Goal: Navigation & Orientation: Find specific page/section

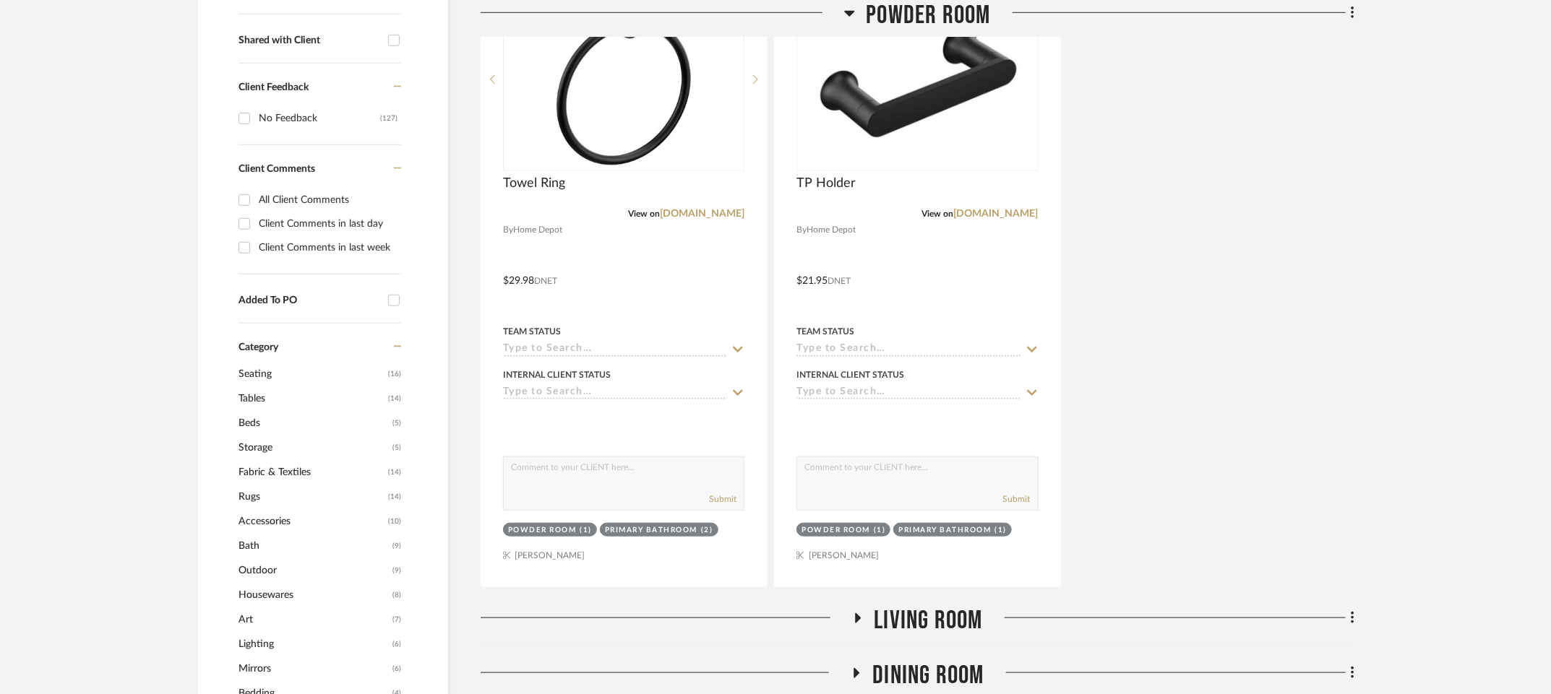
scroll to position [160, 0]
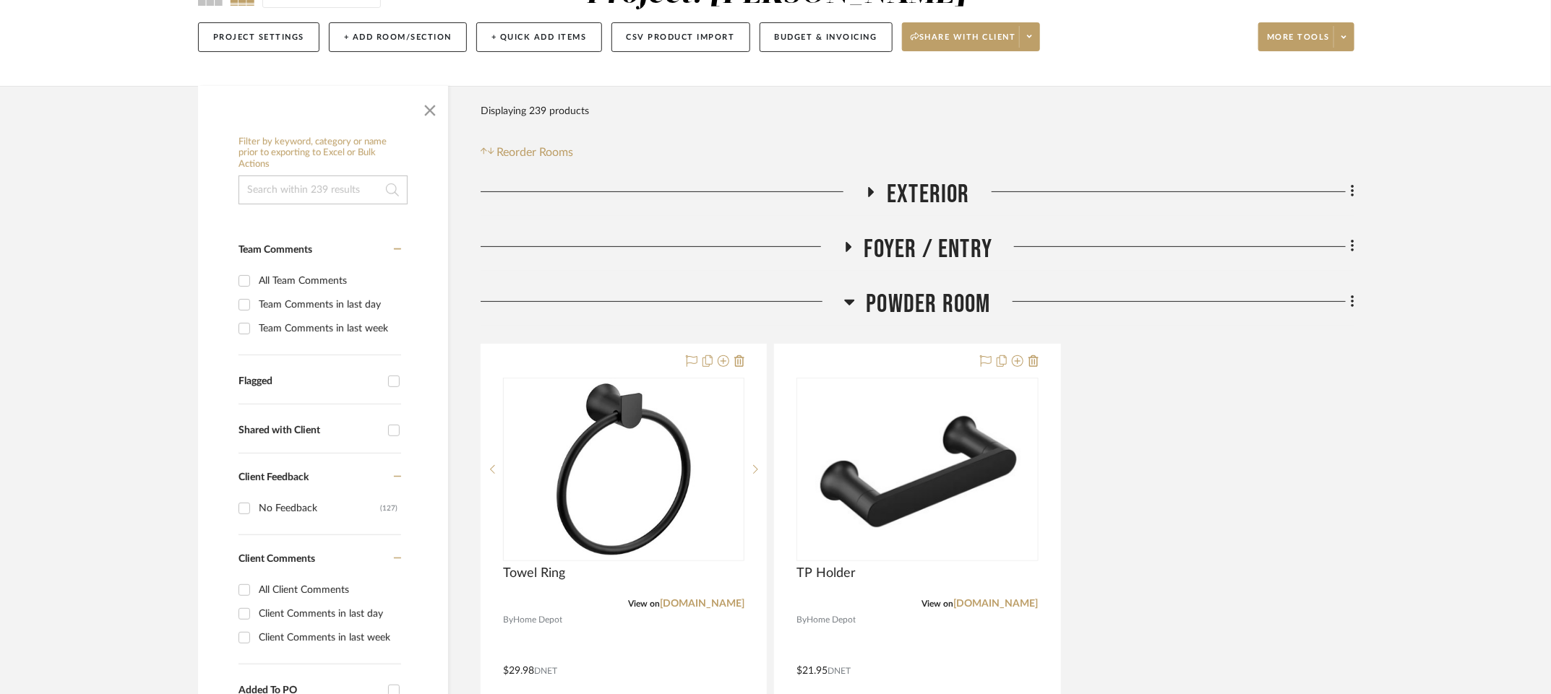
click at [851, 304] on icon at bounding box center [849, 301] width 11 height 17
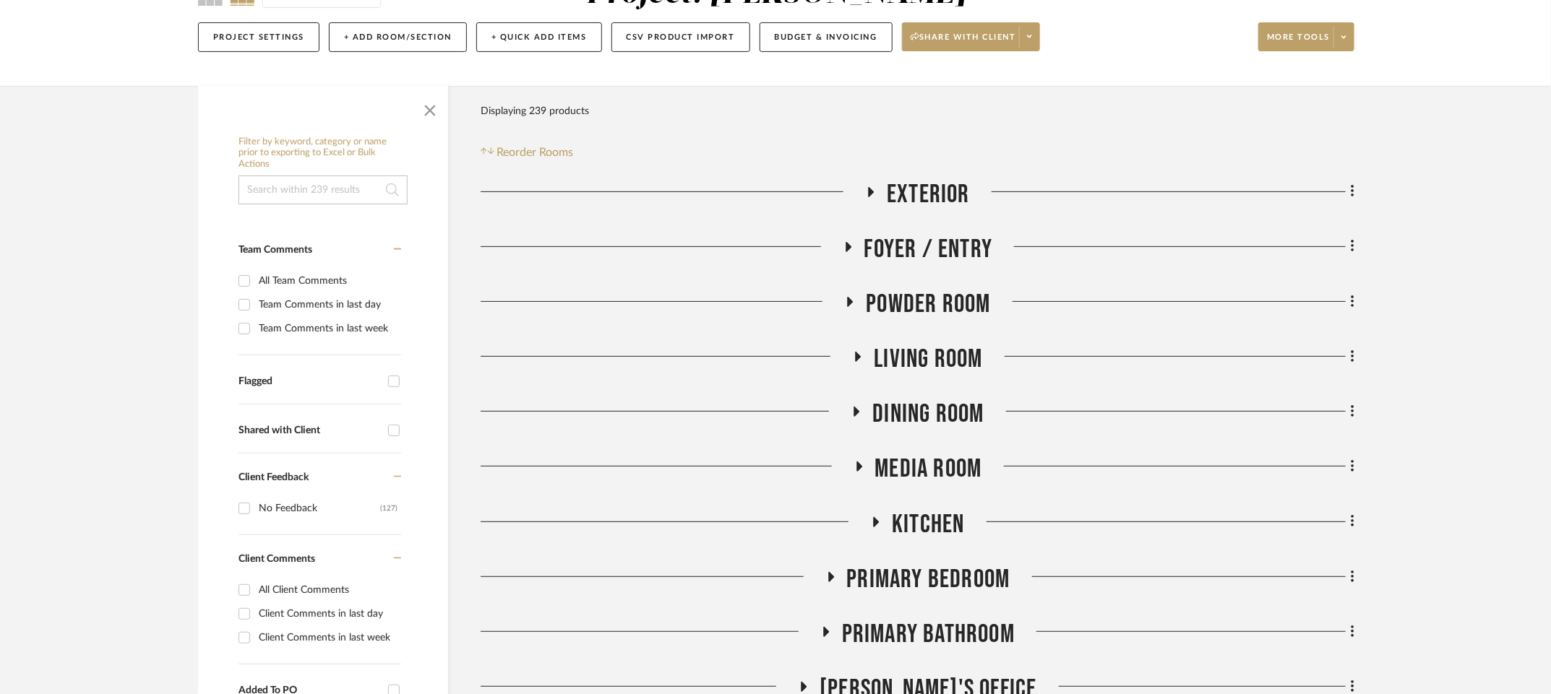
click at [848, 252] on icon at bounding box center [847, 246] width 17 height 11
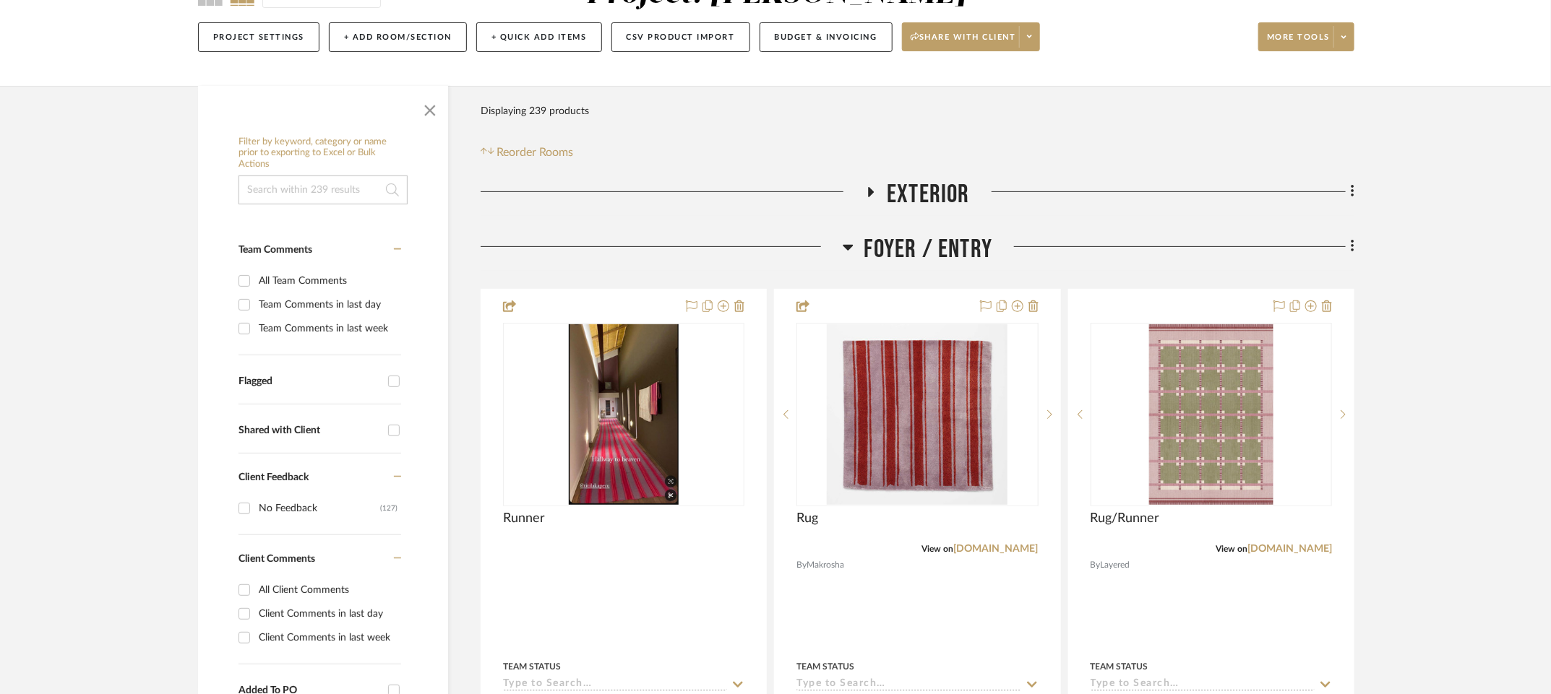
click at [848, 256] on icon at bounding box center [848, 246] width 11 height 17
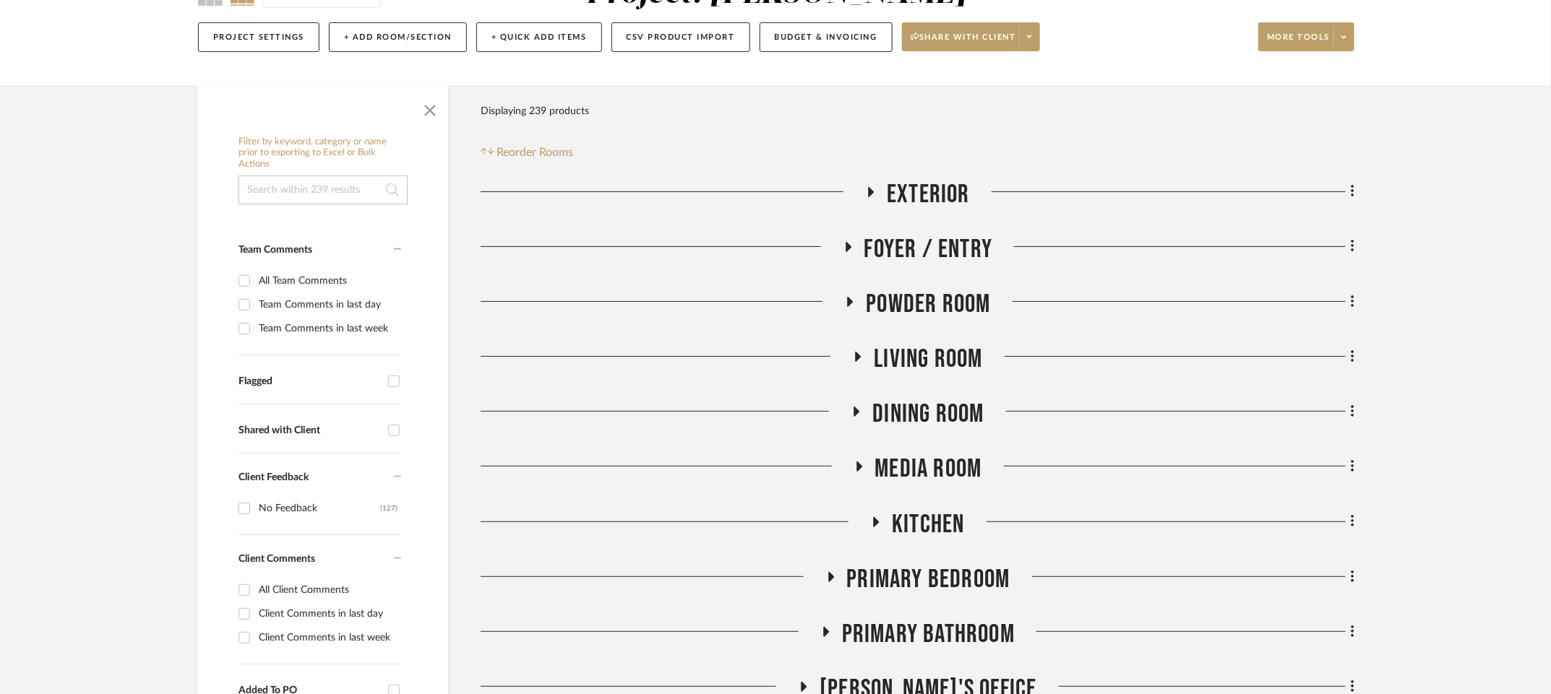
click at [848, 252] on icon at bounding box center [847, 246] width 17 height 11
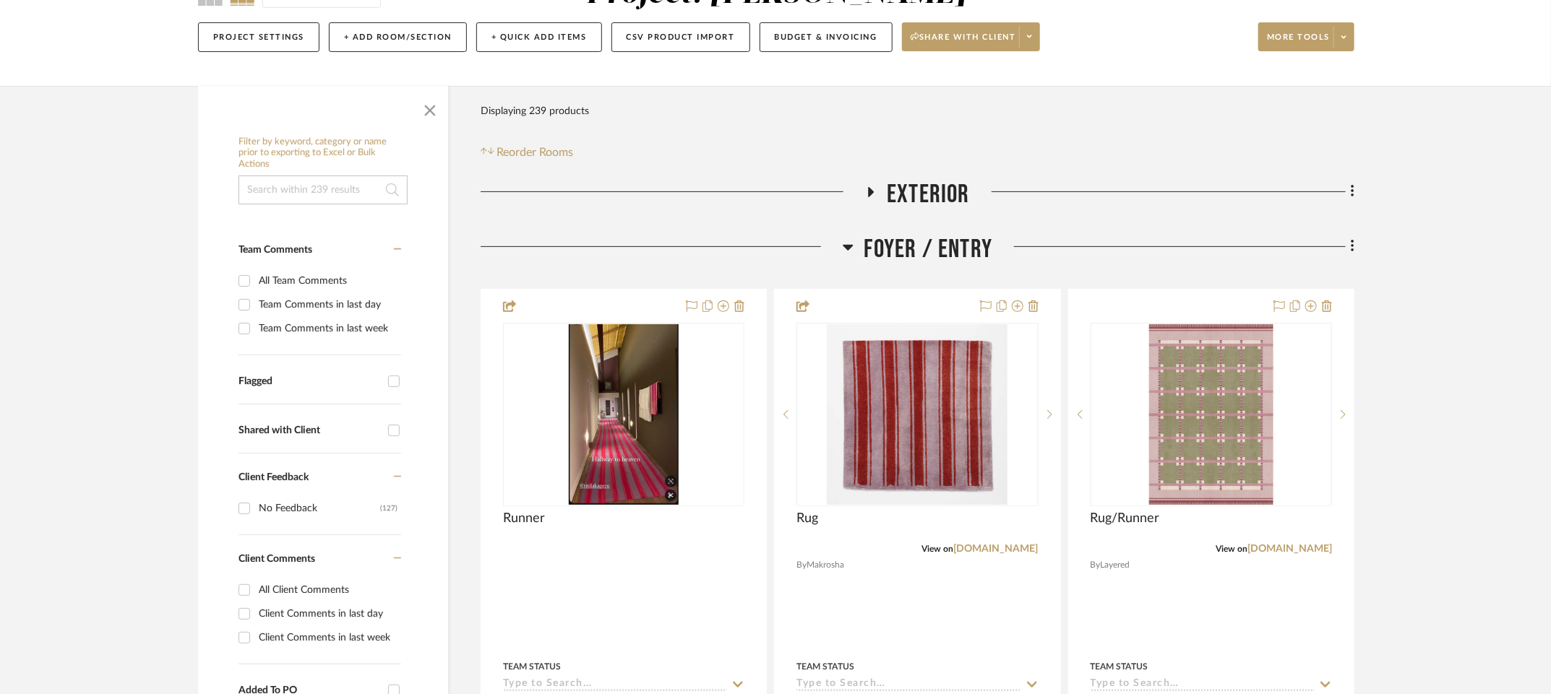
click at [848, 251] on icon at bounding box center [848, 248] width 10 height 6
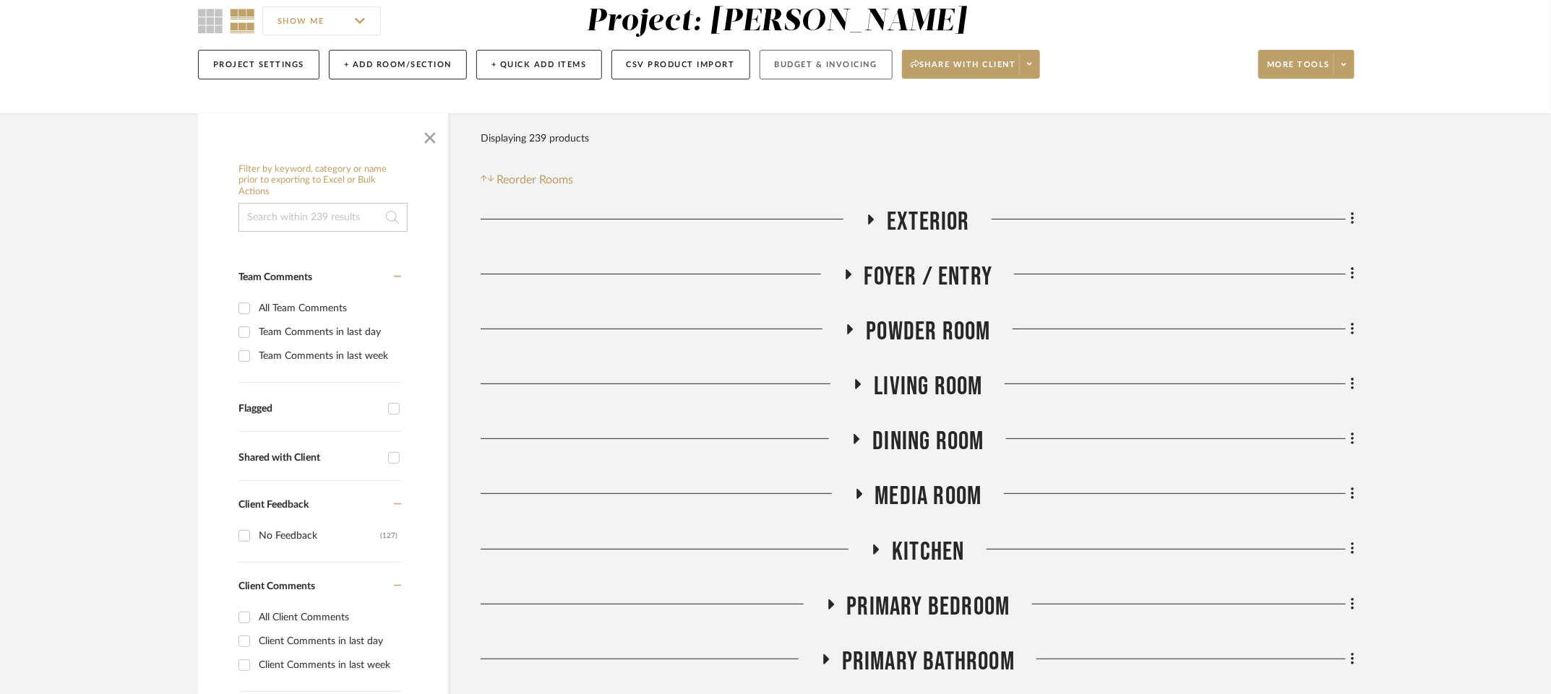
scroll to position [131, 0]
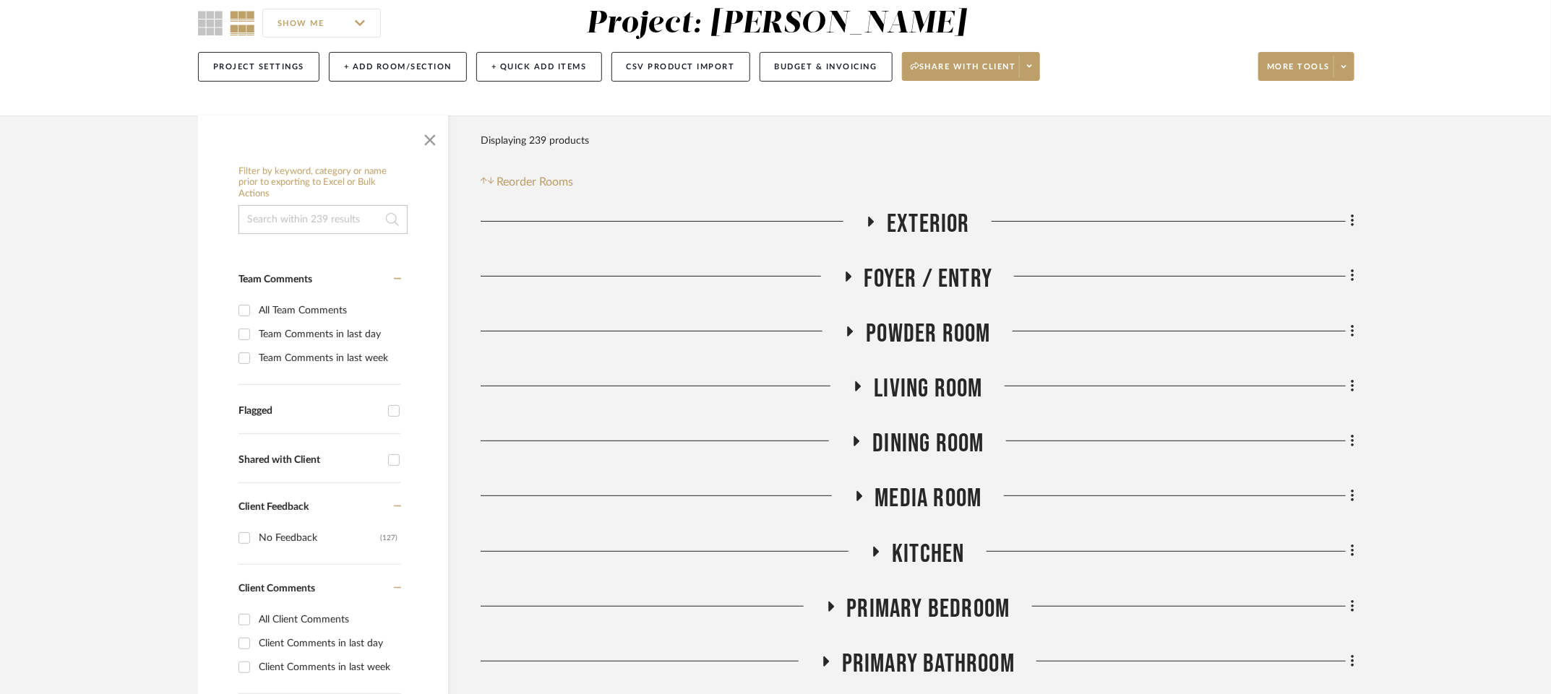
click at [875, 220] on icon at bounding box center [870, 221] width 17 height 11
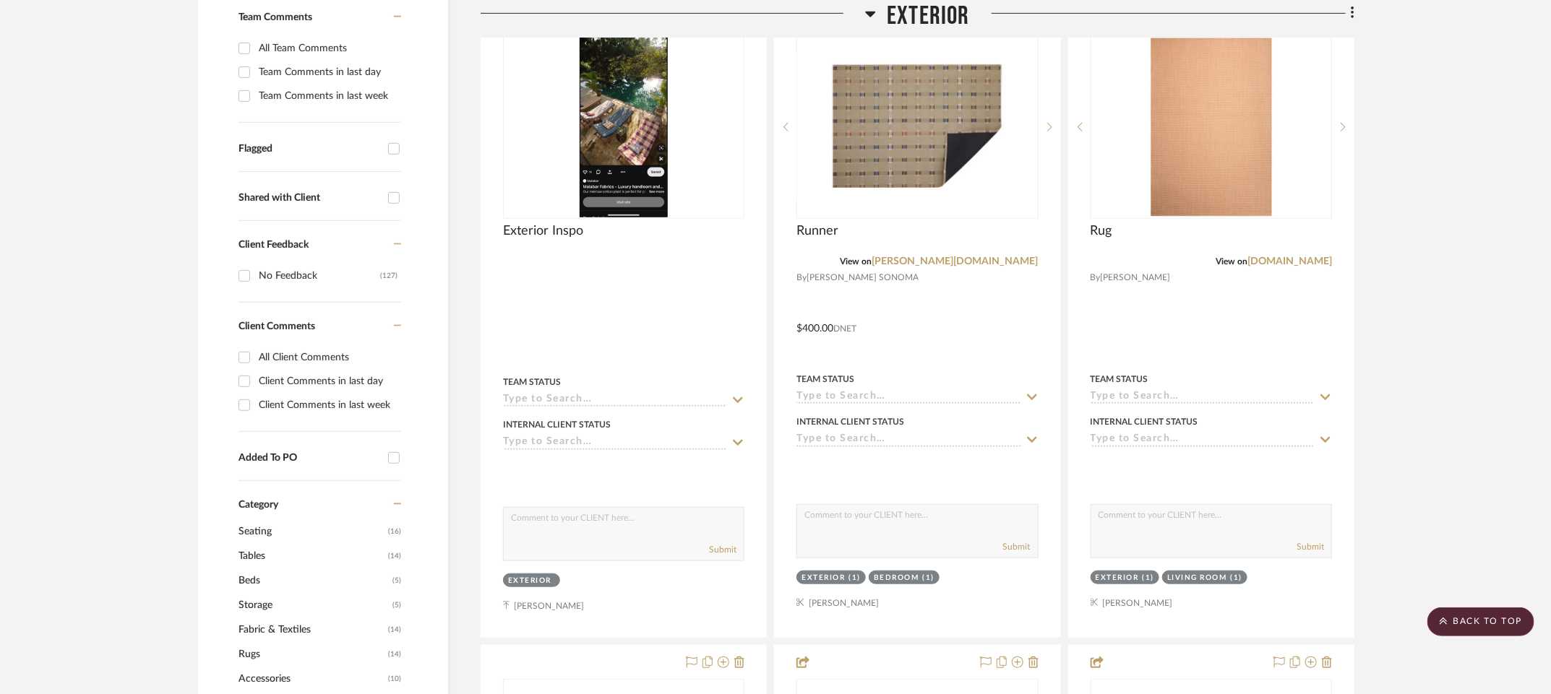
scroll to position [480, 0]
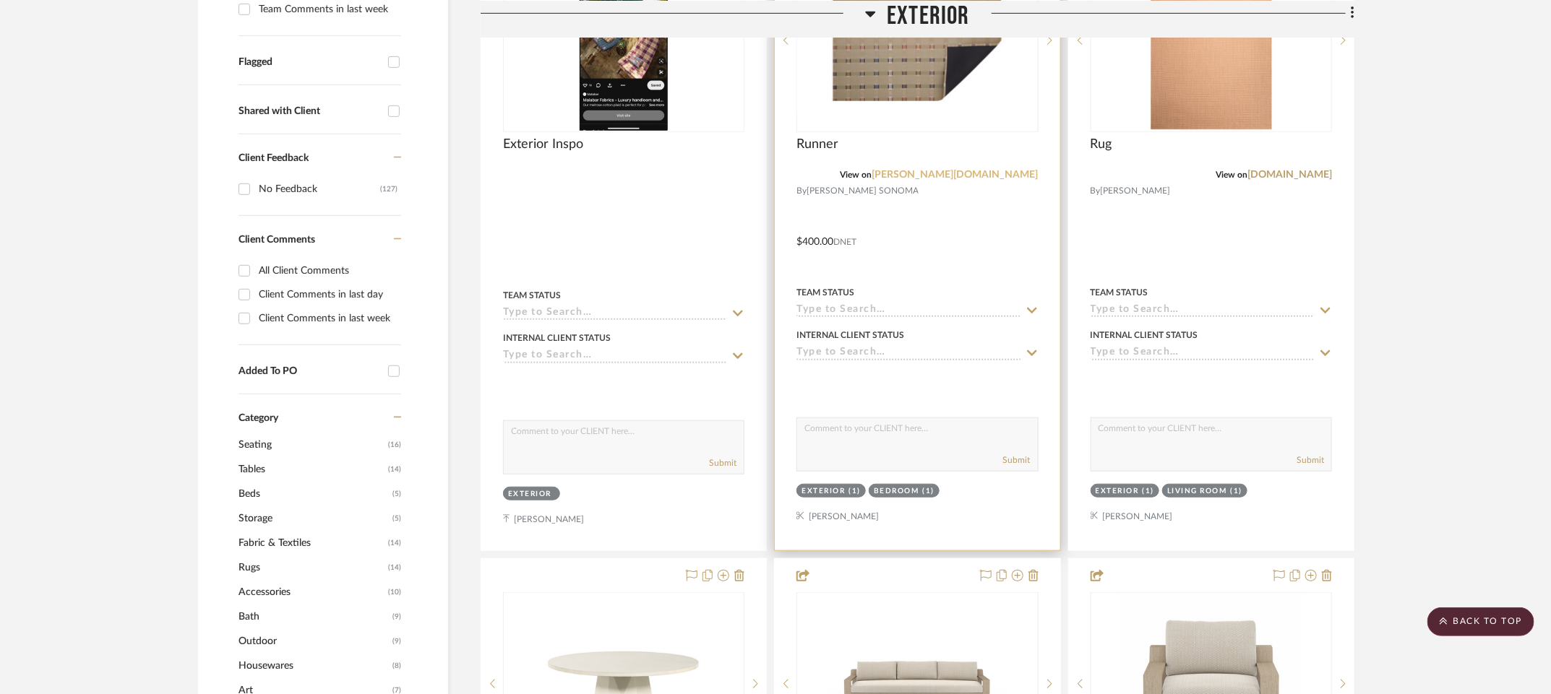
click at [953, 180] on link "[PERSON_NAME][DOMAIN_NAME]" at bounding box center [955, 175] width 166 height 10
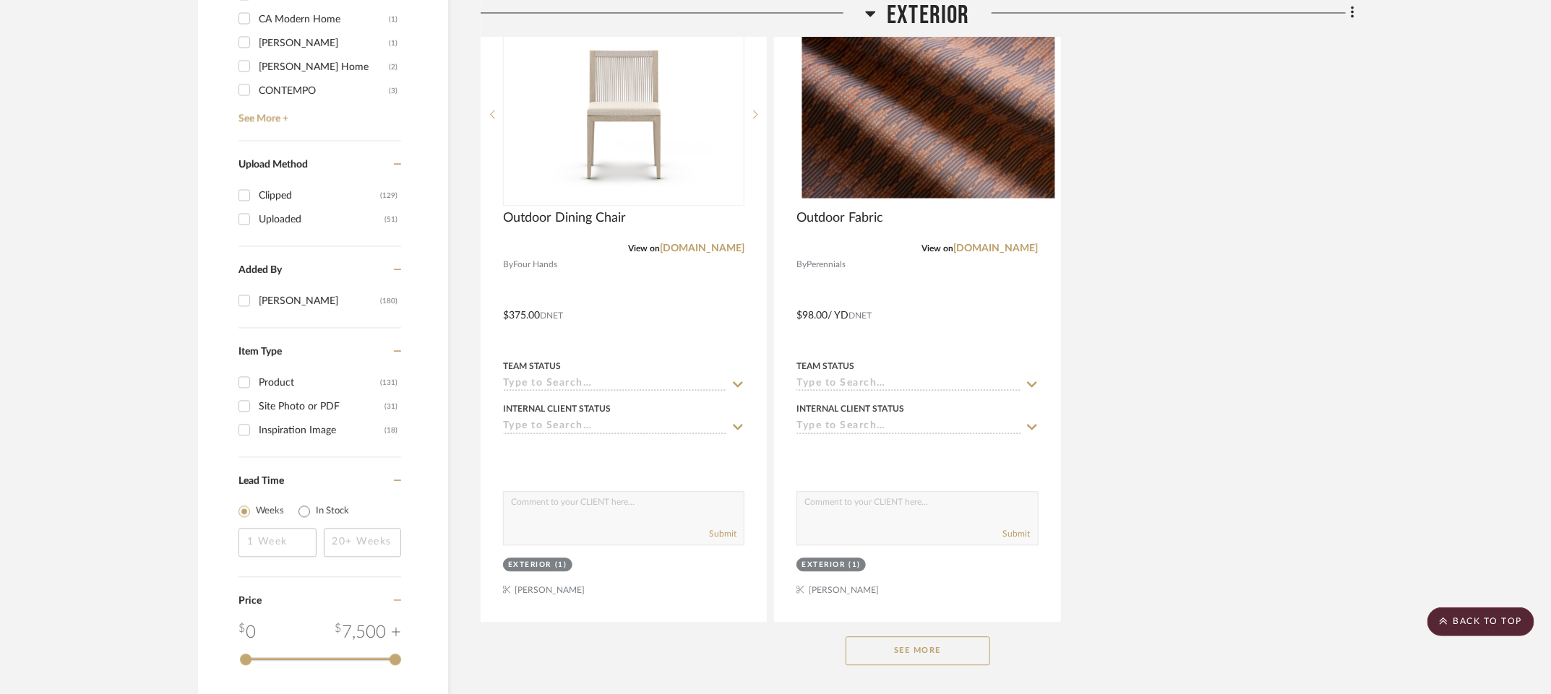
scroll to position [1927, 0]
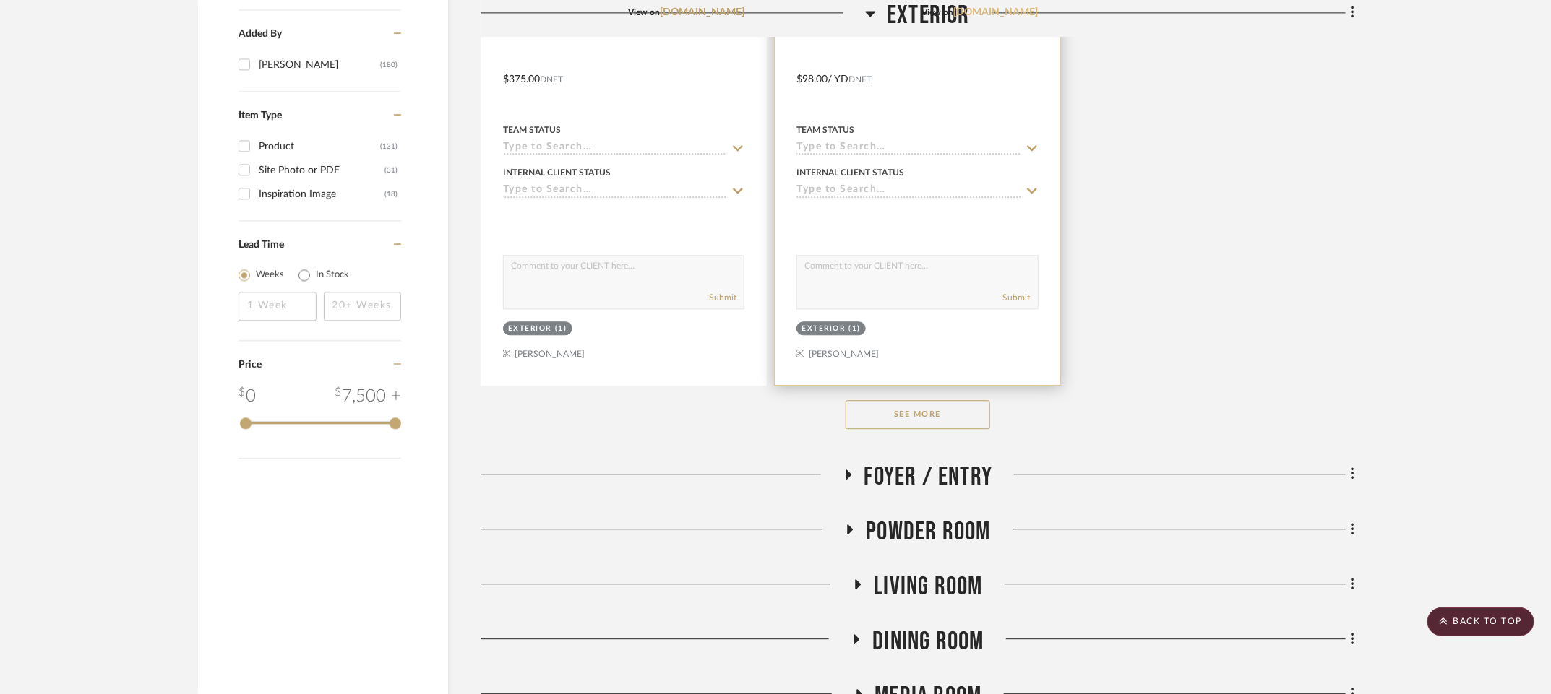
click at [971, 17] on link "[DOMAIN_NAME]" at bounding box center [996, 12] width 85 height 10
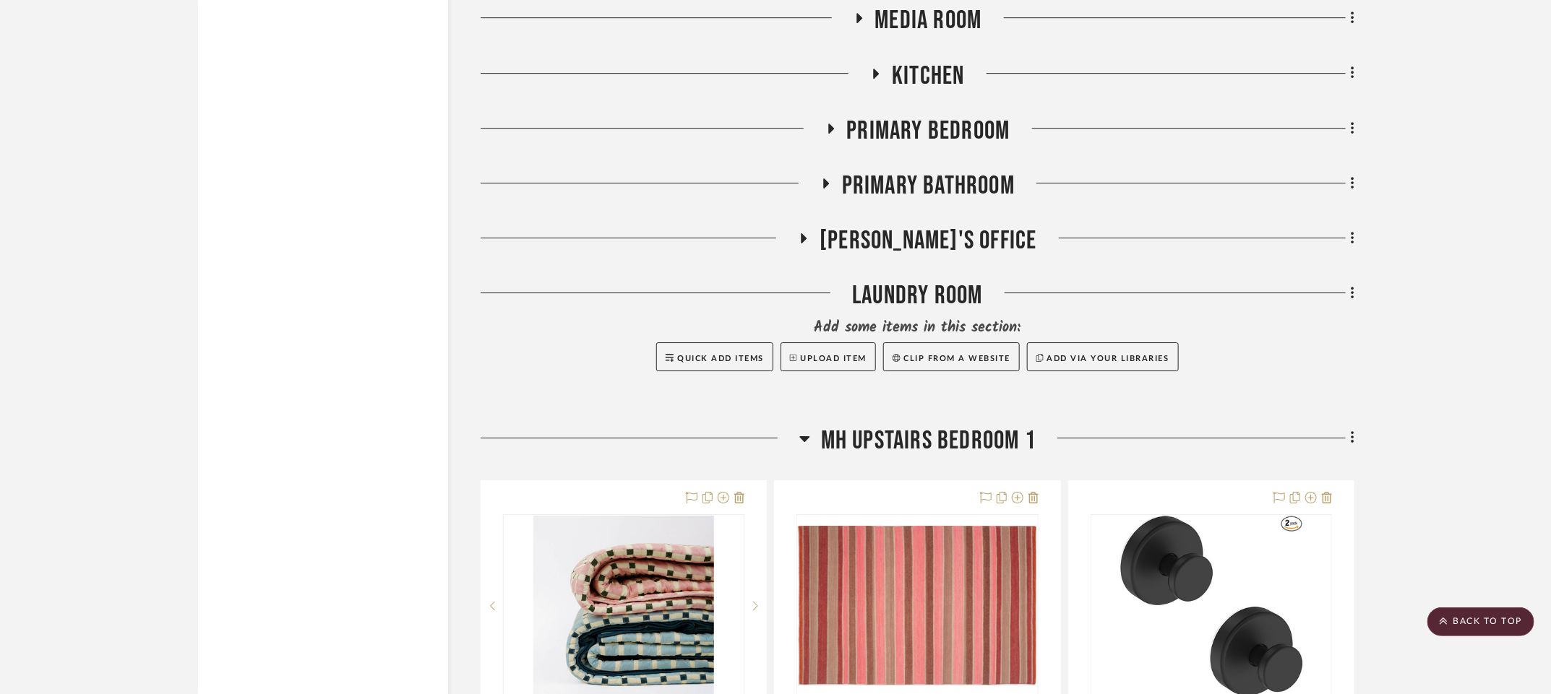
scroll to position [2624, 0]
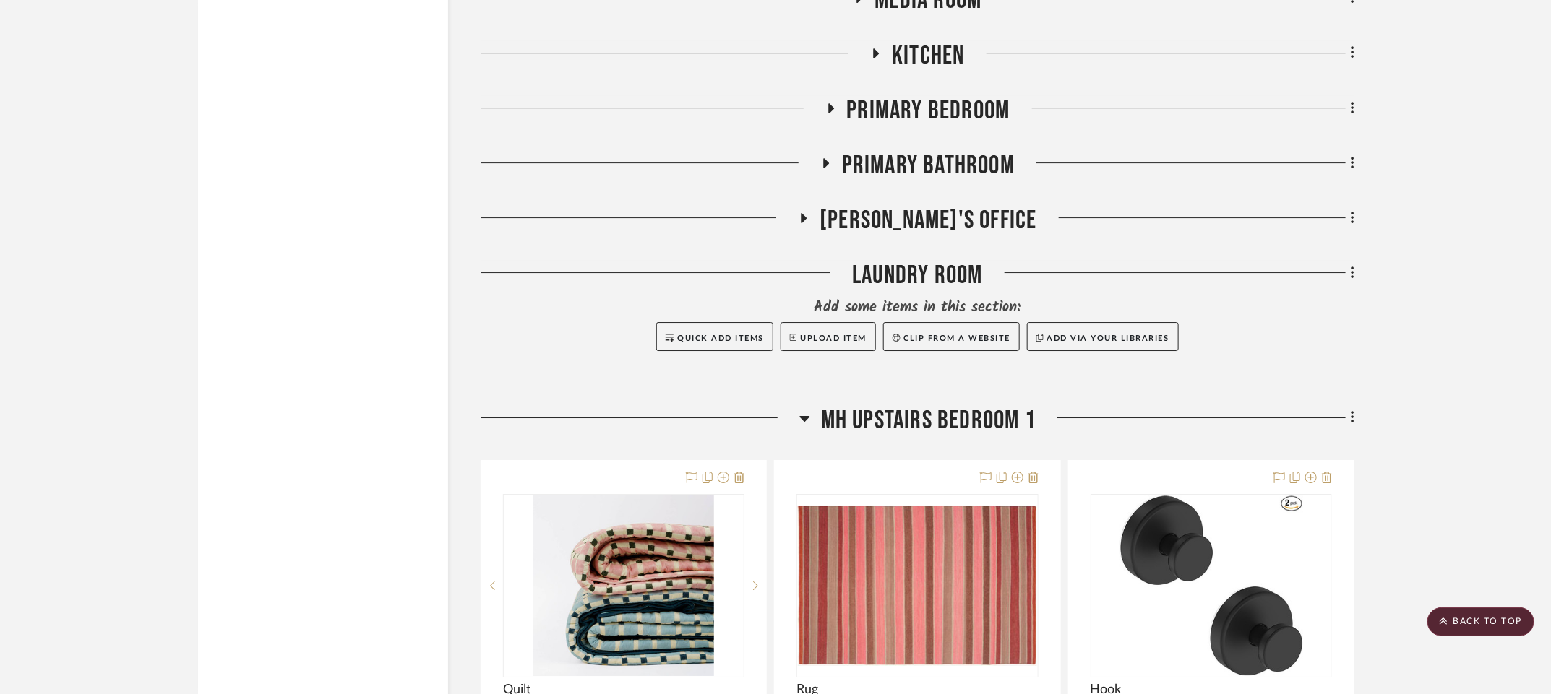
click at [812, 224] on icon at bounding box center [803, 218] width 17 height 11
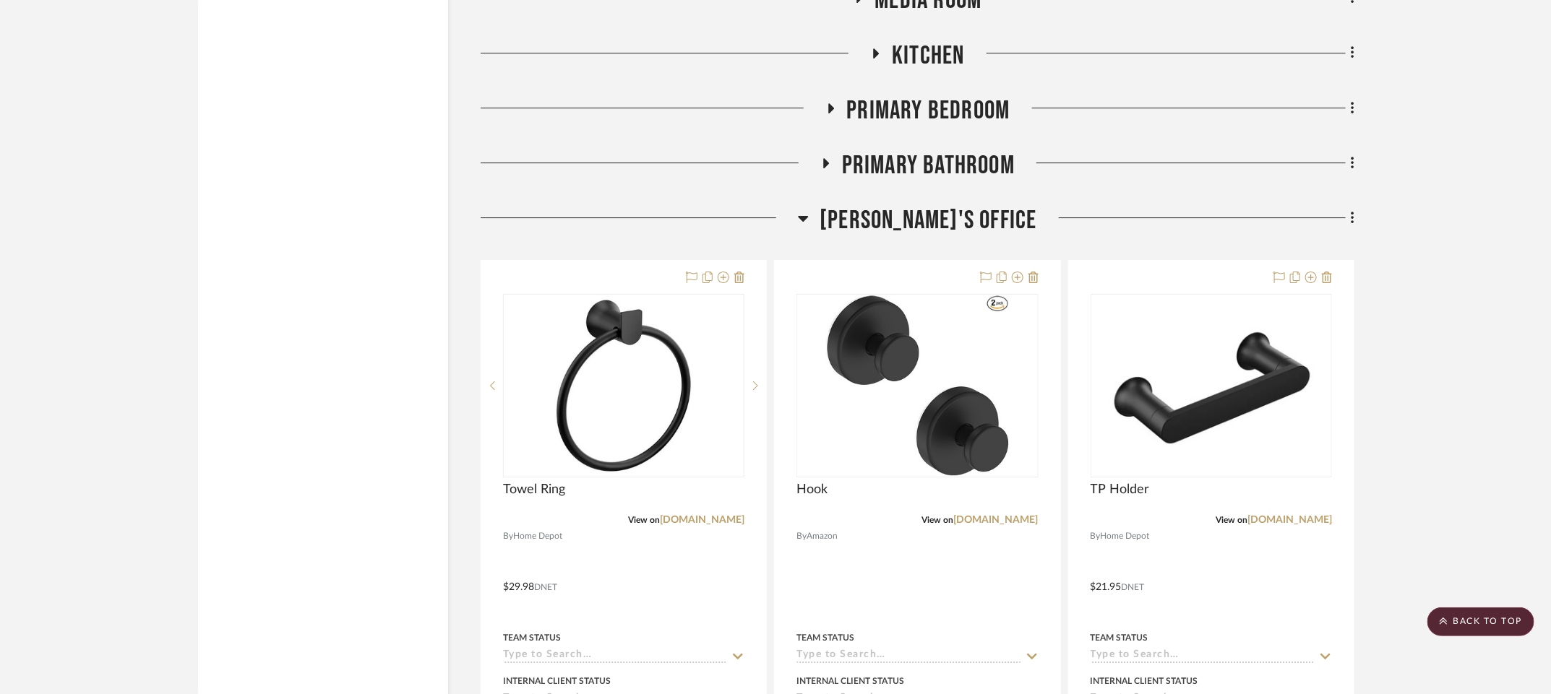
scroll to position [2853, 0]
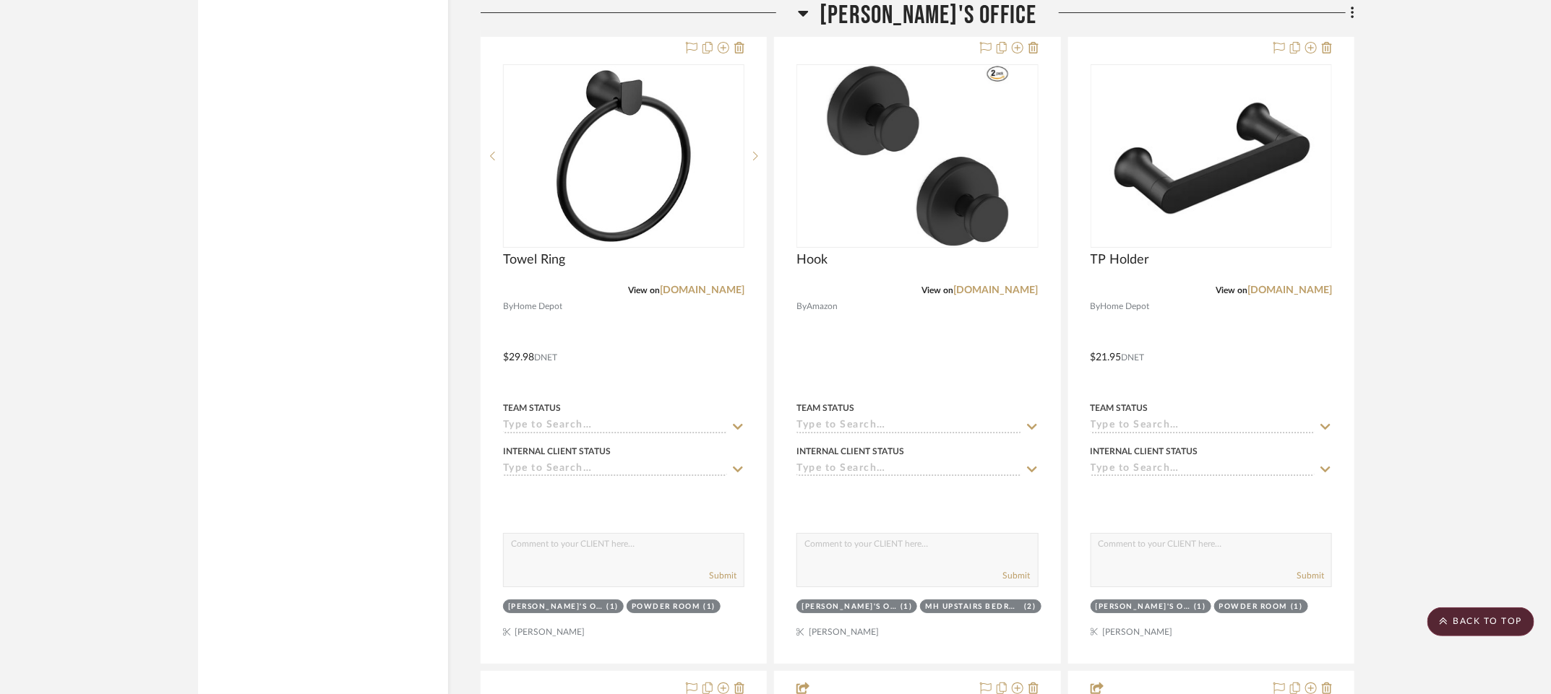
click at [809, 22] on icon at bounding box center [803, 12] width 11 height 17
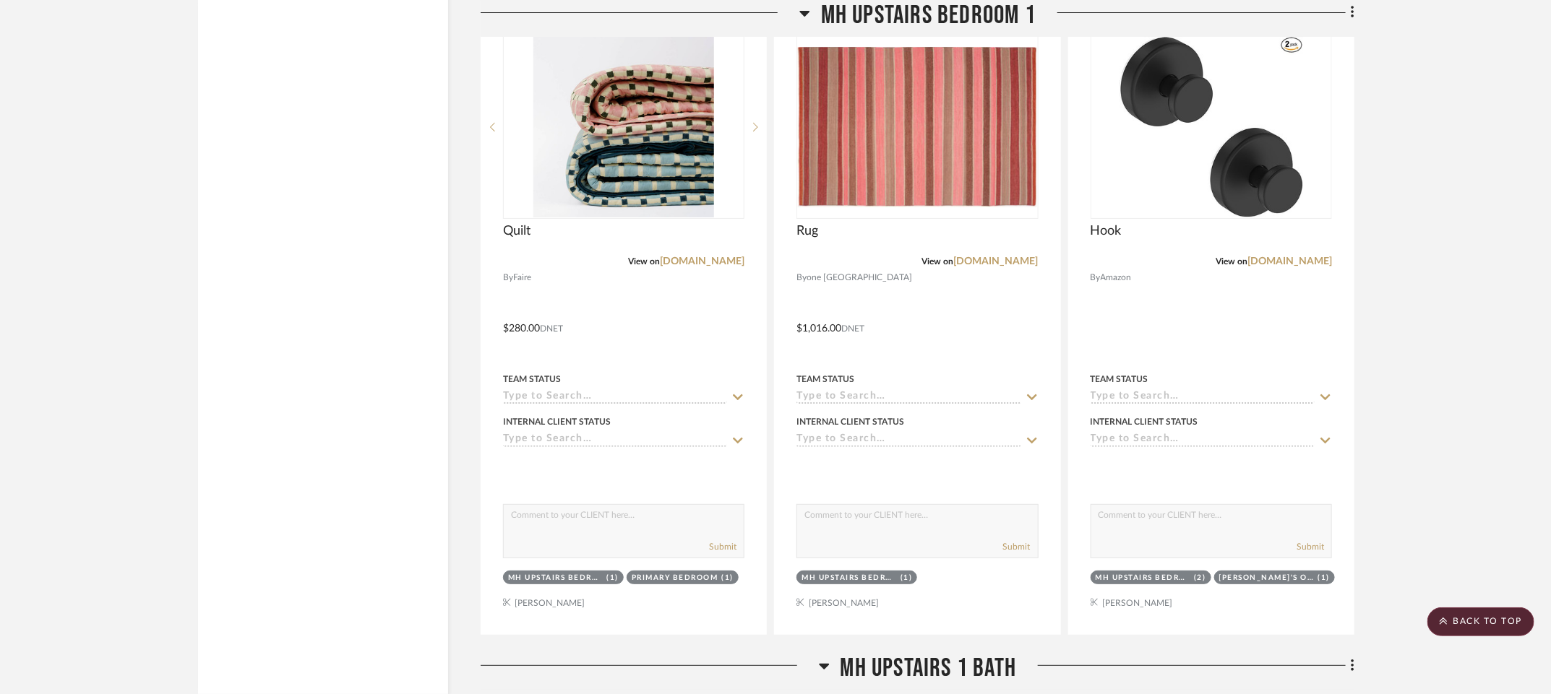
scroll to position [3085, 0]
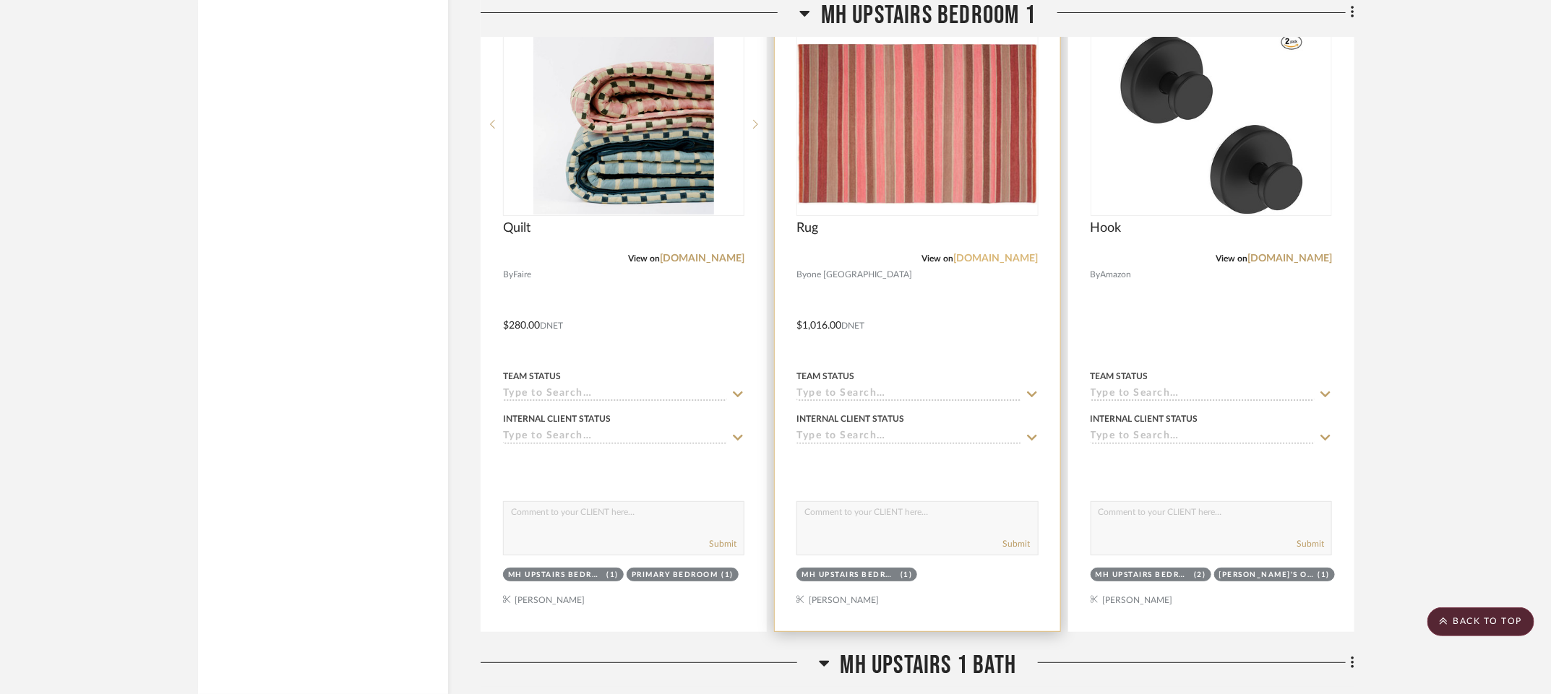
click at [975, 264] on link "[DOMAIN_NAME]" at bounding box center [996, 259] width 85 height 10
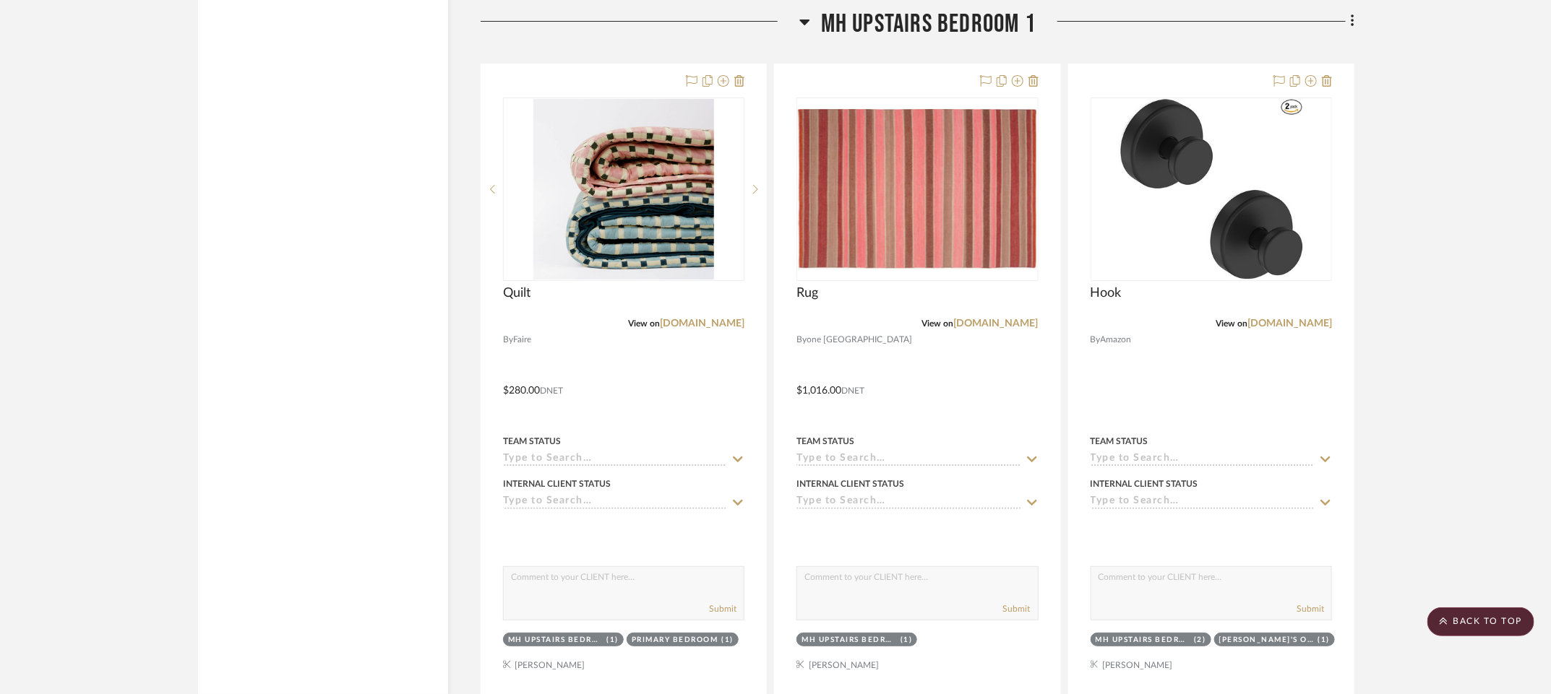
scroll to position [2987, 0]
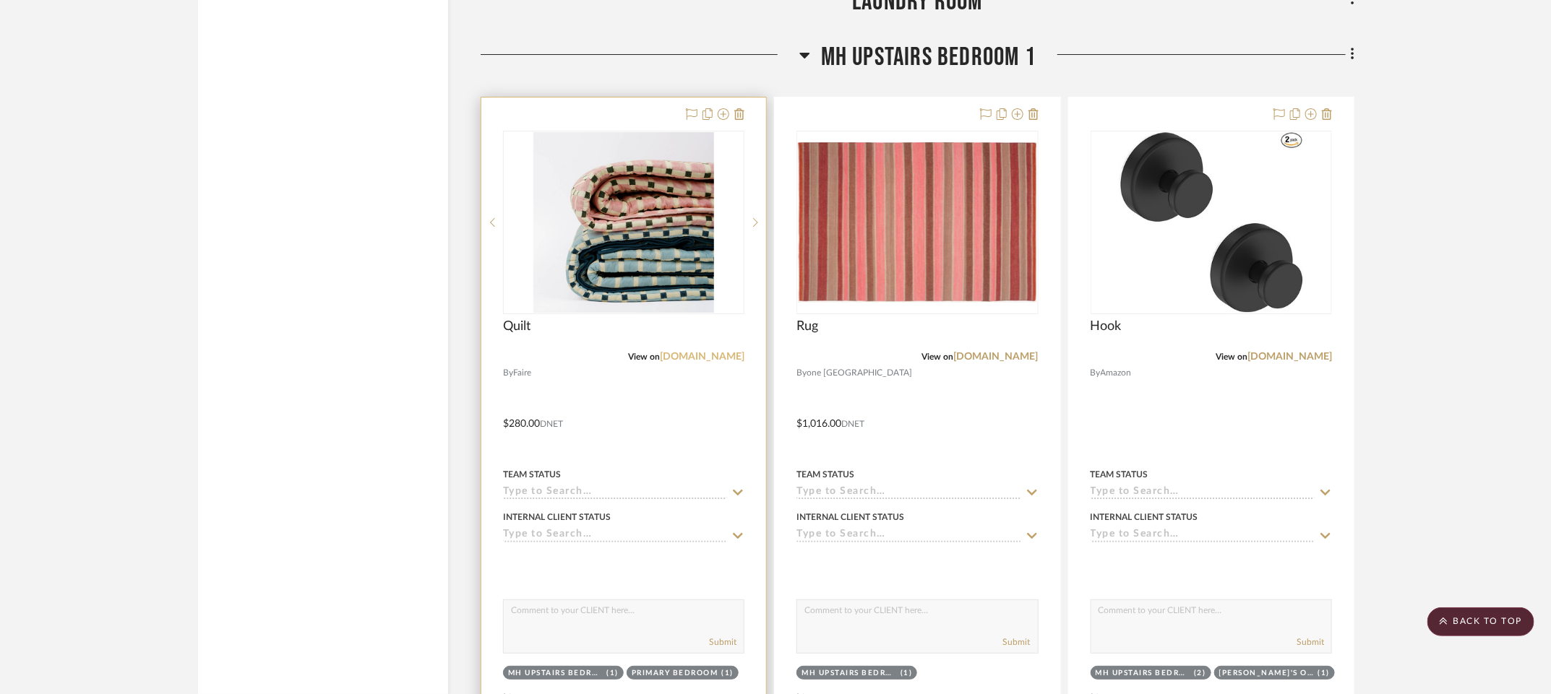
click at [722, 362] on link "[DOMAIN_NAME]" at bounding box center [702, 357] width 85 height 10
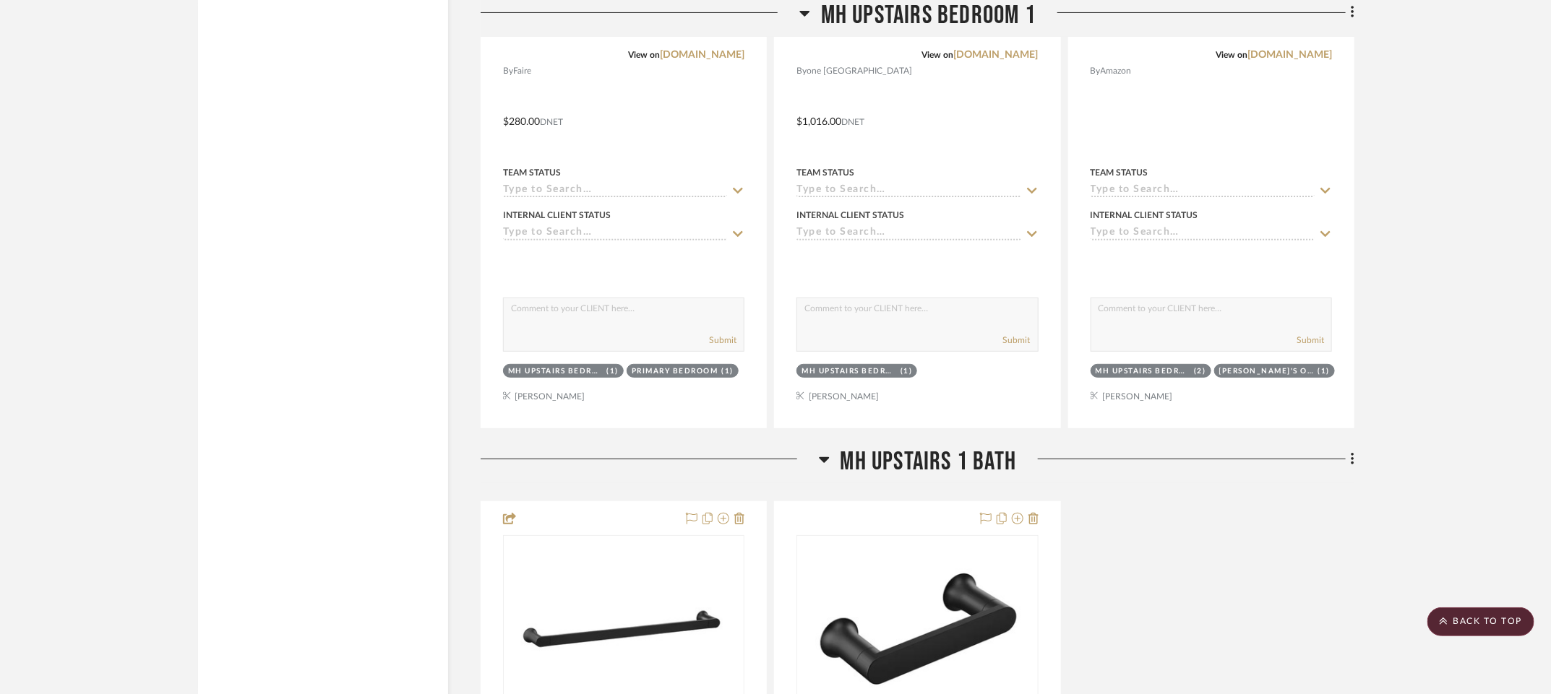
scroll to position [3187, 0]
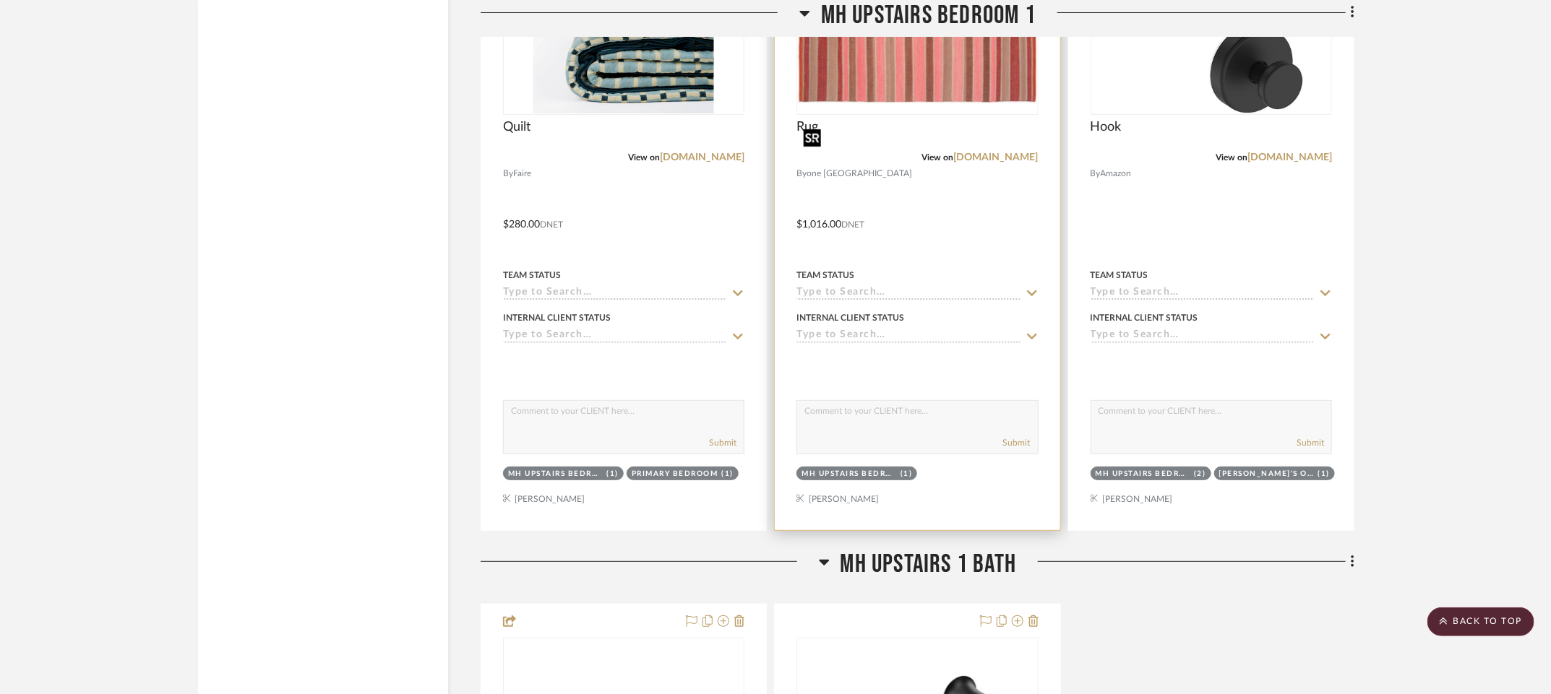
click at [918, 103] on img "0" at bounding box center [917, 23] width 238 height 160
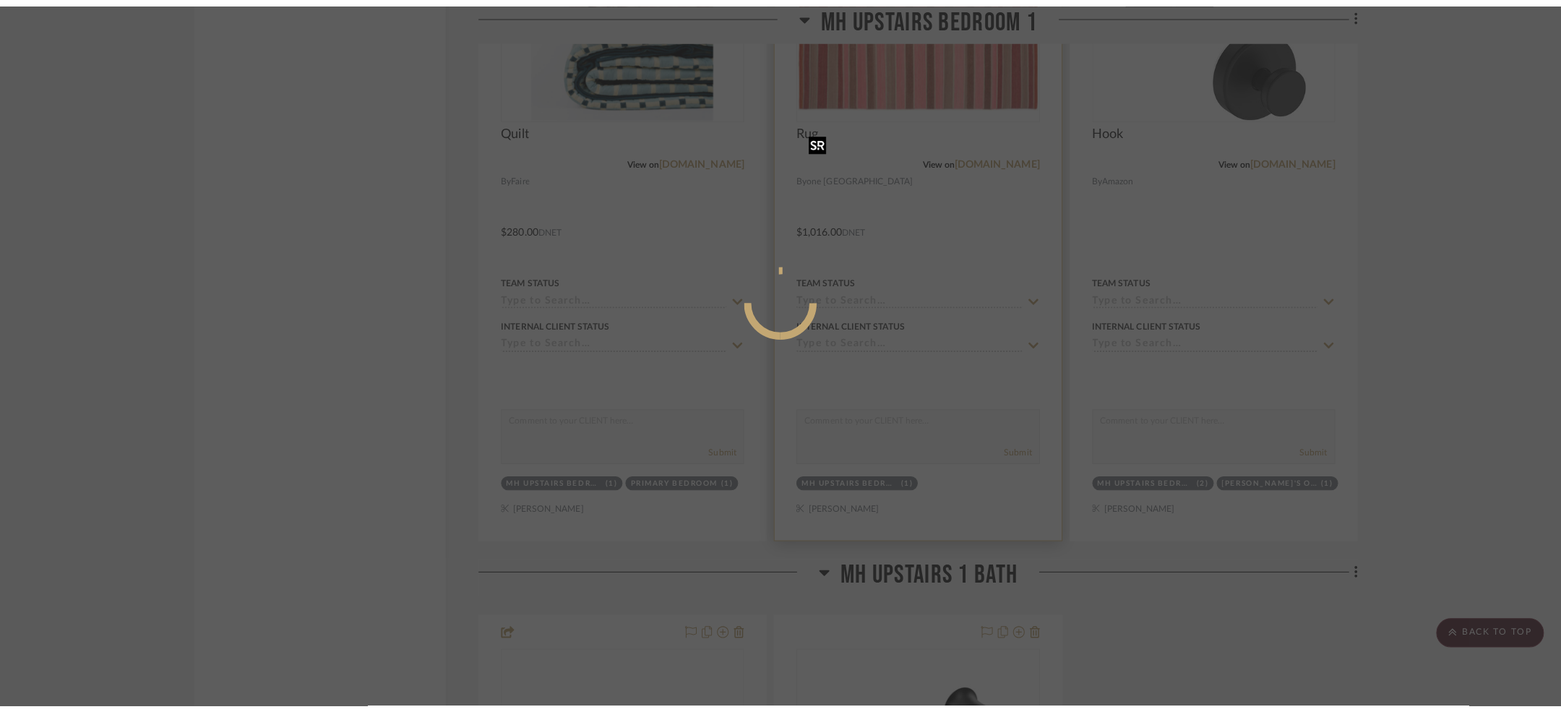
scroll to position [0, 0]
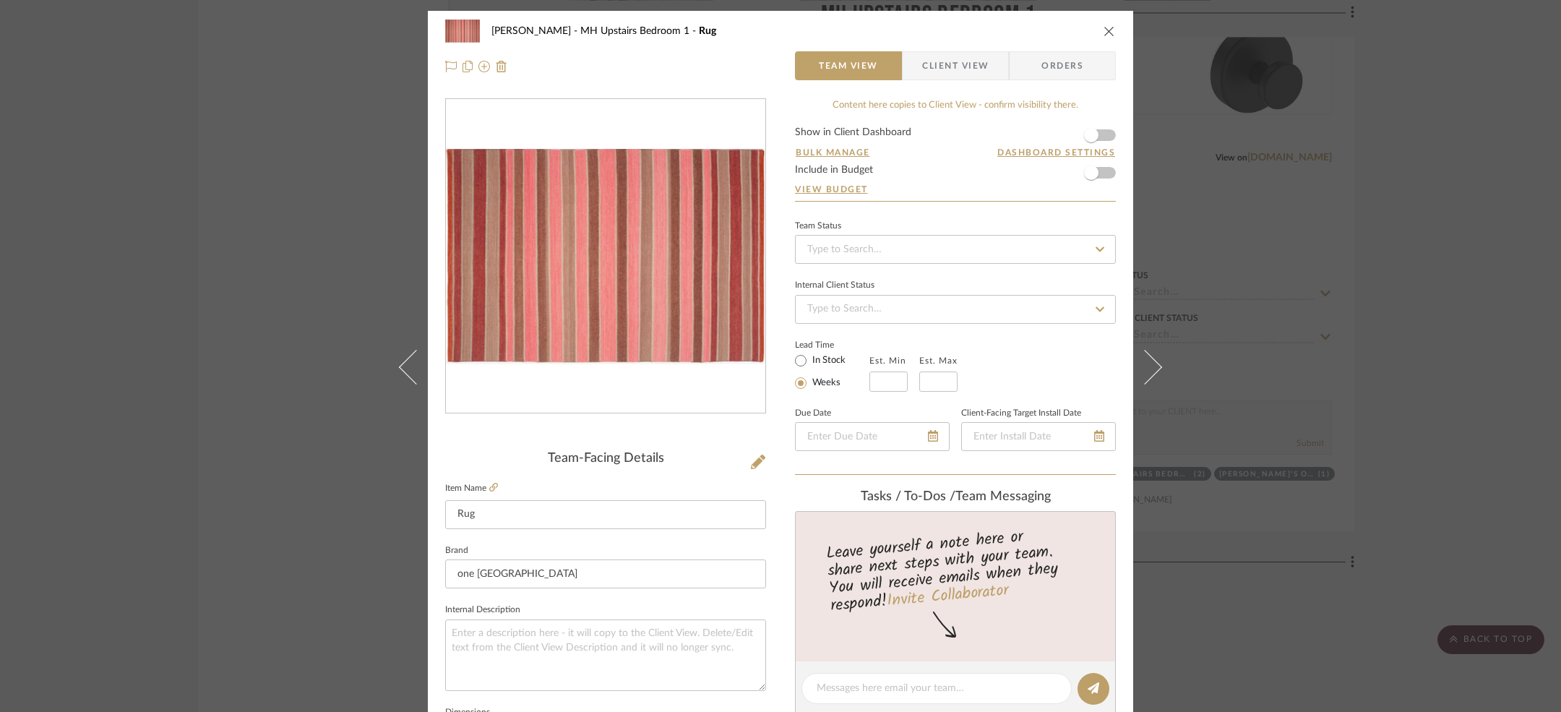
click at [743, 462] on div "Team-Facing Details" at bounding box center [605, 459] width 321 height 16
click at [751, 463] on icon at bounding box center [758, 462] width 14 height 14
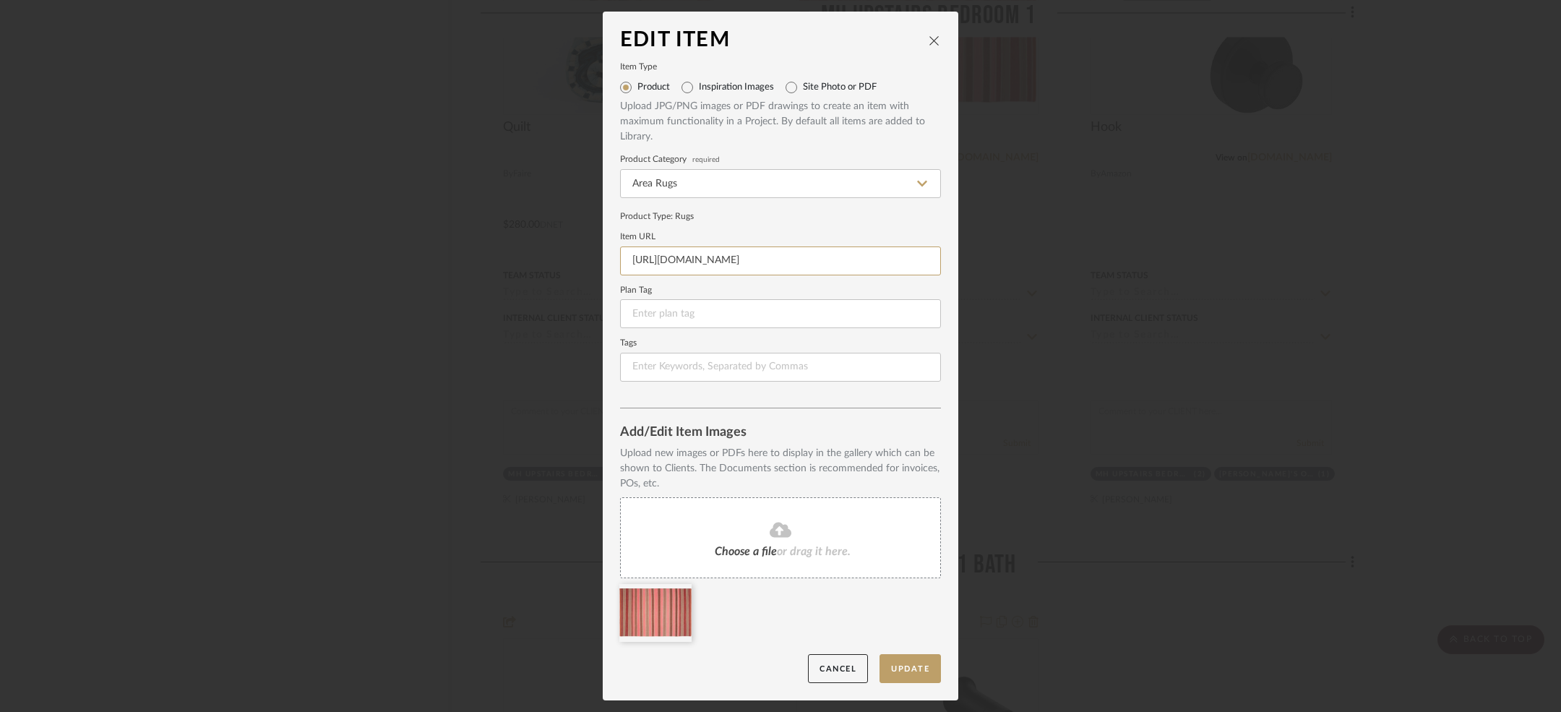
drag, startPoint x: 822, startPoint y: 258, endPoint x: 544, endPoint y: 258, distance: 277.5
click at [546, 258] on div "Edit Item Item Type Product Inspiration Images Site Photo or PDF Upload JPG/PNG…" at bounding box center [780, 356] width 1561 height 712
paste input "p-[PERSON_NAME]-stripe-rug-P77392747?listrakMechandiseBlockId=ec6a7f40-48b7-43c…"
type input "[URL][DOMAIN_NAME][PERSON_NAME]"
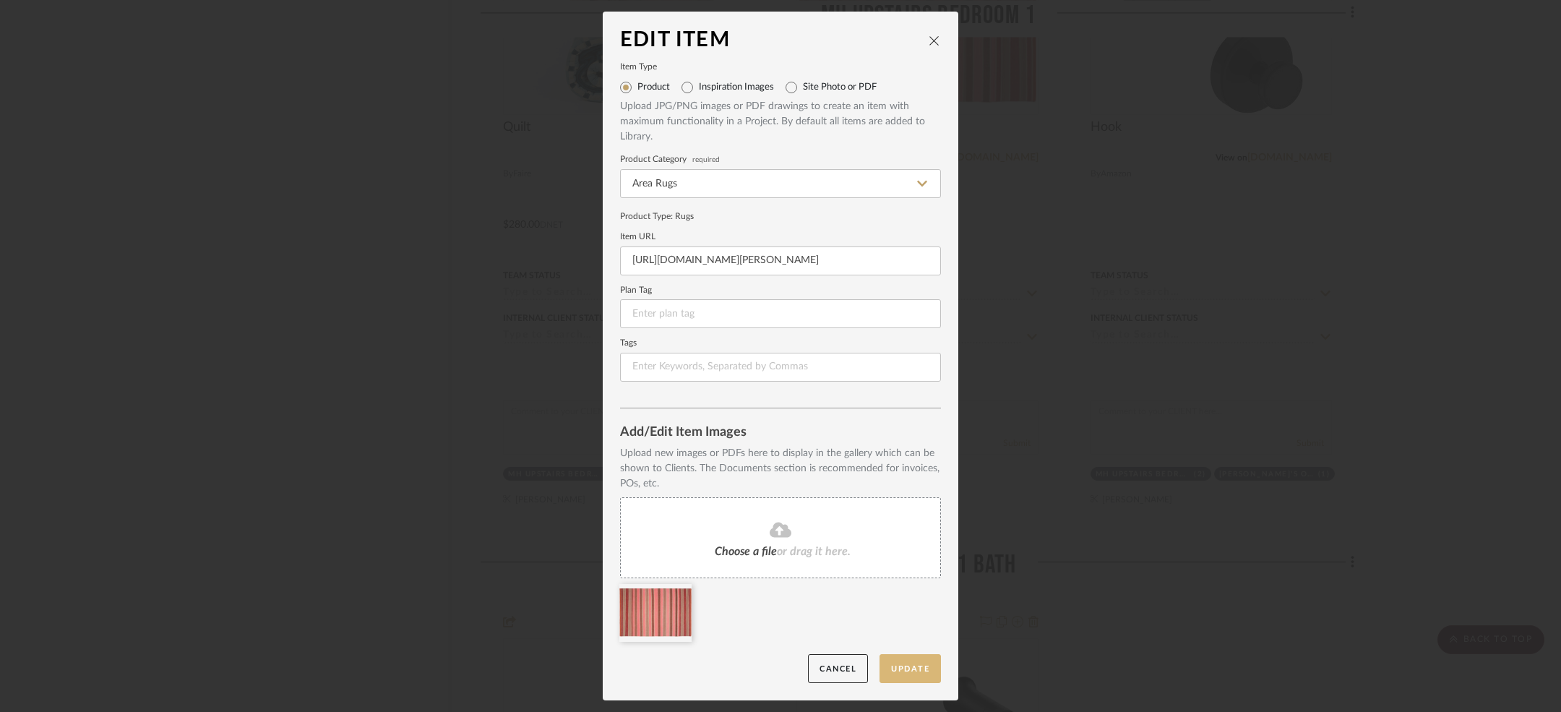
click at [900, 668] on button "Update" at bounding box center [909, 669] width 61 height 30
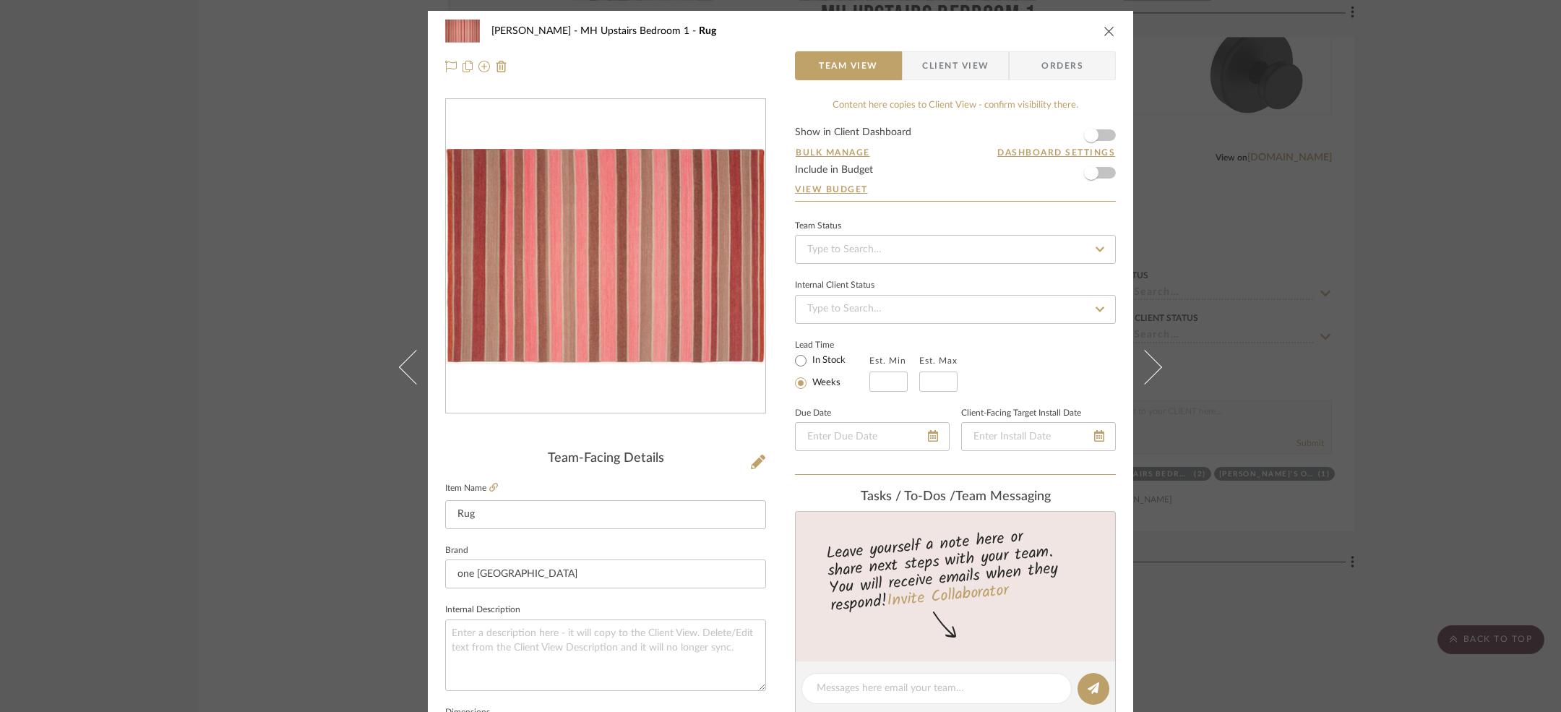
click at [276, 333] on div "[PERSON_NAME] MH Upstairs Bedroom 1 Rug Team View Client View Orders Team-Facin…" at bounding box center [780, 356] width 1561 height 712
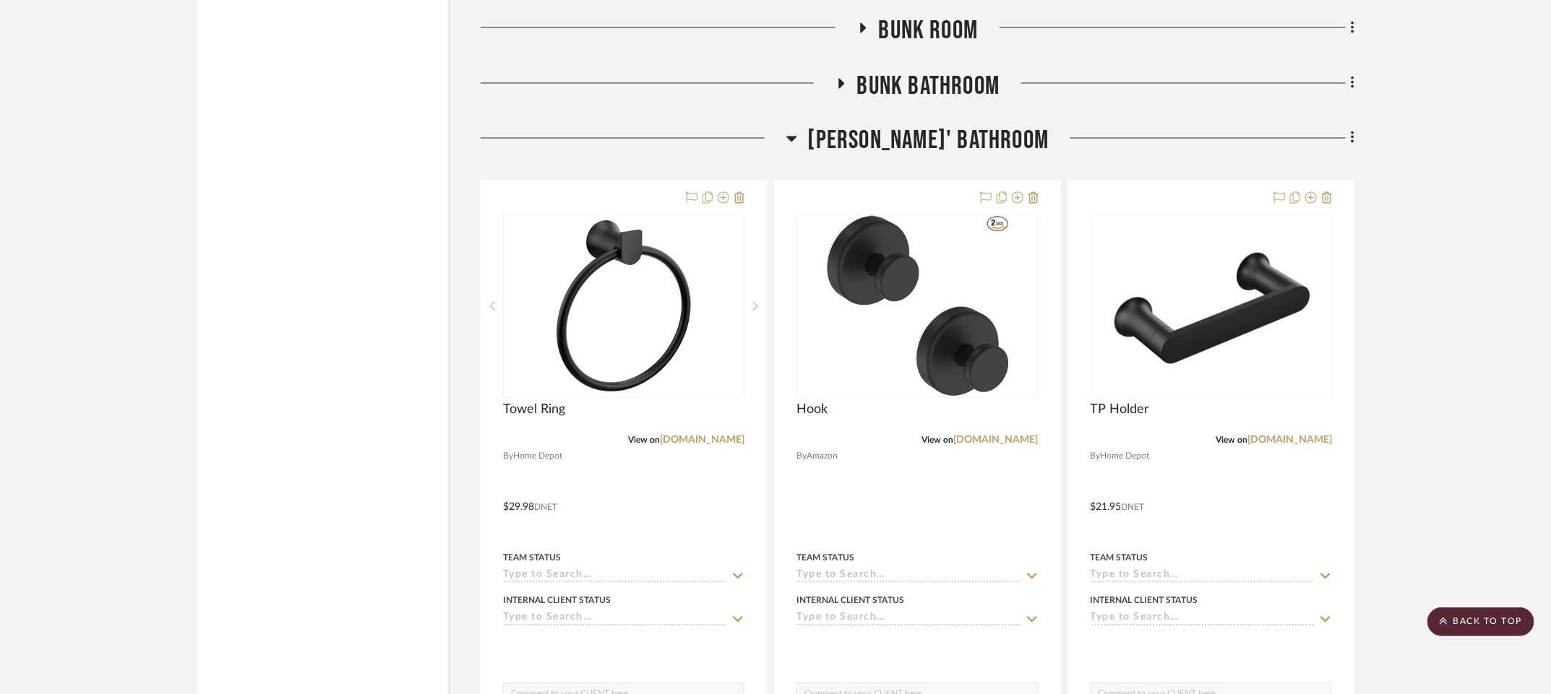
scroll to position [4583, 0]
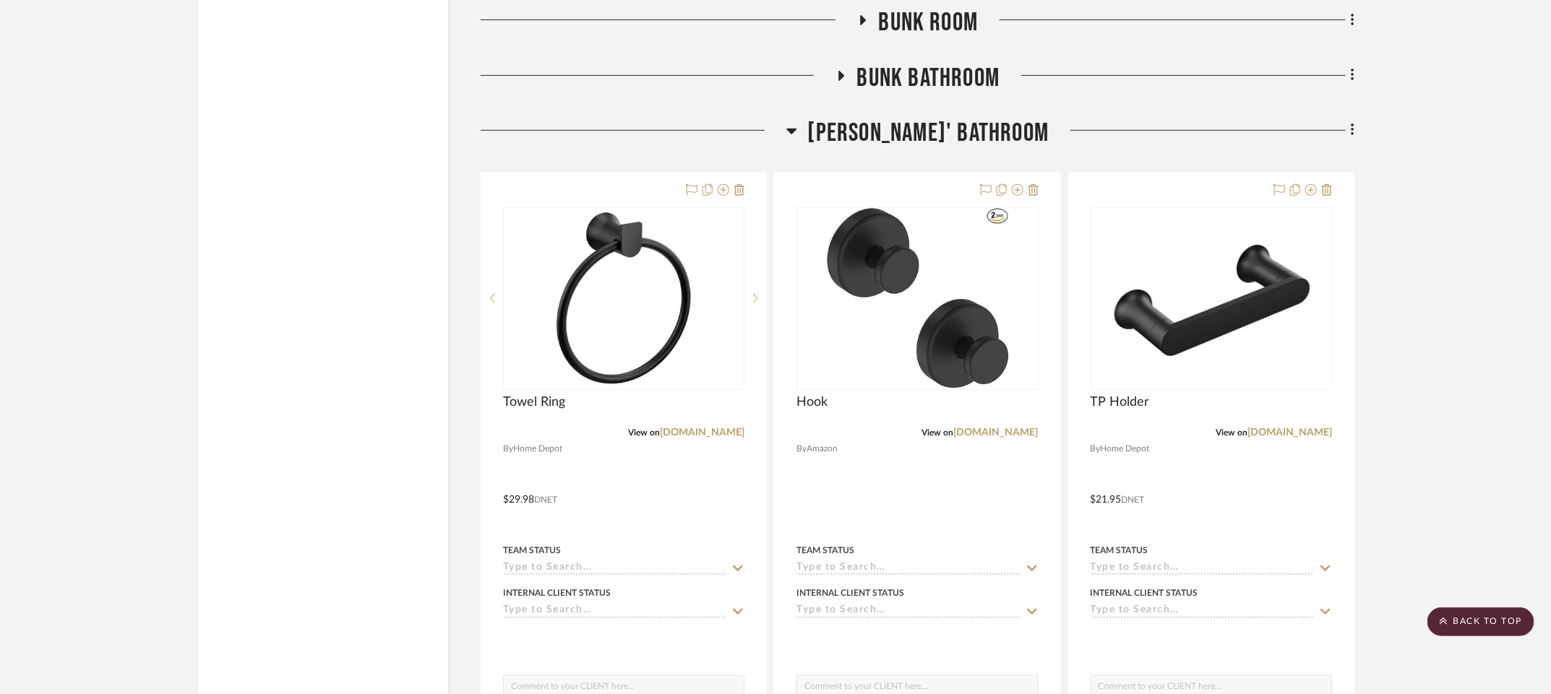
scroll to position [6564, 0]
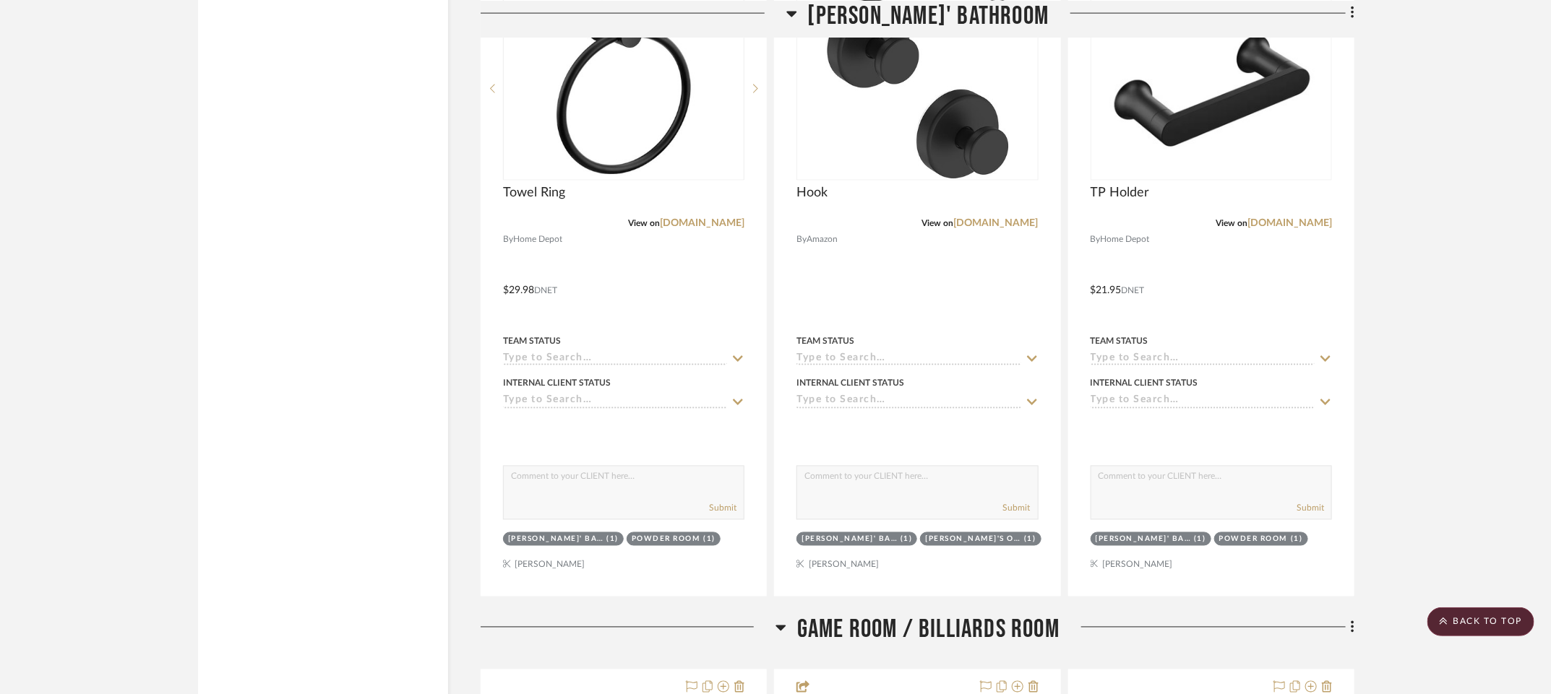
scroll to position [7440, 3]
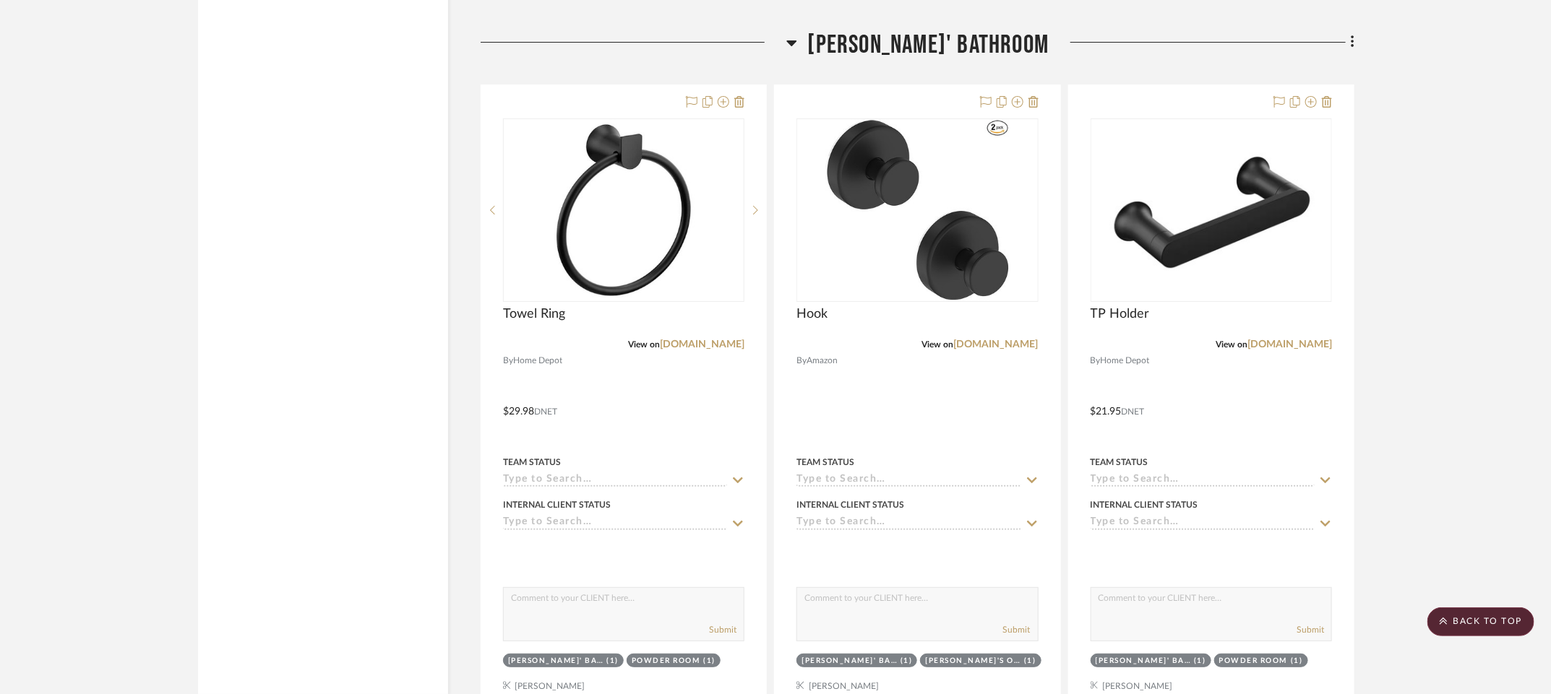
scroll to position [9266, 3]
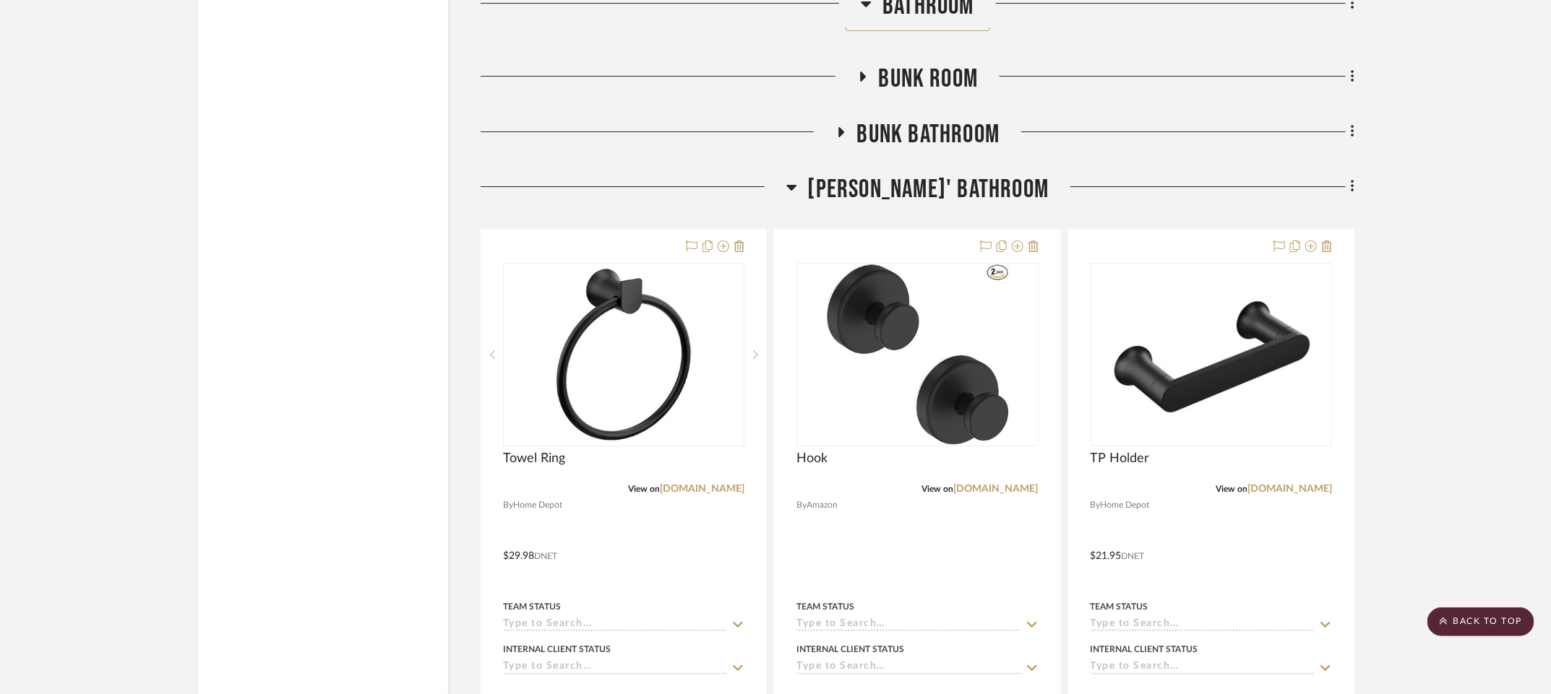
scroll to position [9116, 3]
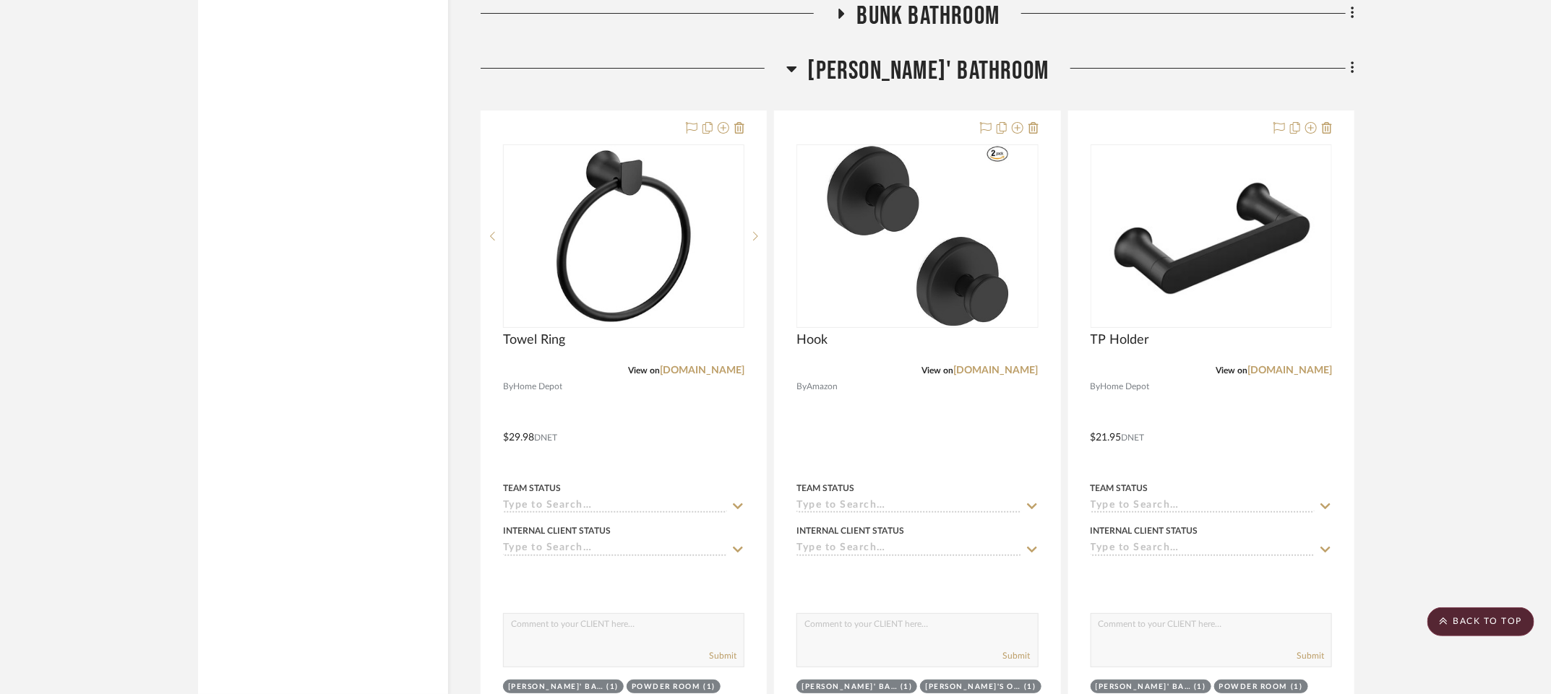
scroll to position [9319, 3]
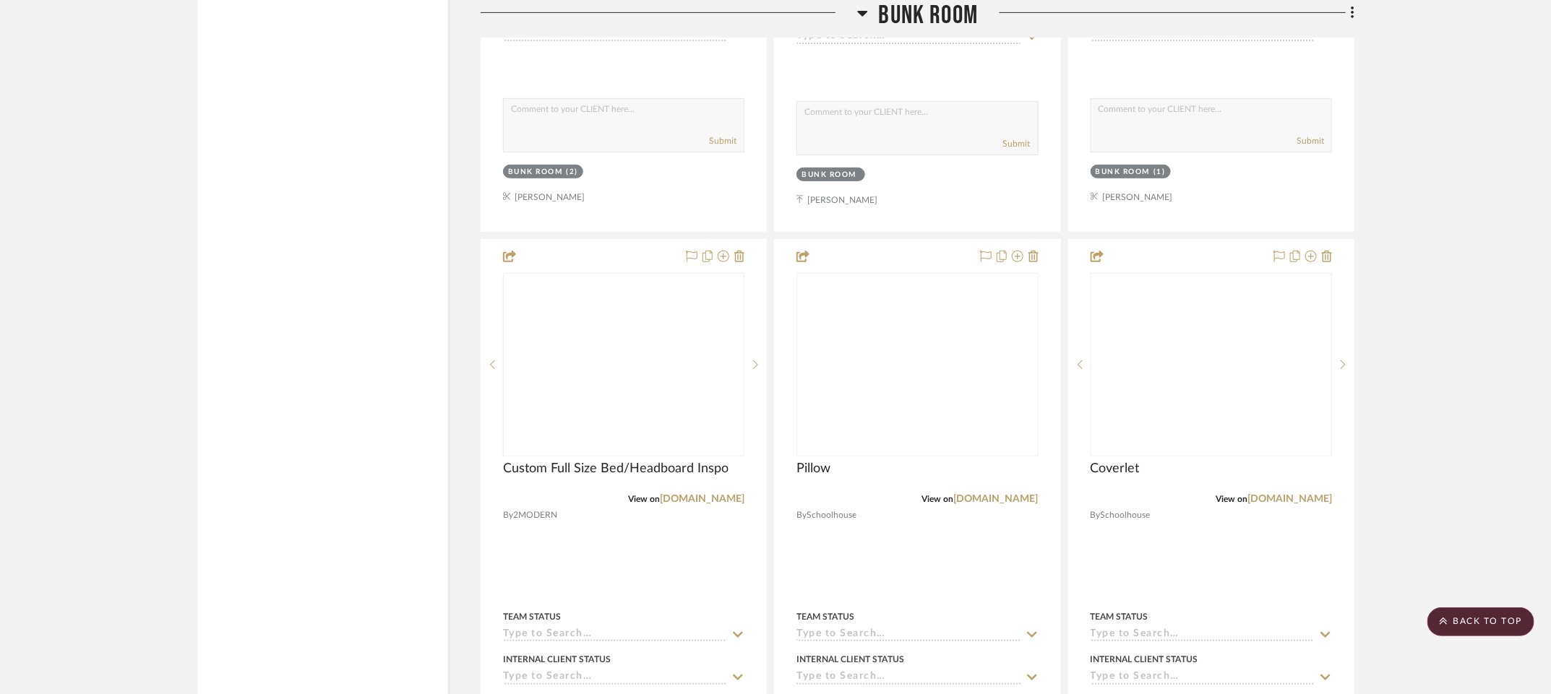
scroll to position [9646, 3]
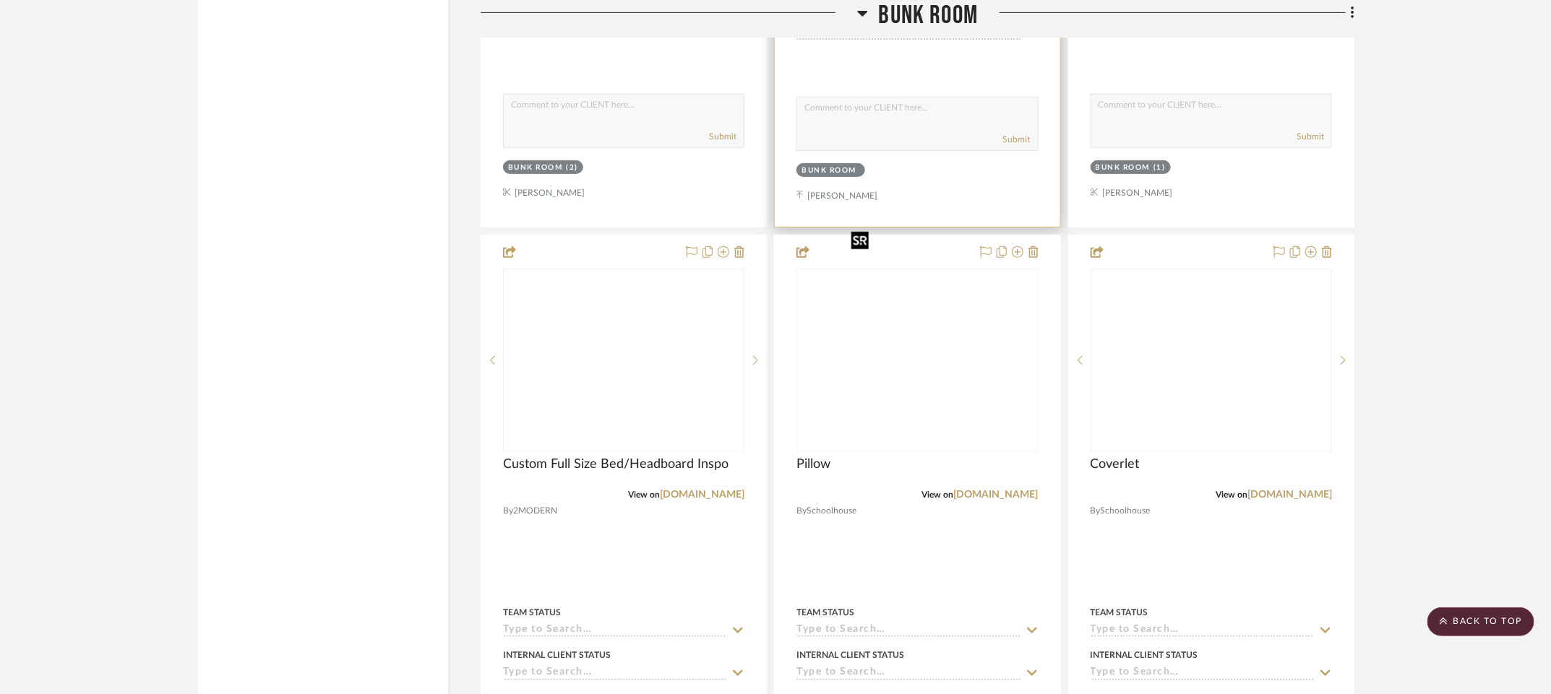
scroll to position [9786, 3]
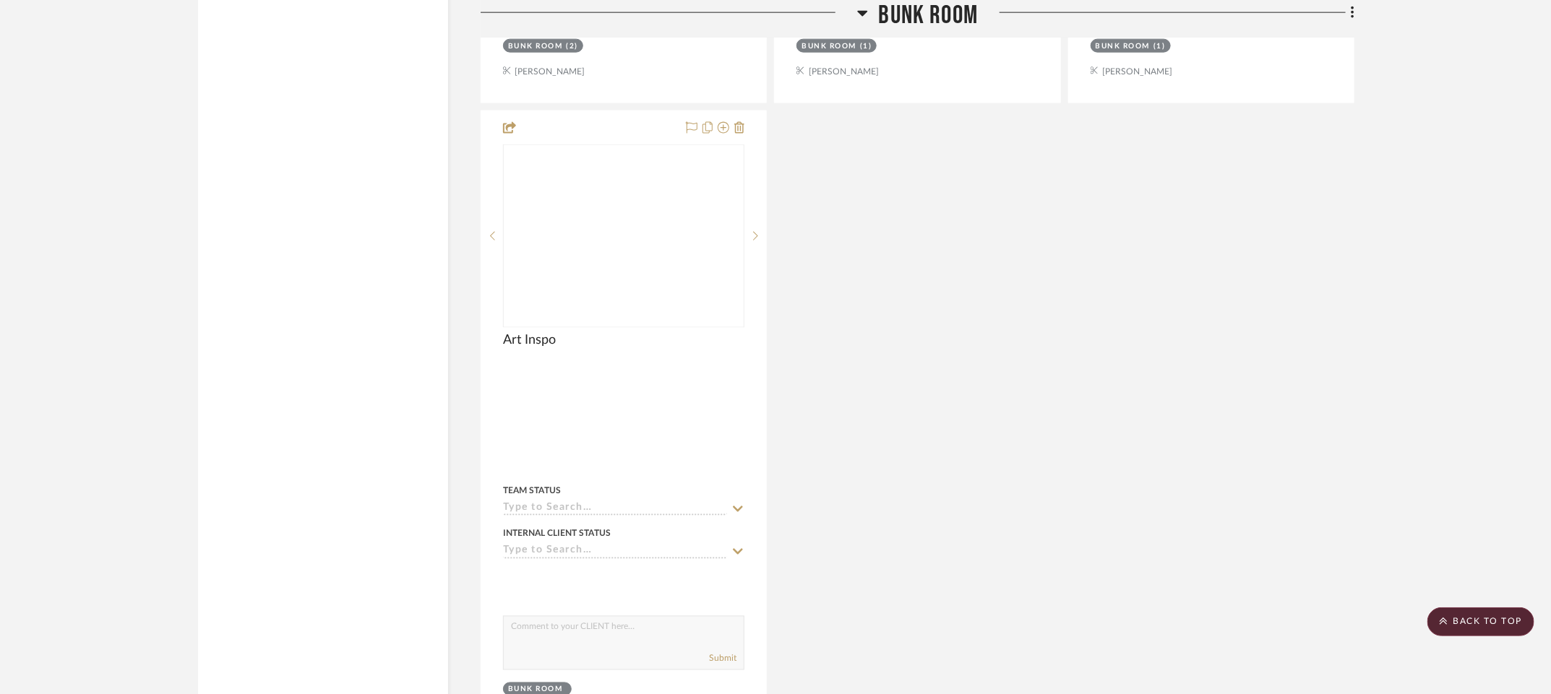
scroll to position [10490, 3]
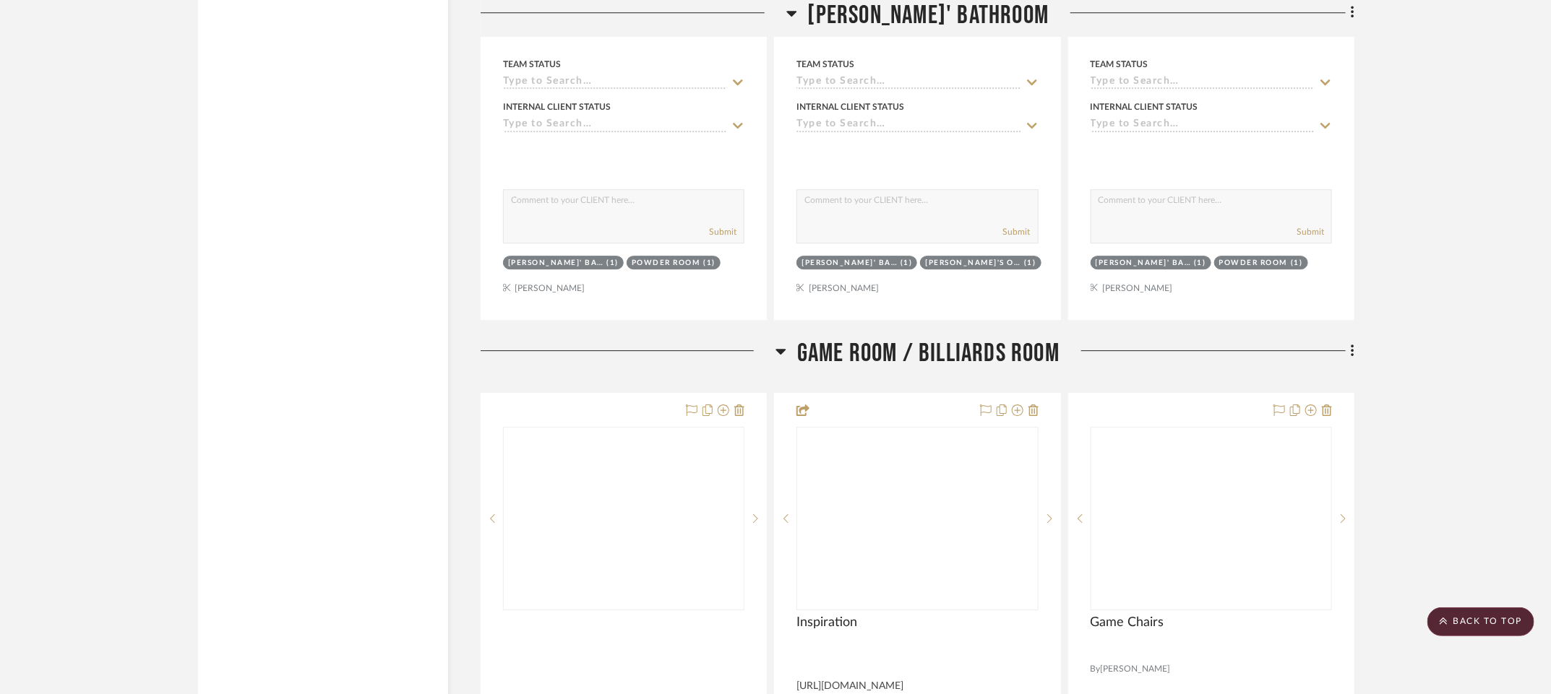
scroll to position [11657, 3]
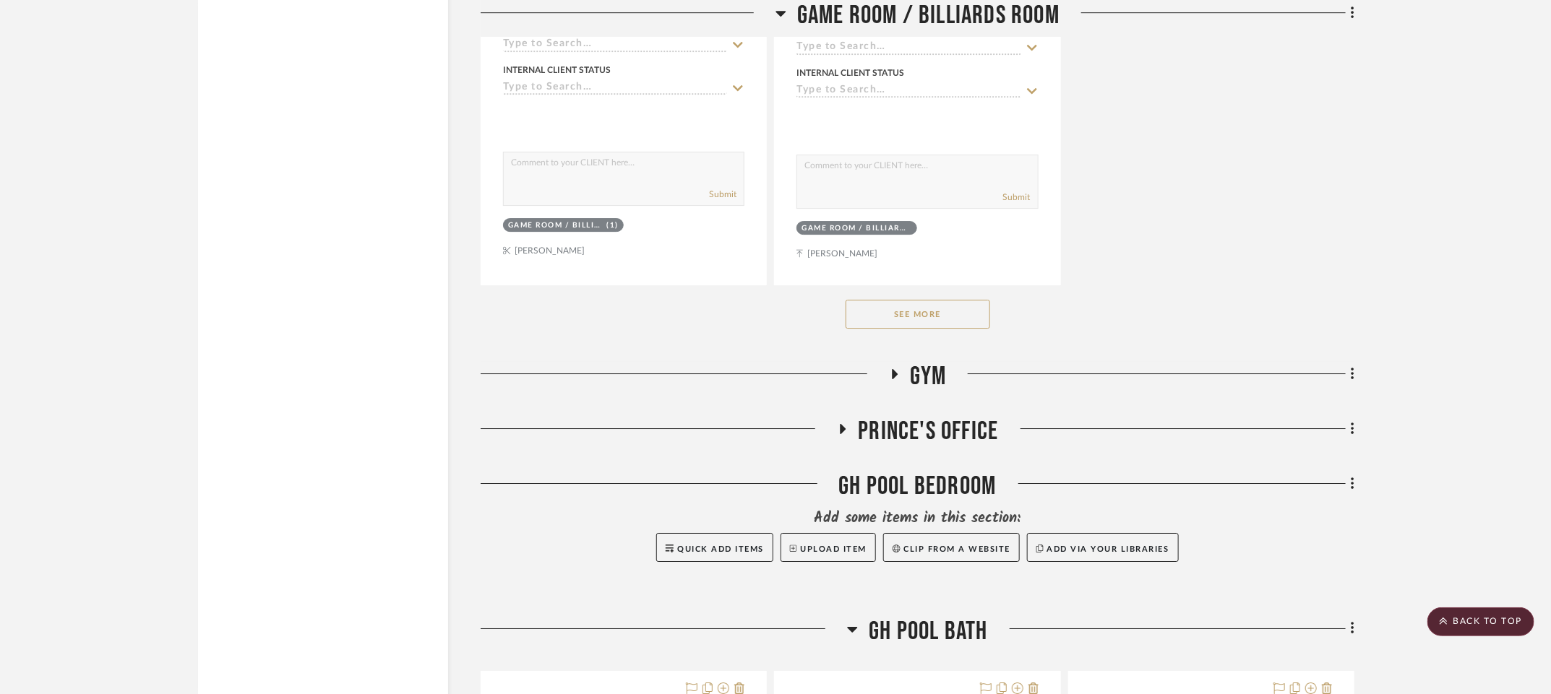
scroll to position [14942, 3]
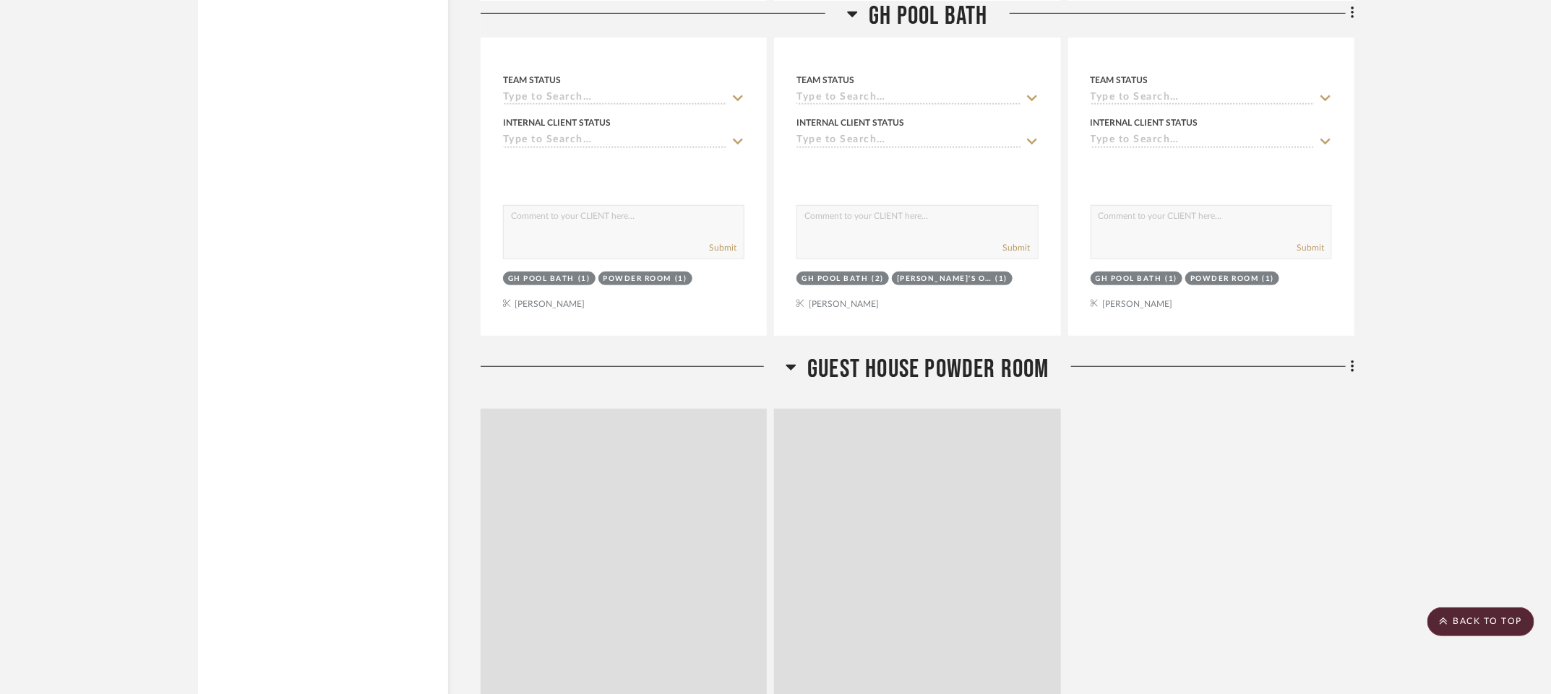
scroll to position [15955, 3]
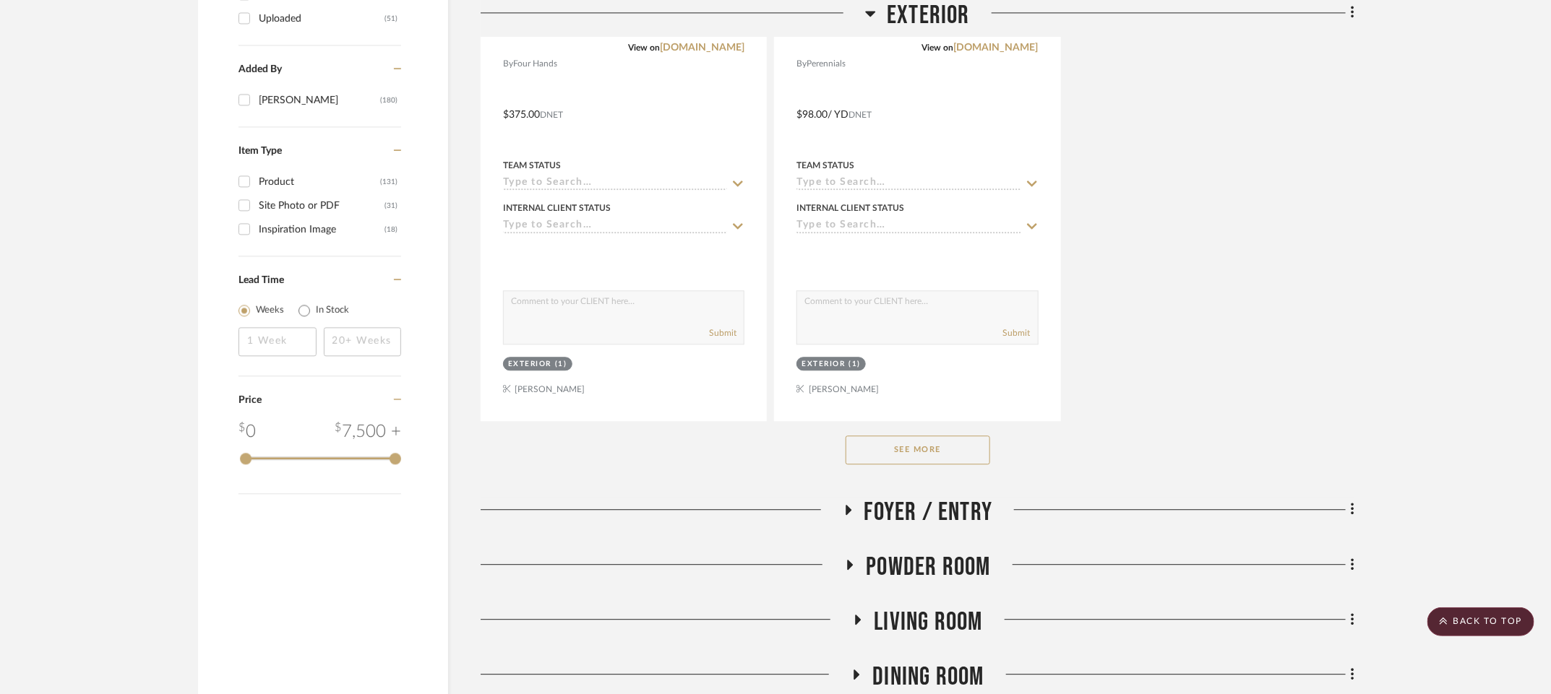
scroll to position [1959, 7]
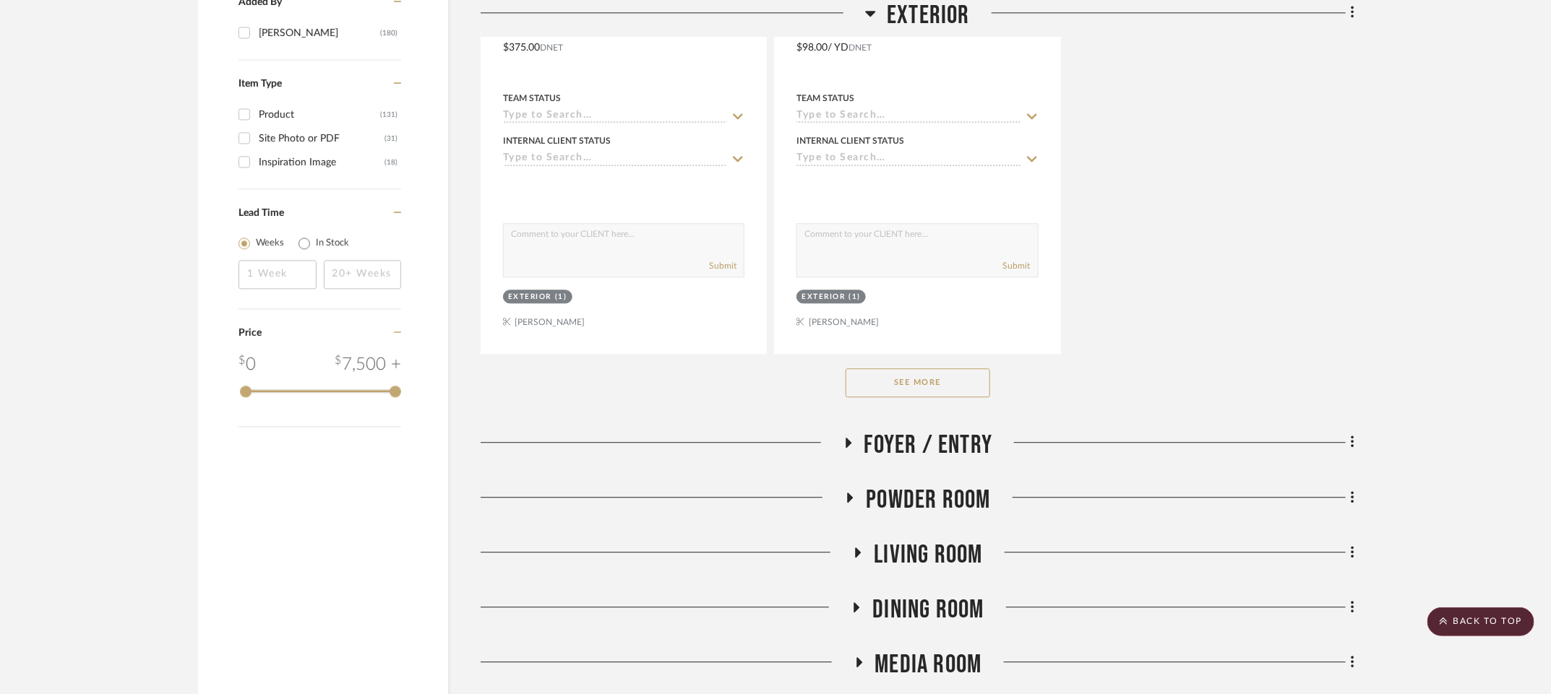
click at [916, 397] on button "See More" at bounding box center [917, 383] width 145 height 29
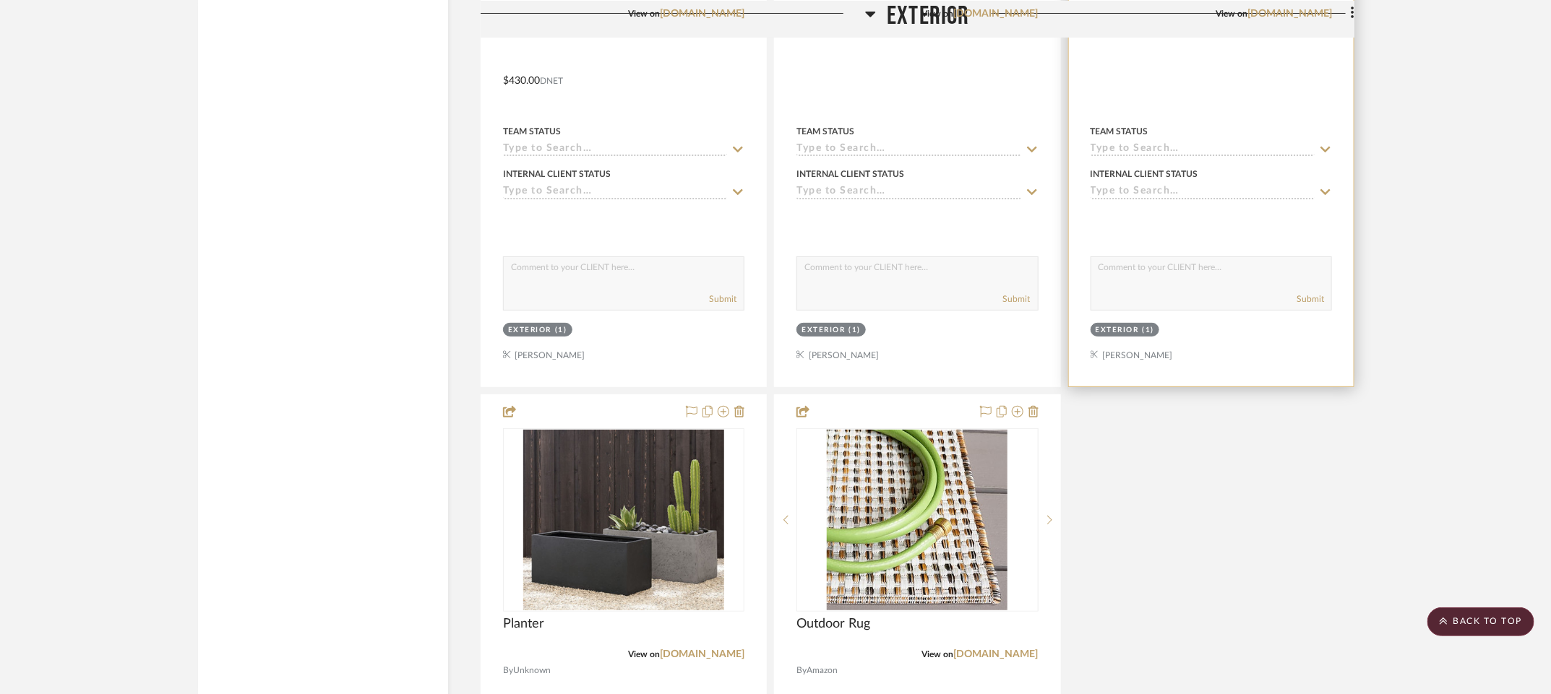
scroll to position [3199, 7]
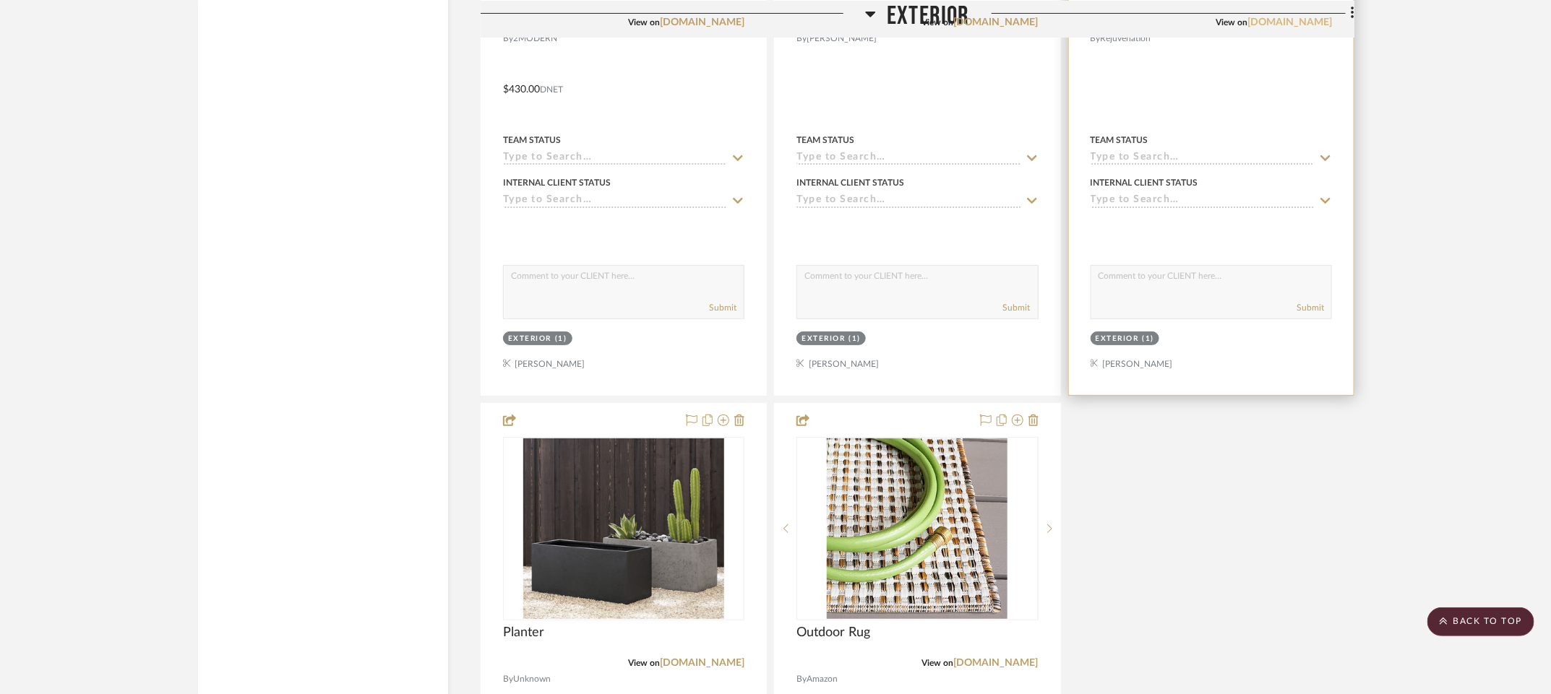
click at [1279, 27] on link "[DOMAIN_NAME]" at bounding box center [1289, 22] width 85 height 10
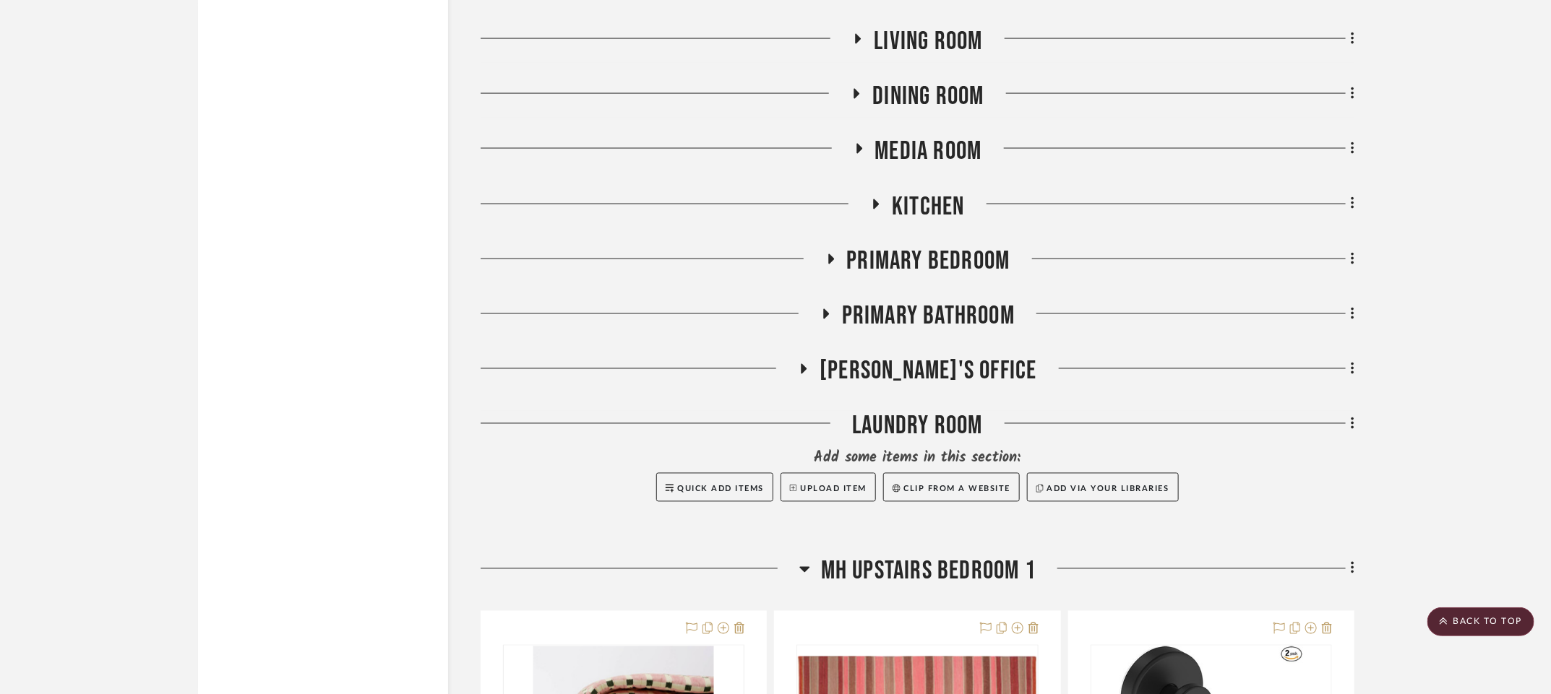
scroll to position [4420, 7]
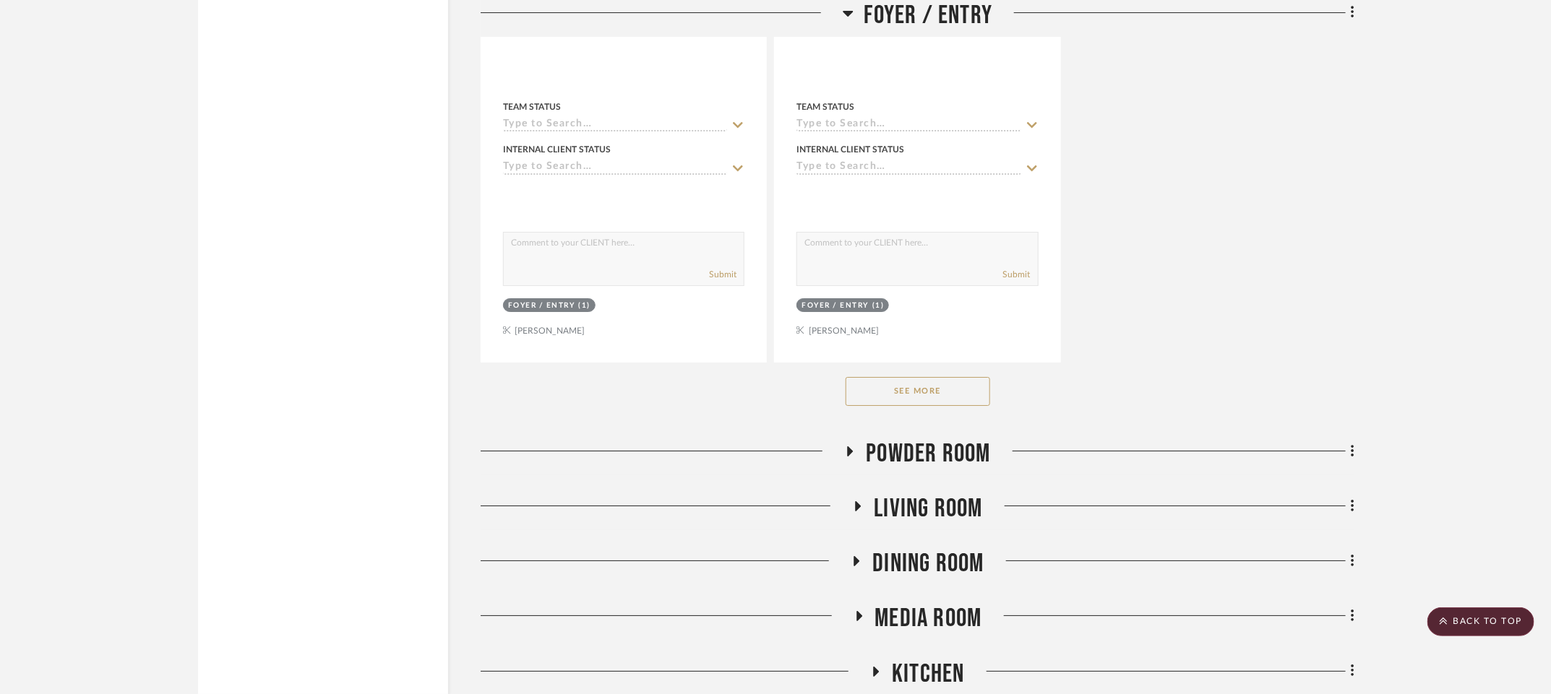
scroll to position [5952, 7]
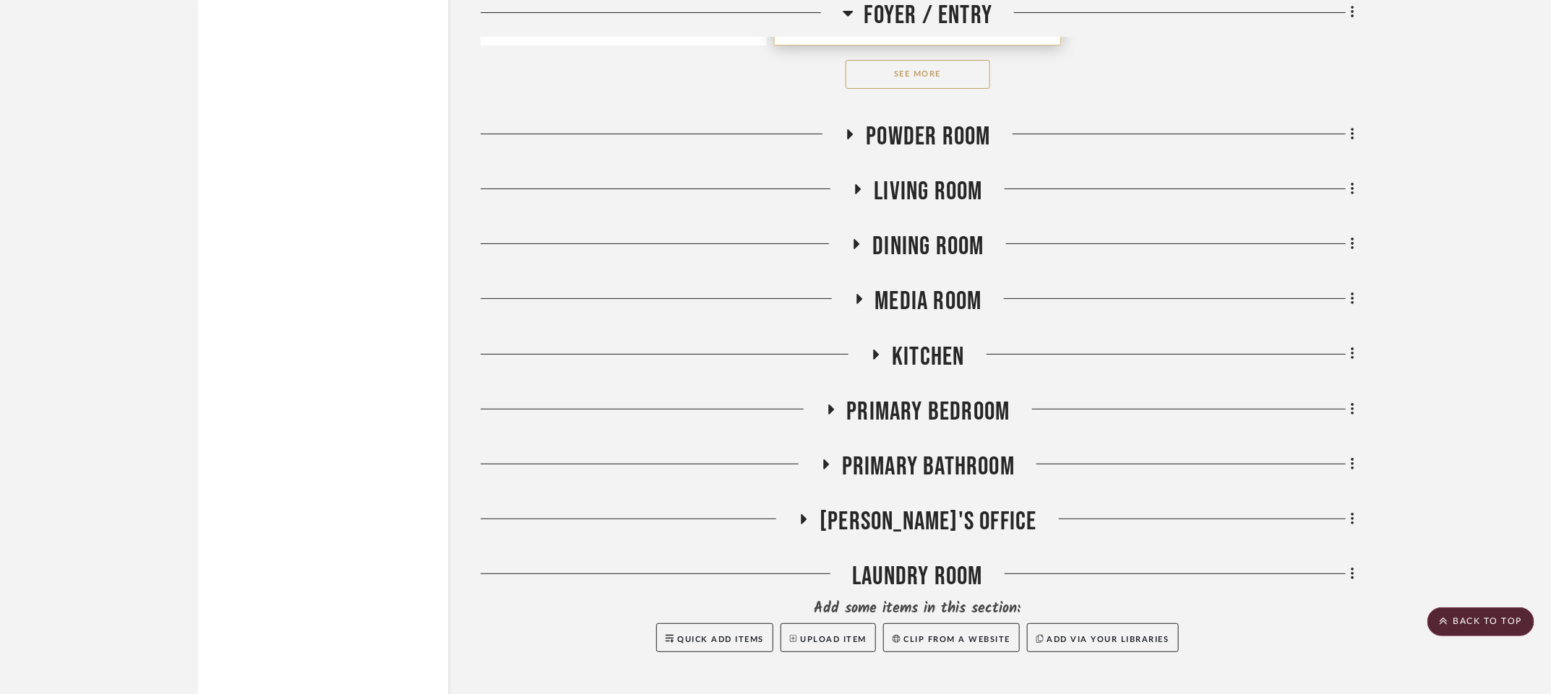
scroll to position [6262, 7]
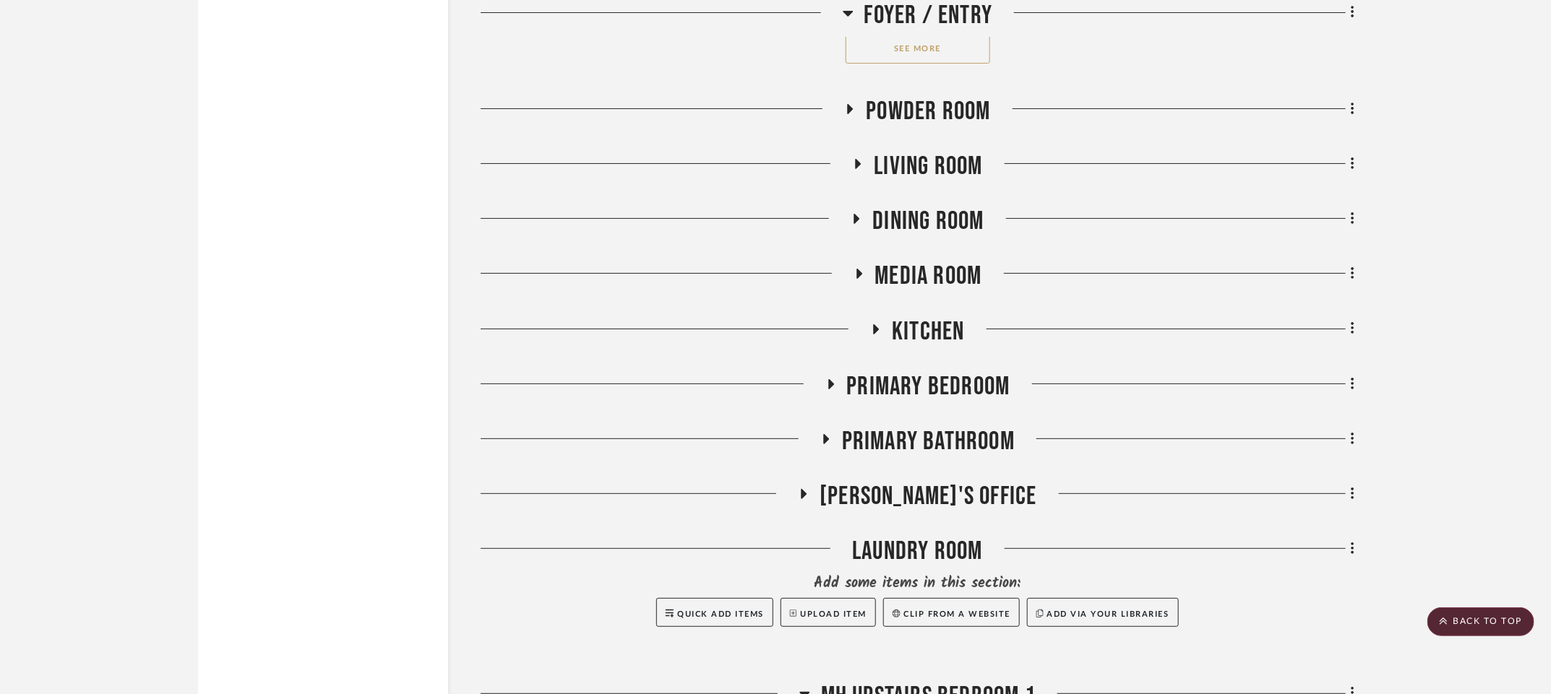
click at [926, 64] on button "See More" at bounding box center [917, 49] width 145 height 29
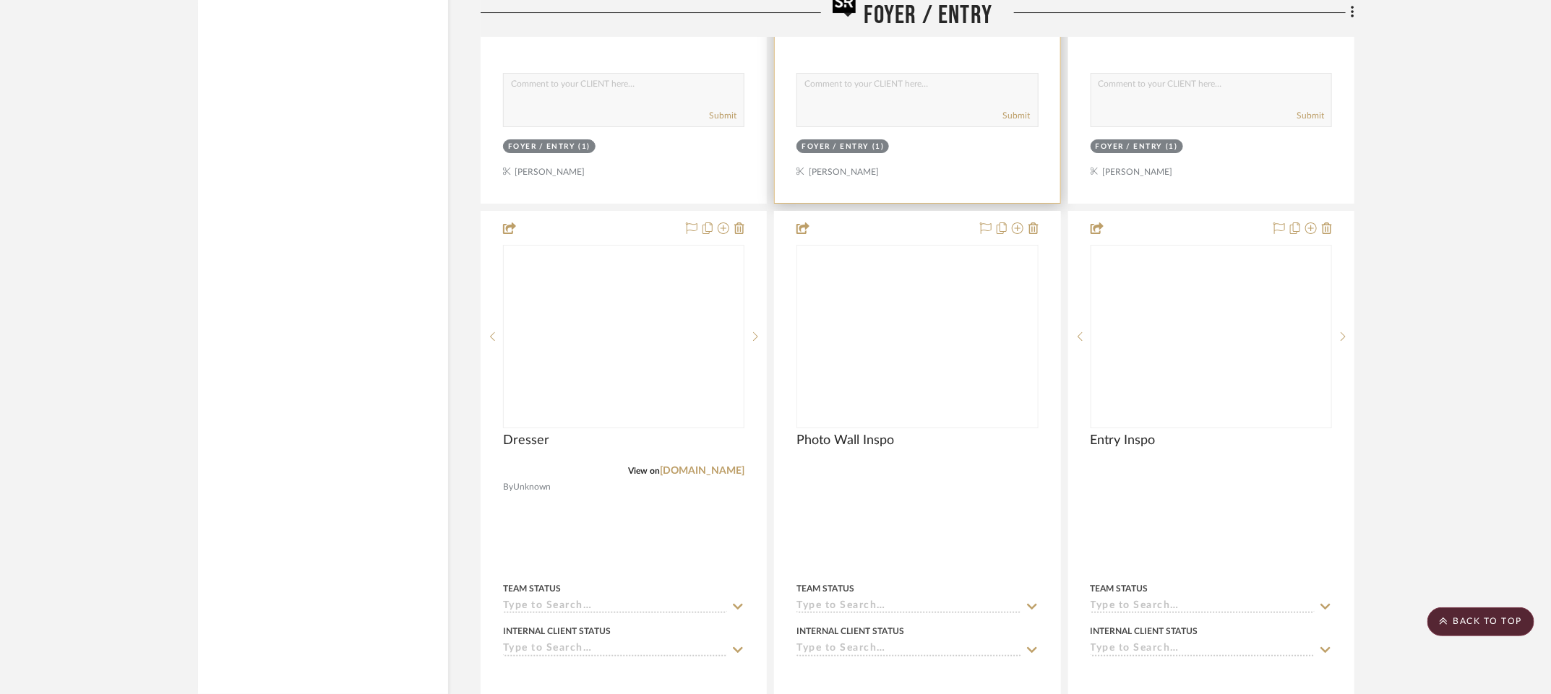
scroll to position [6115, 7]
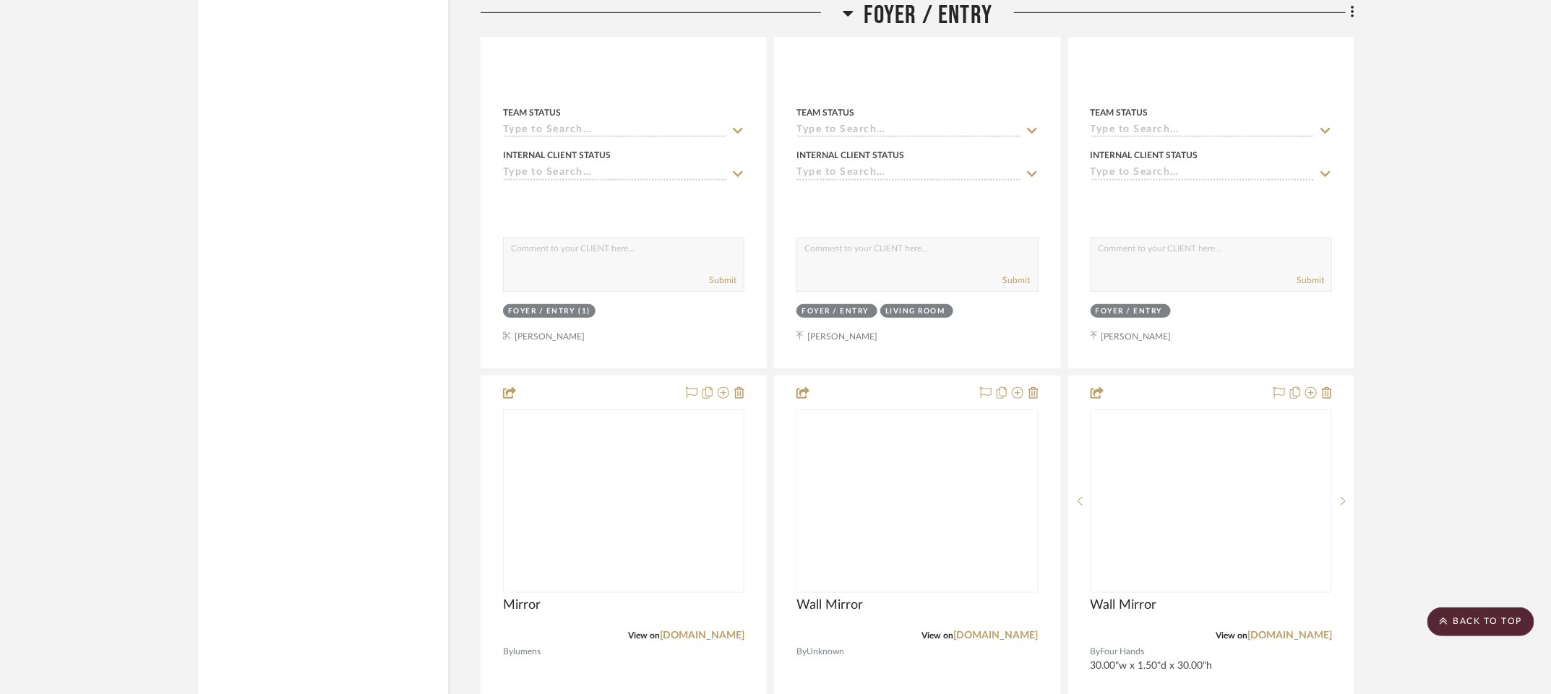
scroll to position [6617, 7]
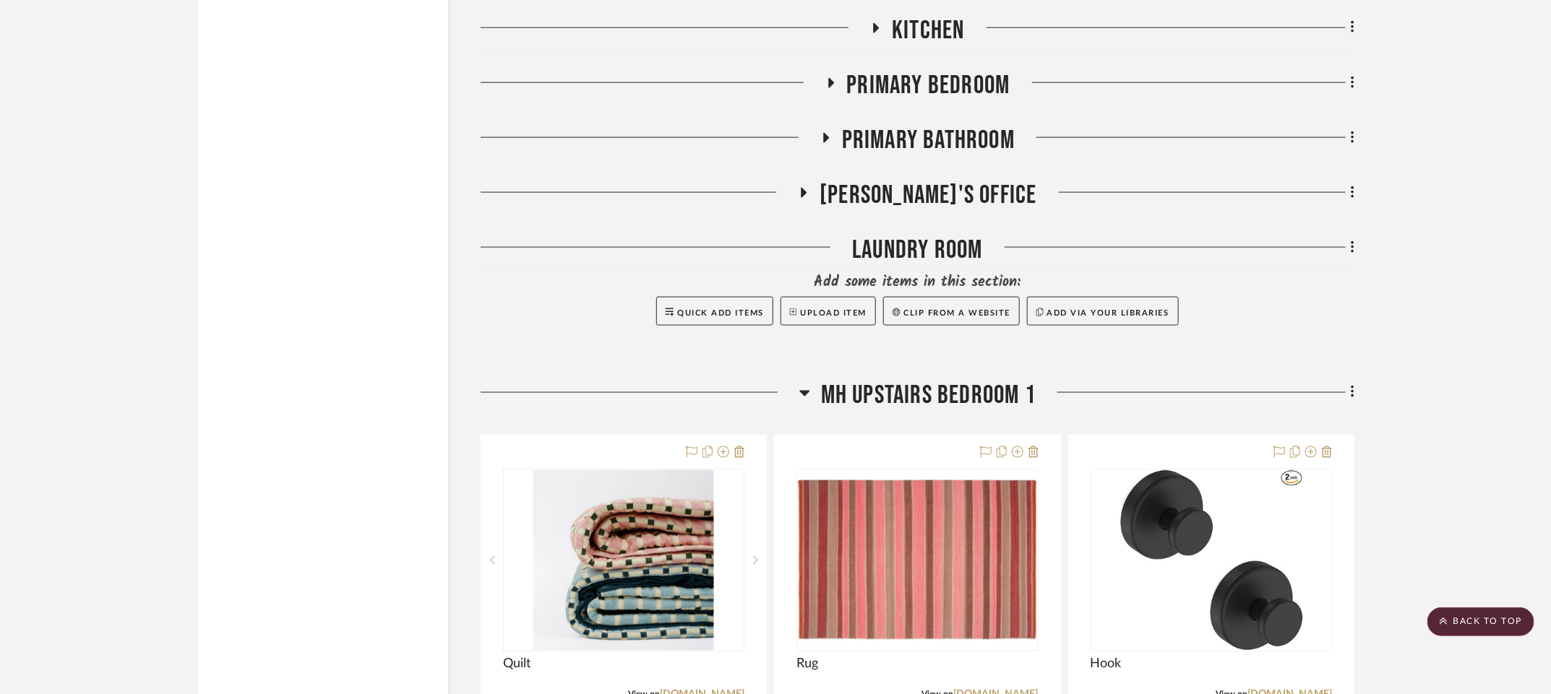
scroll to position [10411, 7]
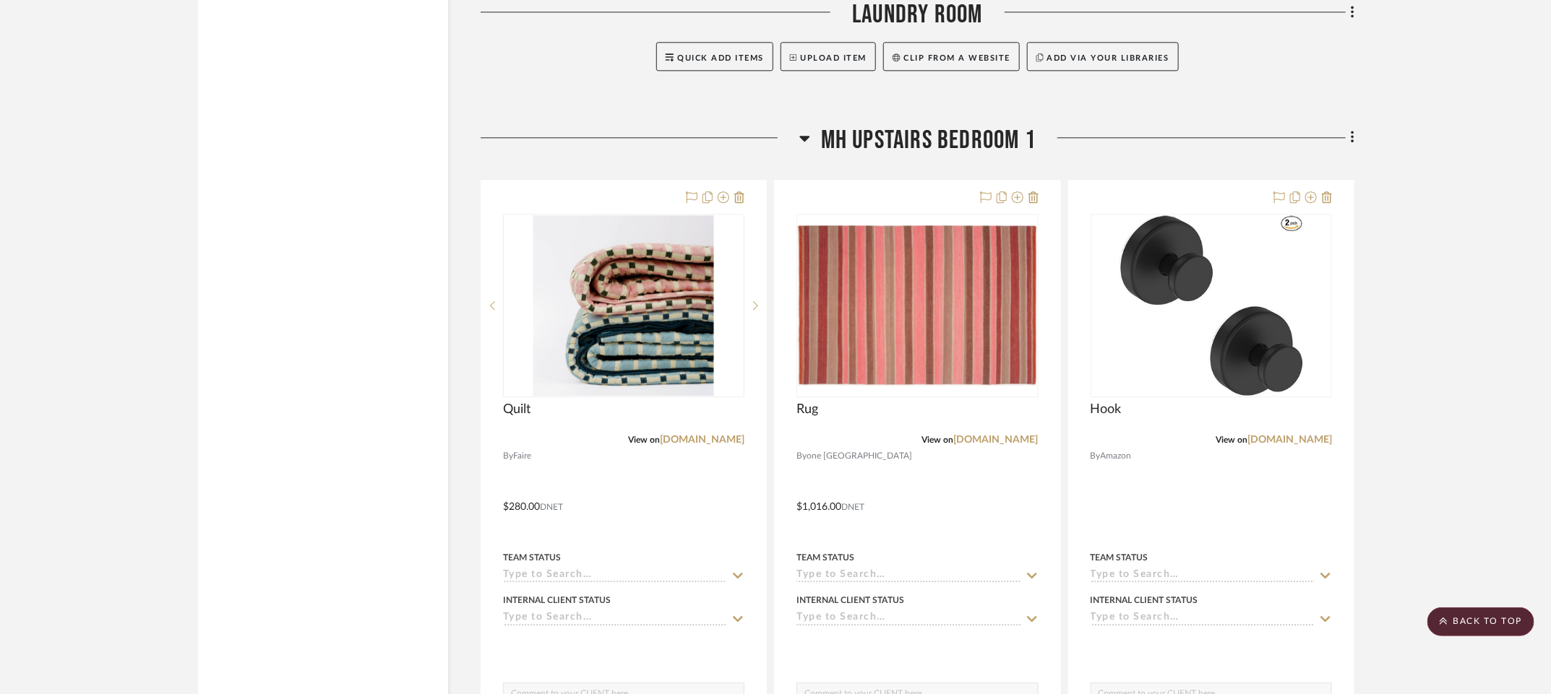
scroll to position [11488, 7]
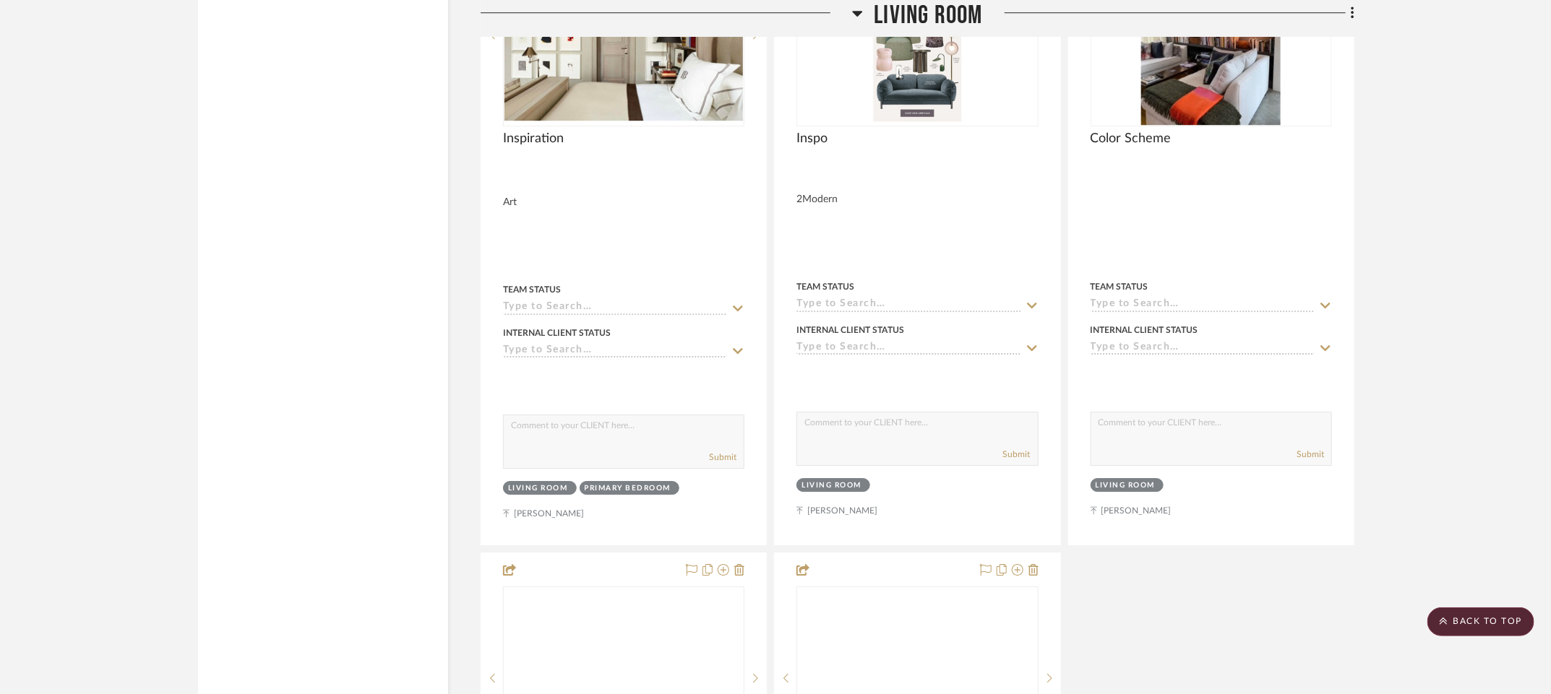
scroll to position [11747, 7]
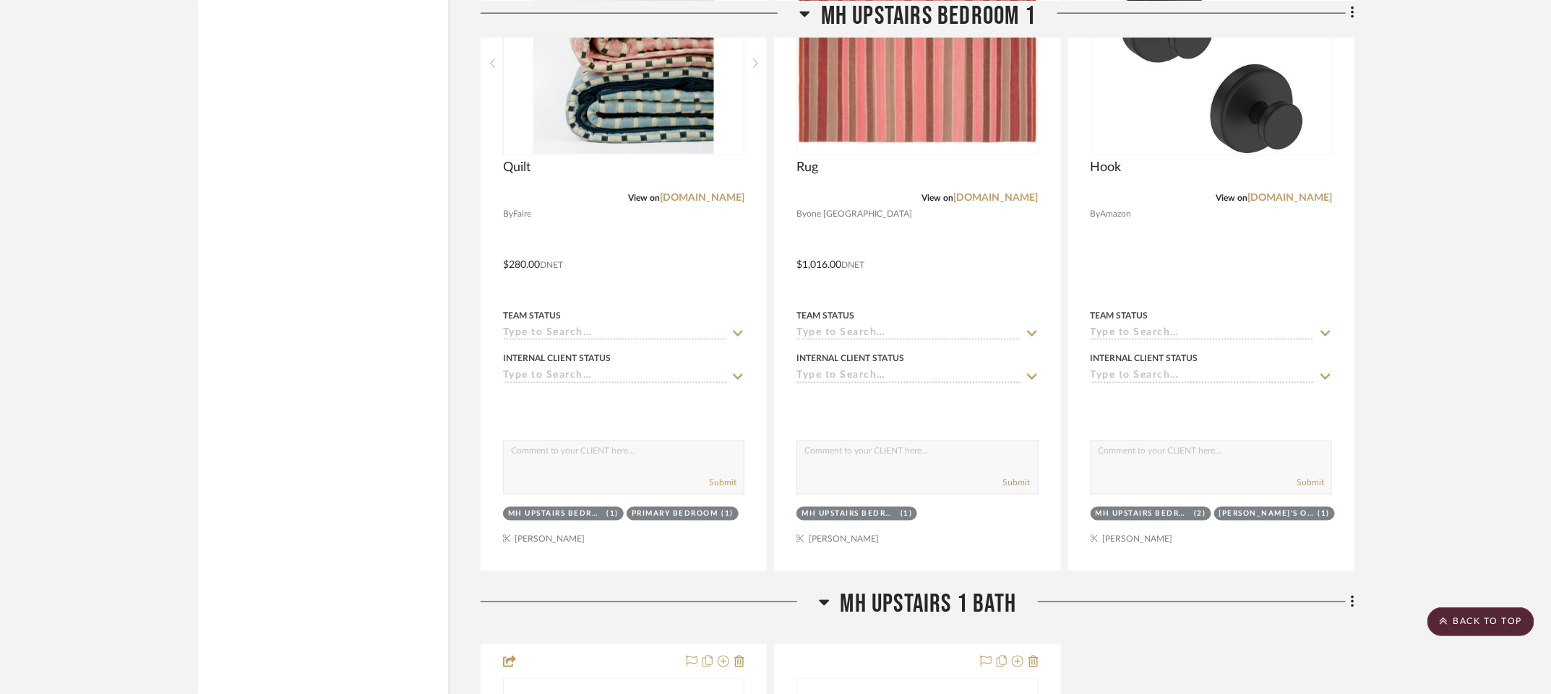
scroll to position [13582, 7]
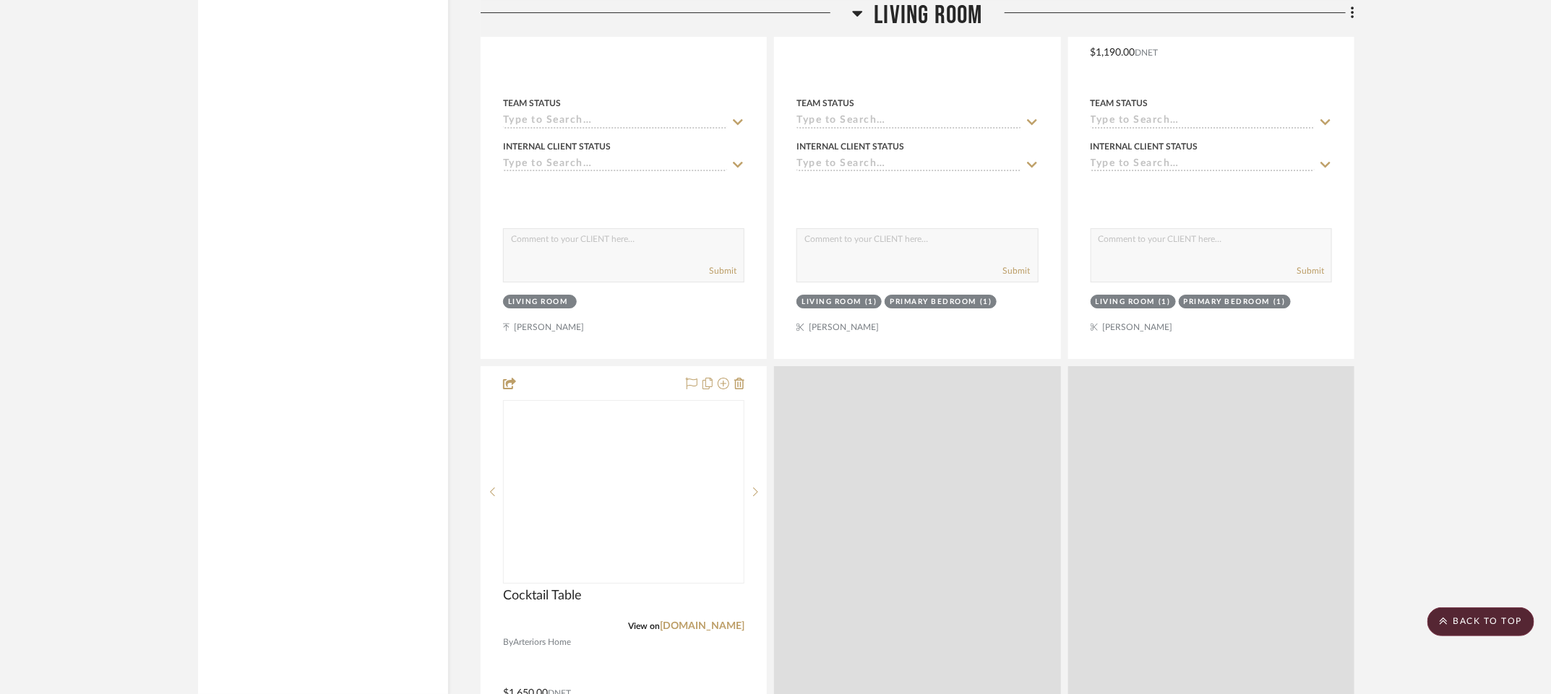
scroll to position [15254, 7]
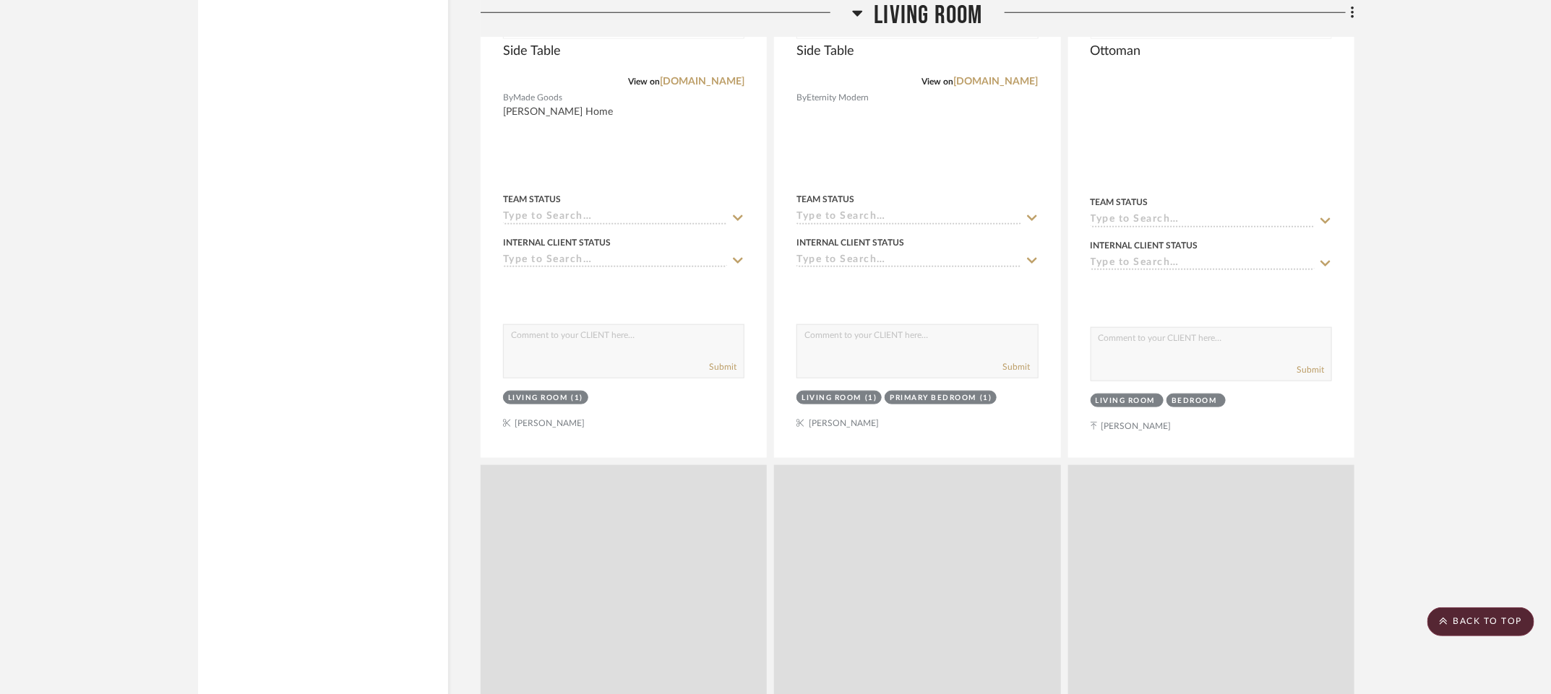
scroll to position [16398, 7]
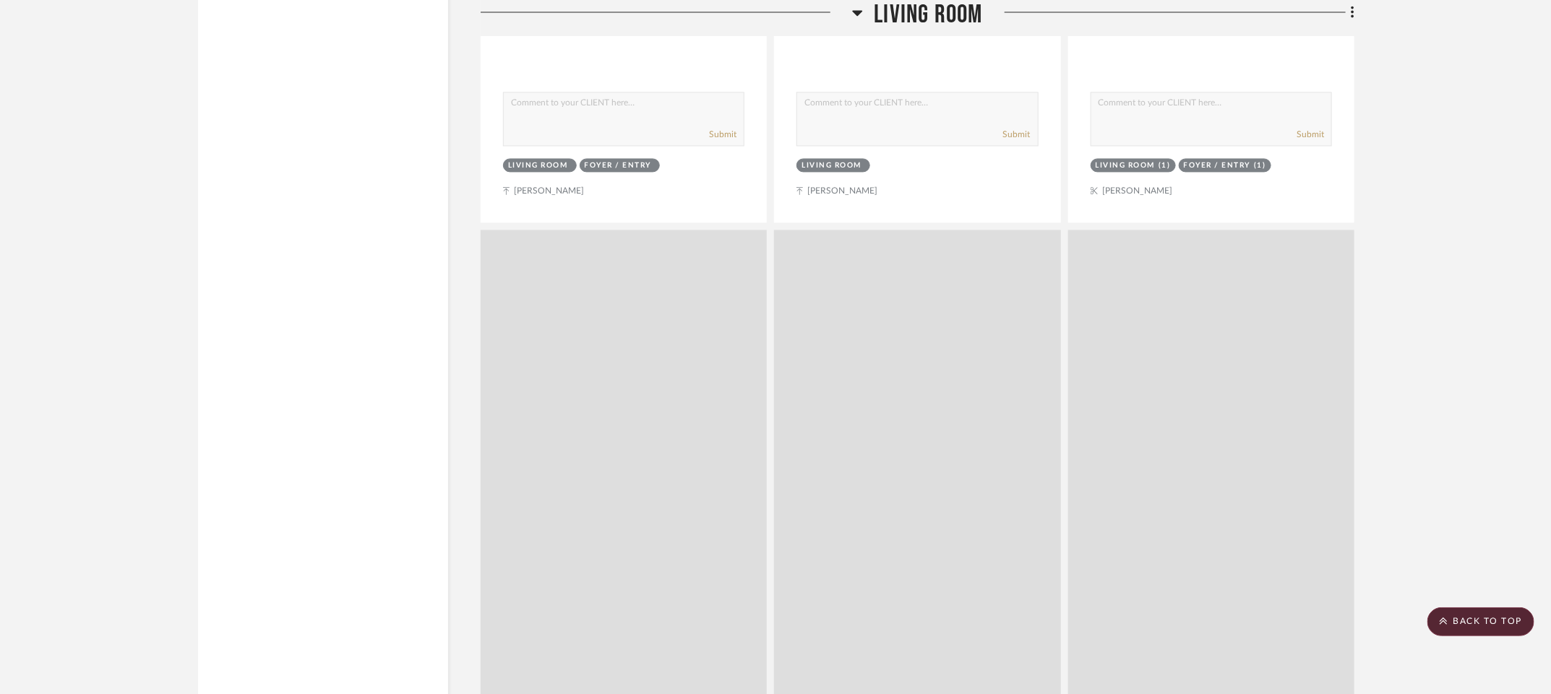
scroll to position [17186, 7]
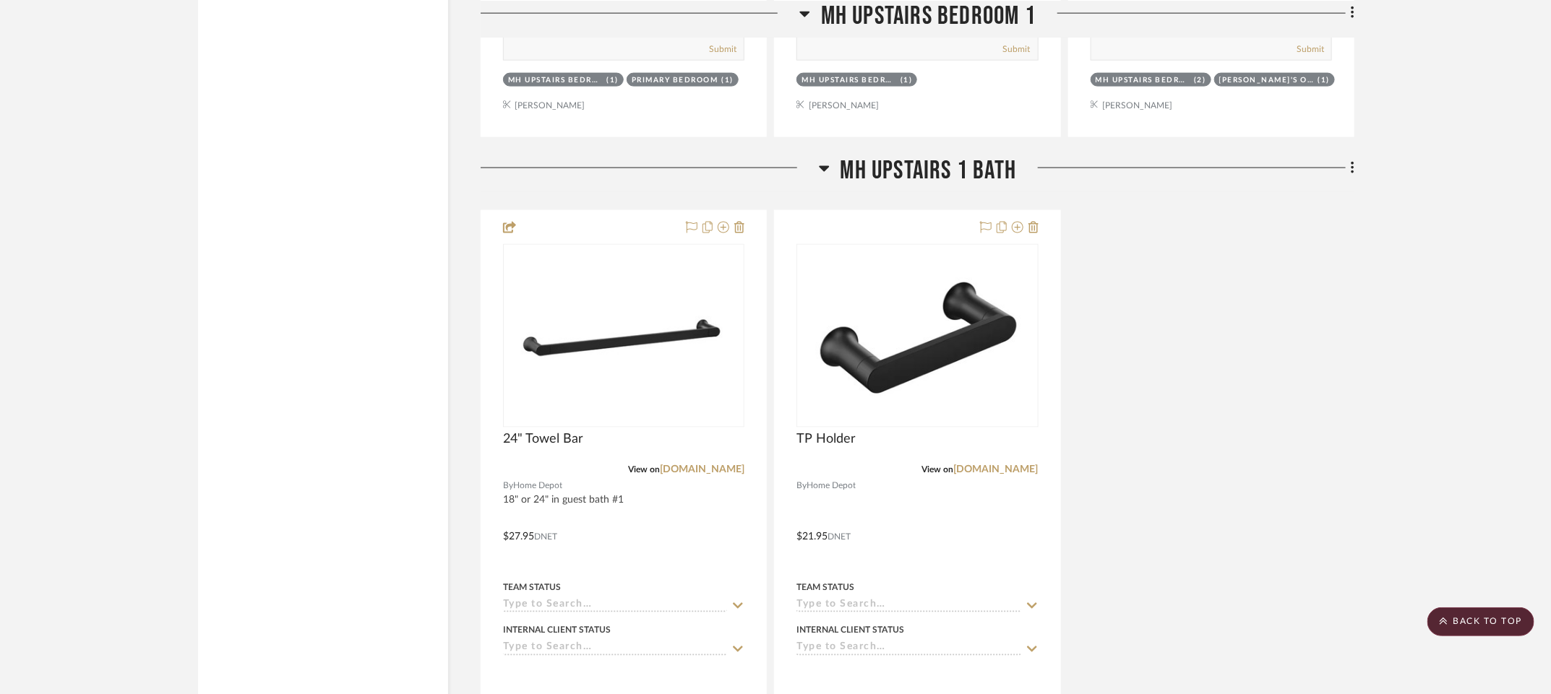
scroll to position [19692, 9]
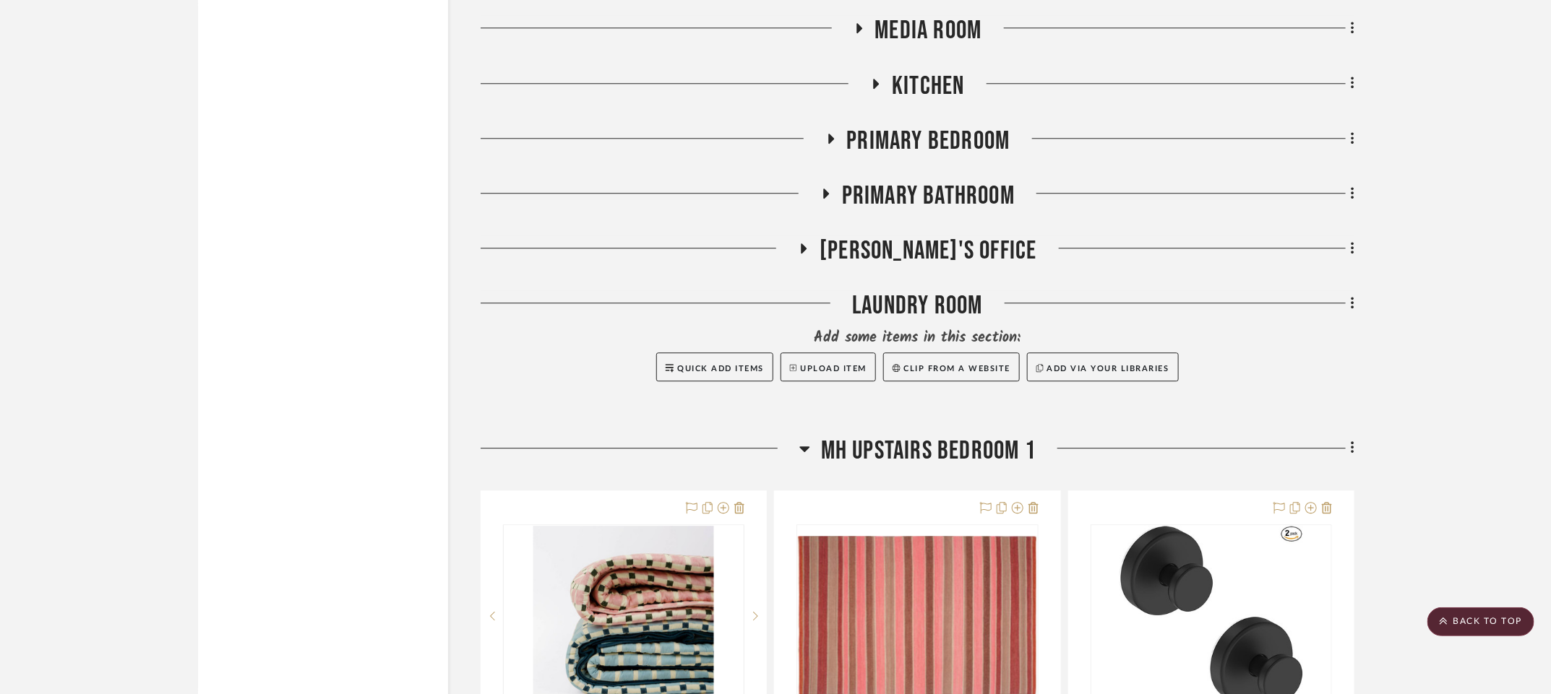
scroll to position [20763, 9]
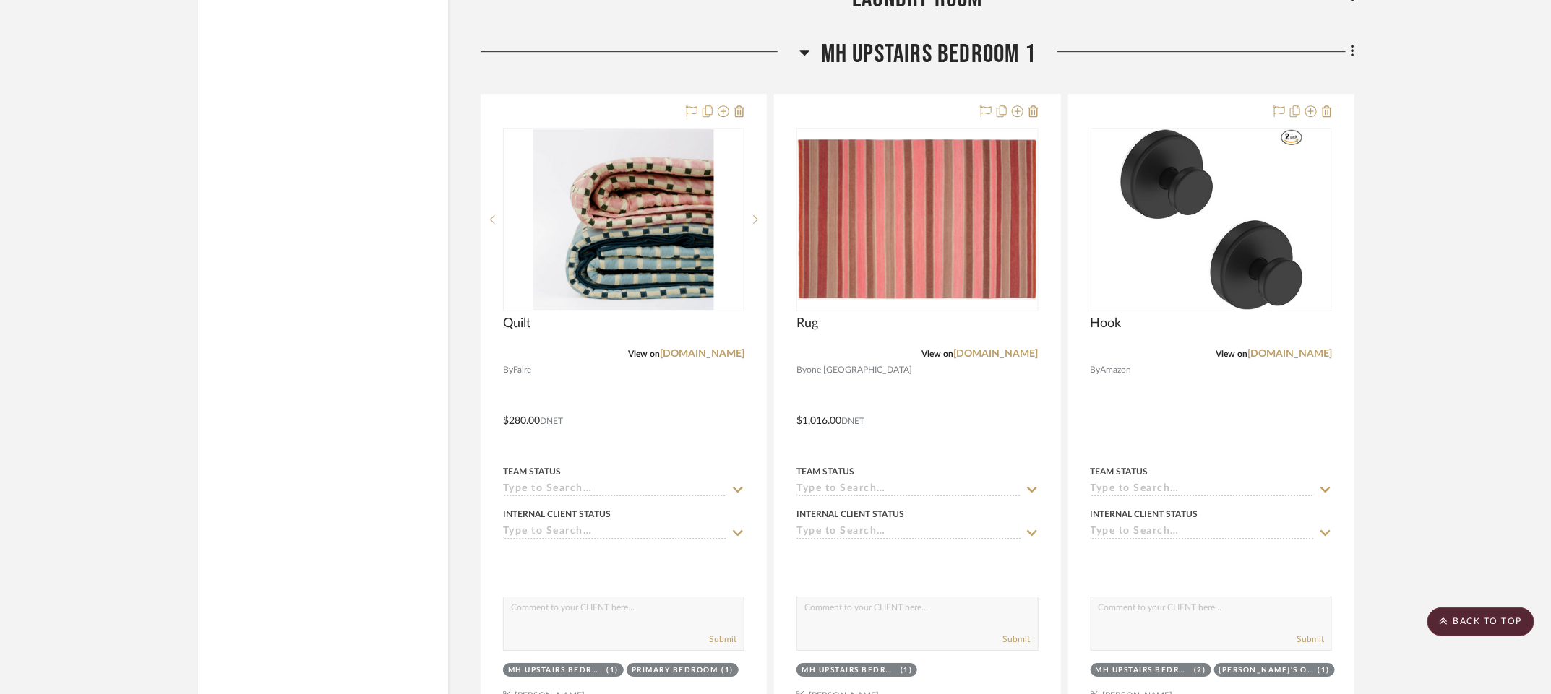
scroll to position [21465, 9]
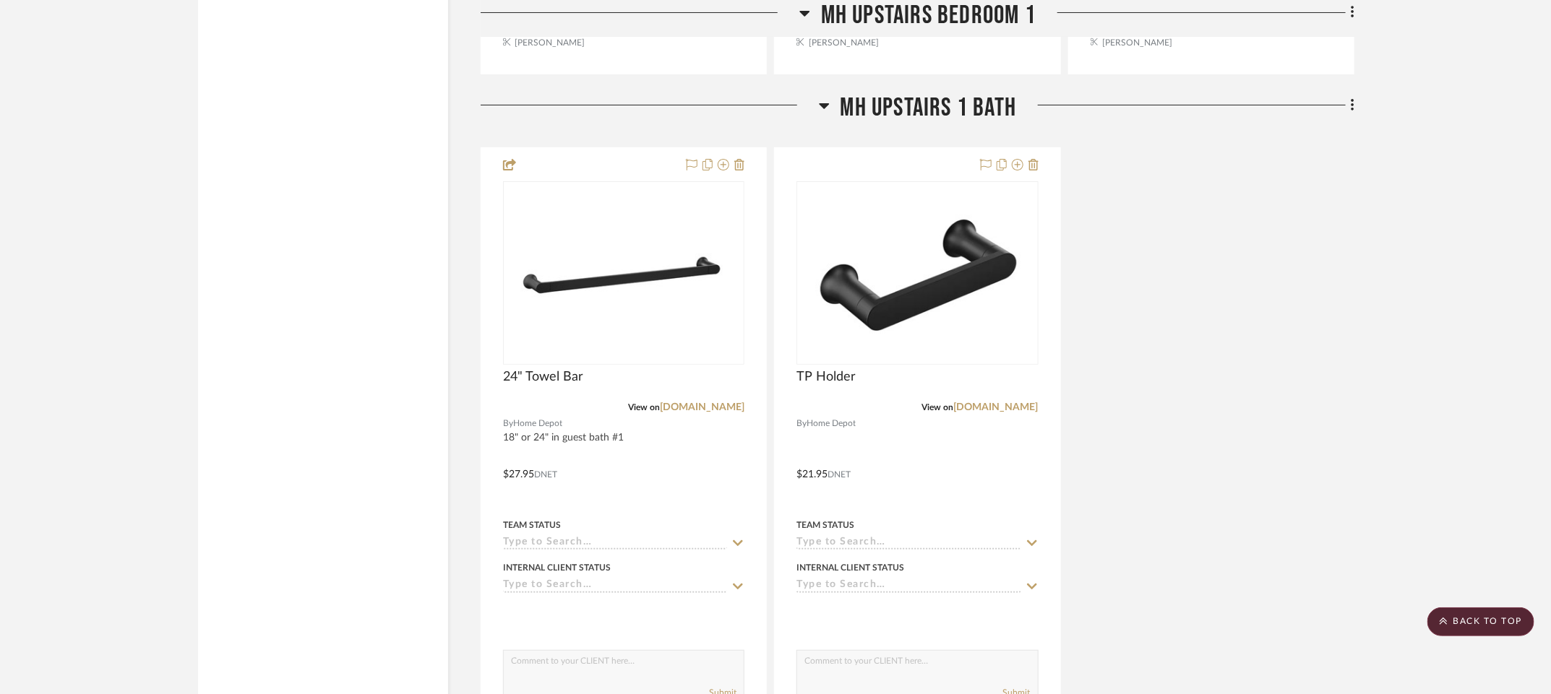
scroll to position [21826, 9]
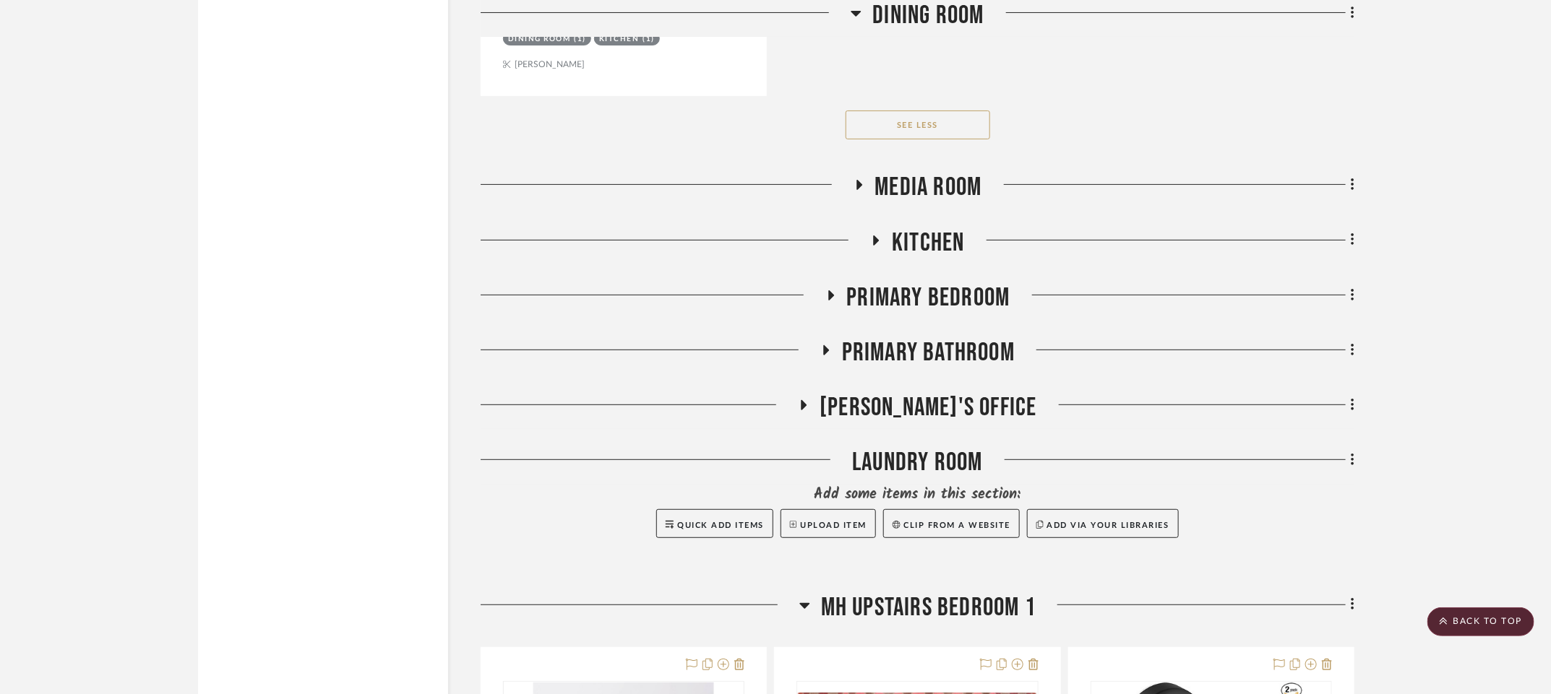
scroll to position [21925, 9]
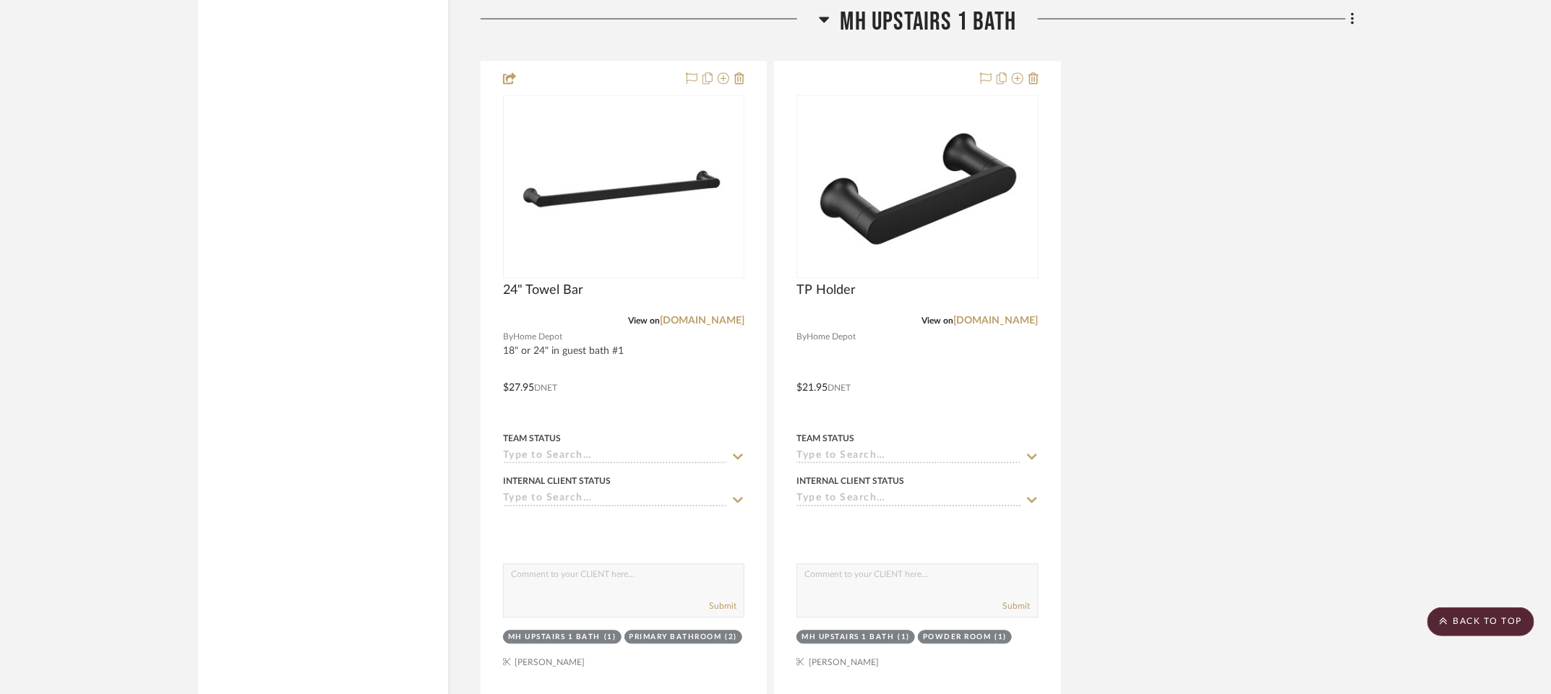
scroll to position [23251, 9]
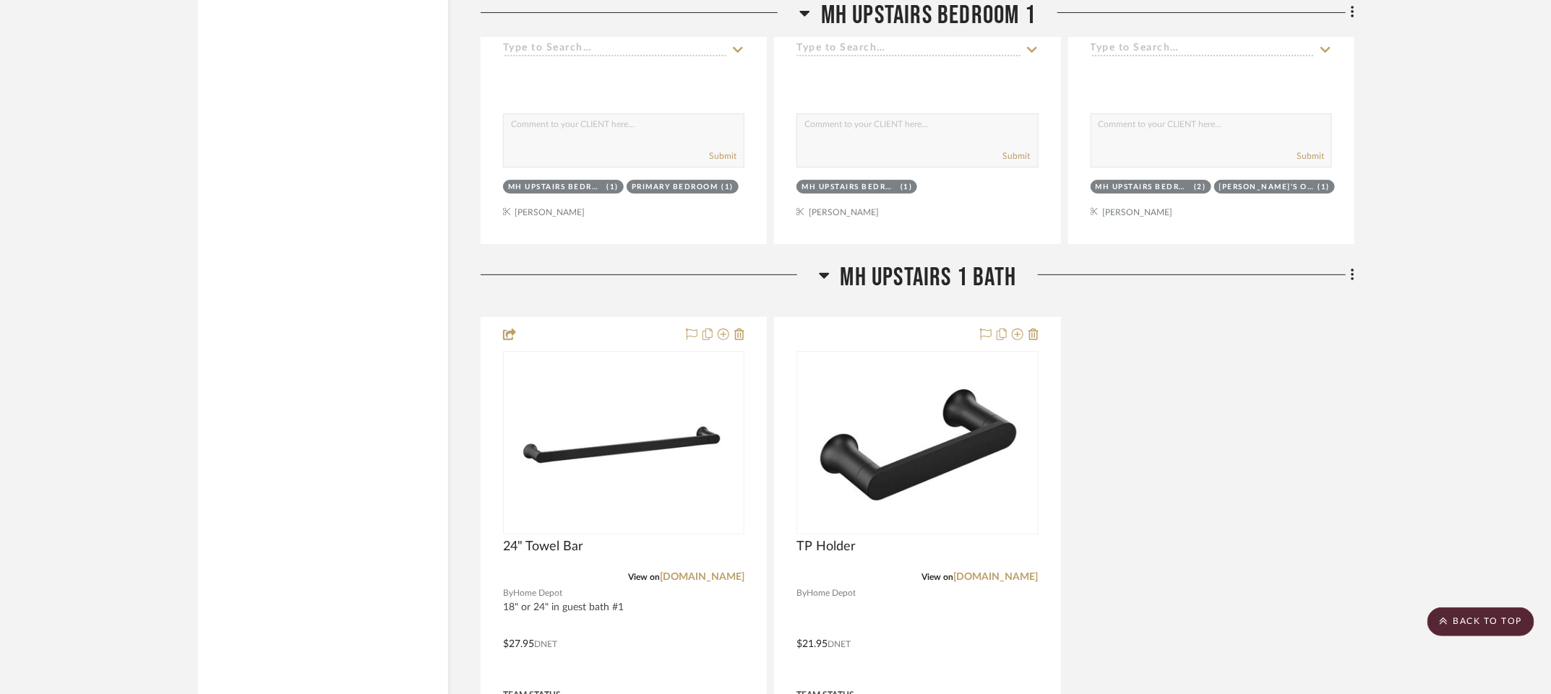
scroll to position [25146, 9]
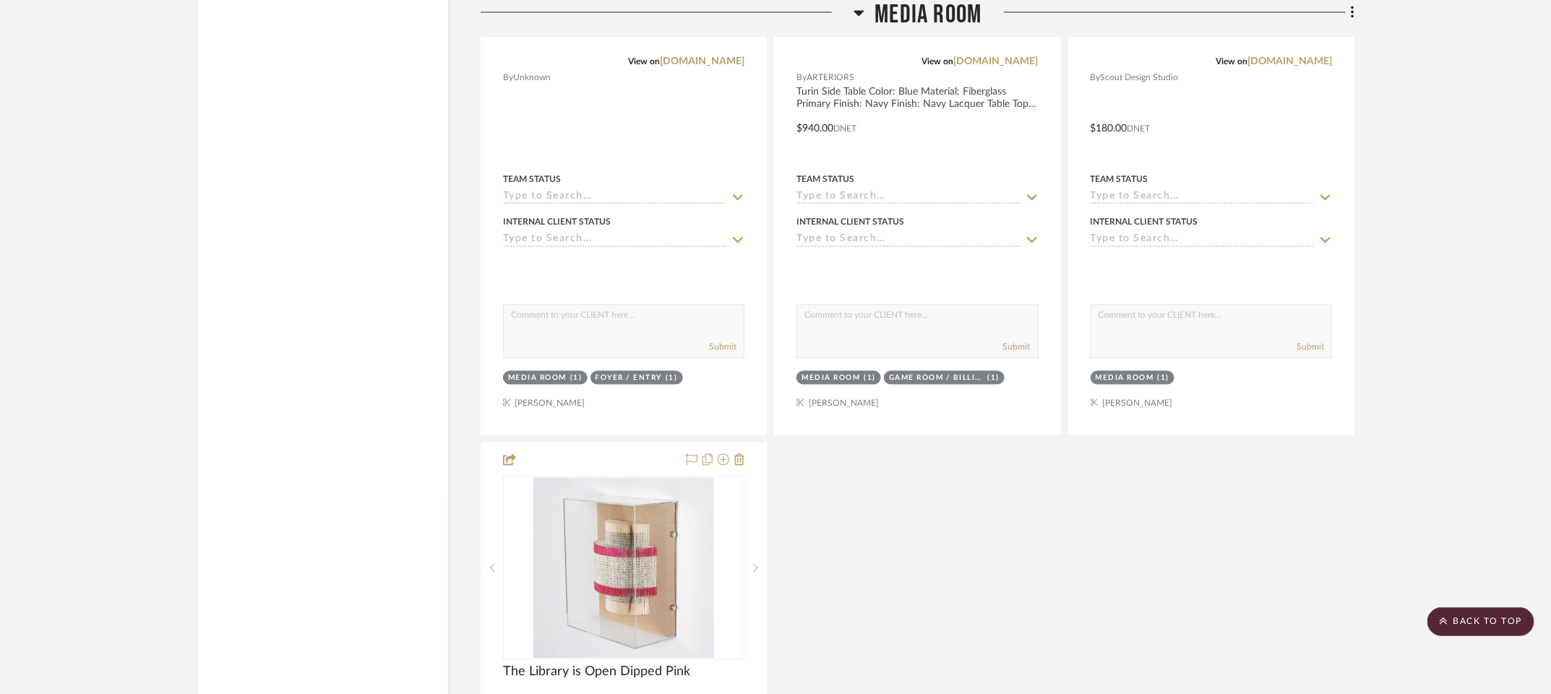
scroll to position [23602, 9]
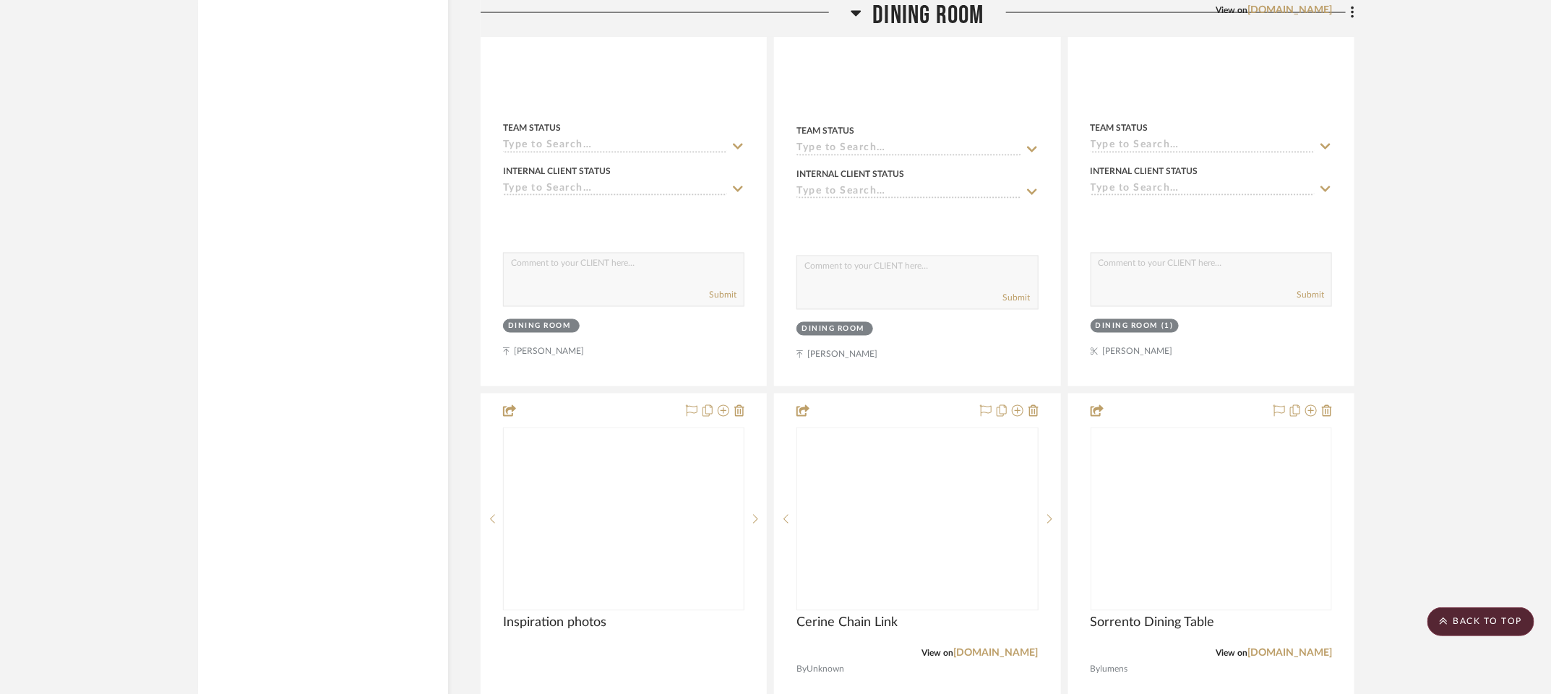
scroll to position [7496, 0]
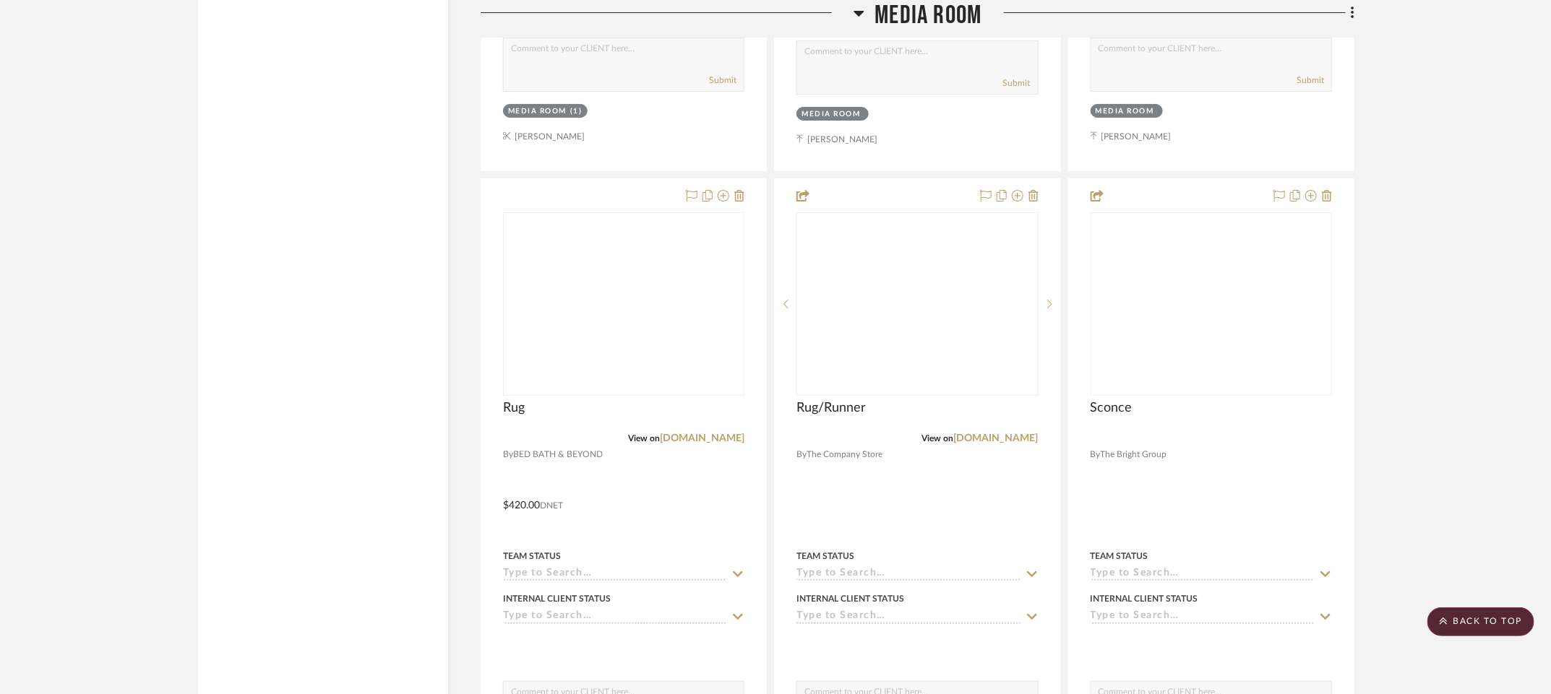
scroll to position [15588, 2]
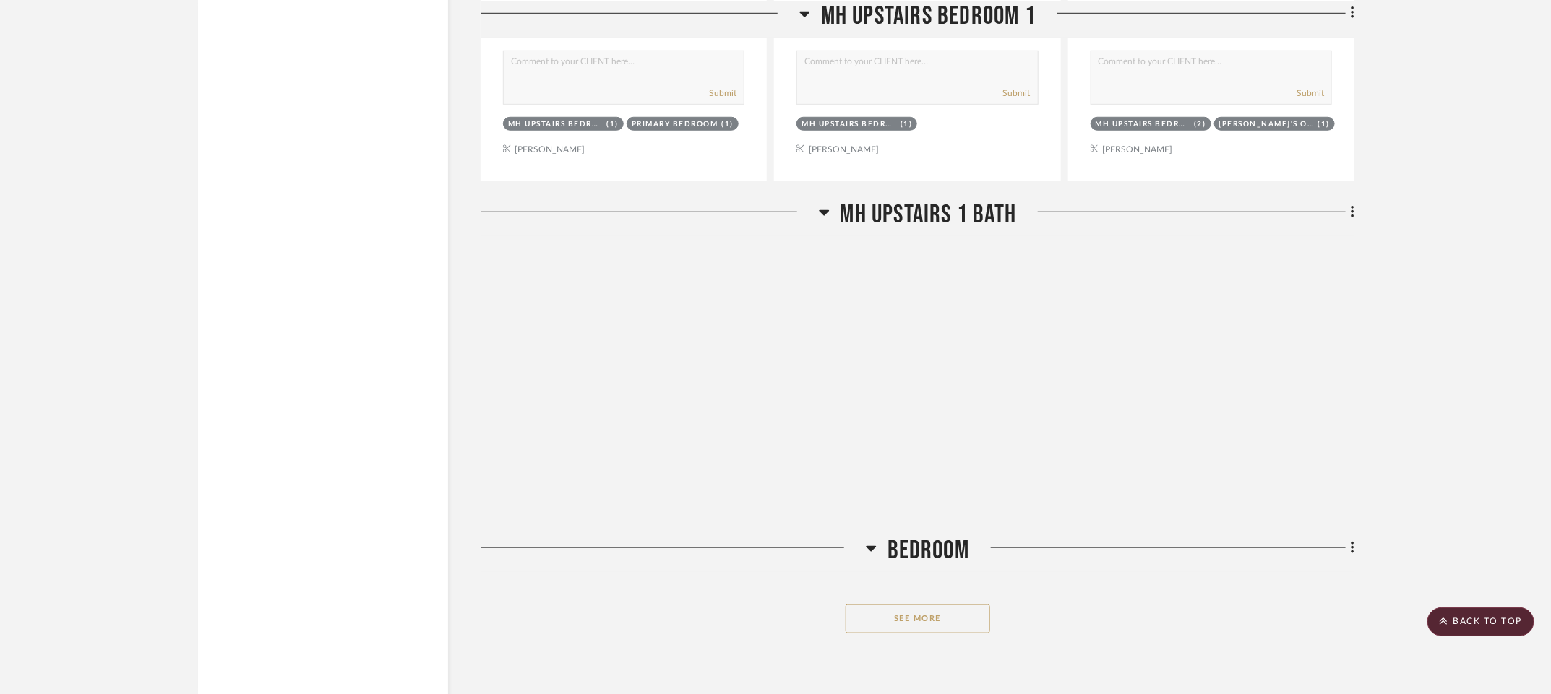
scroll to position [19228, 2]
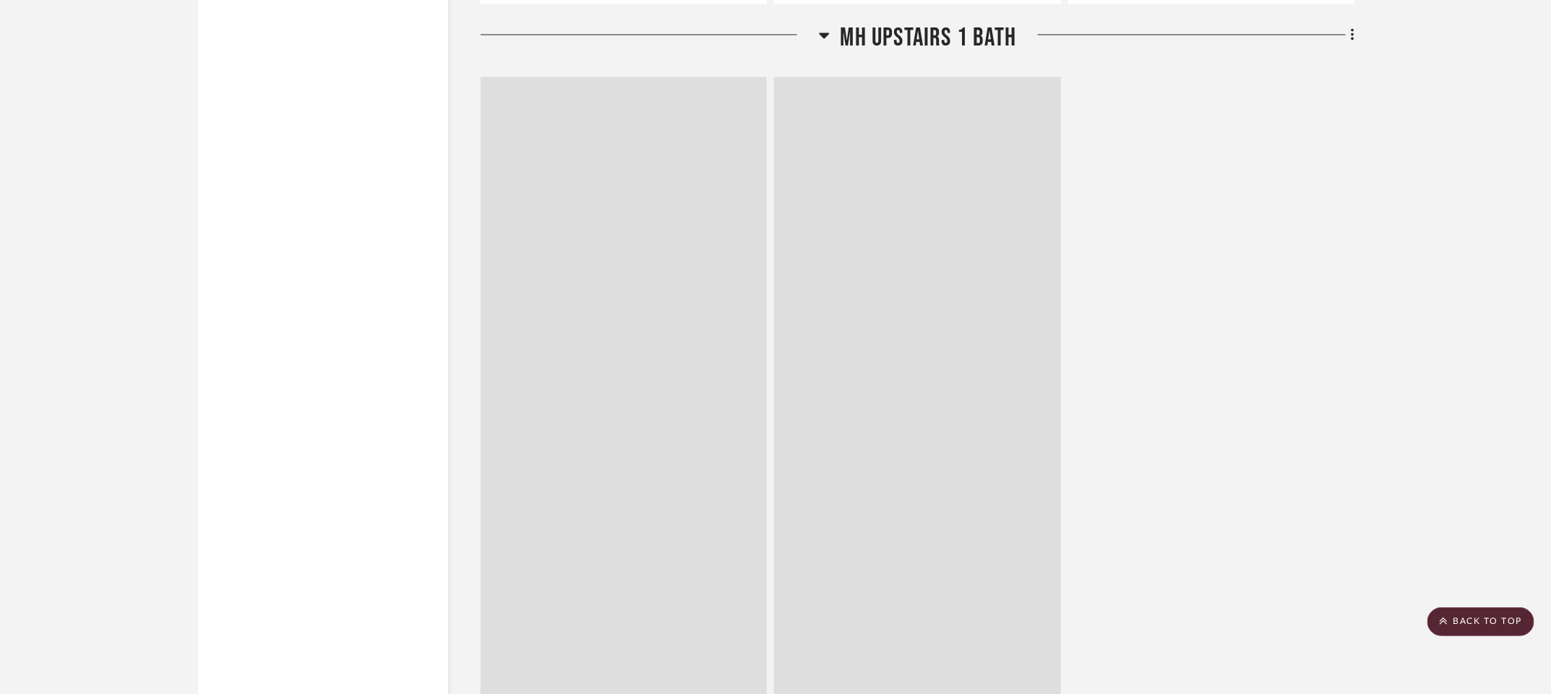
scroll to position [20172, 2]
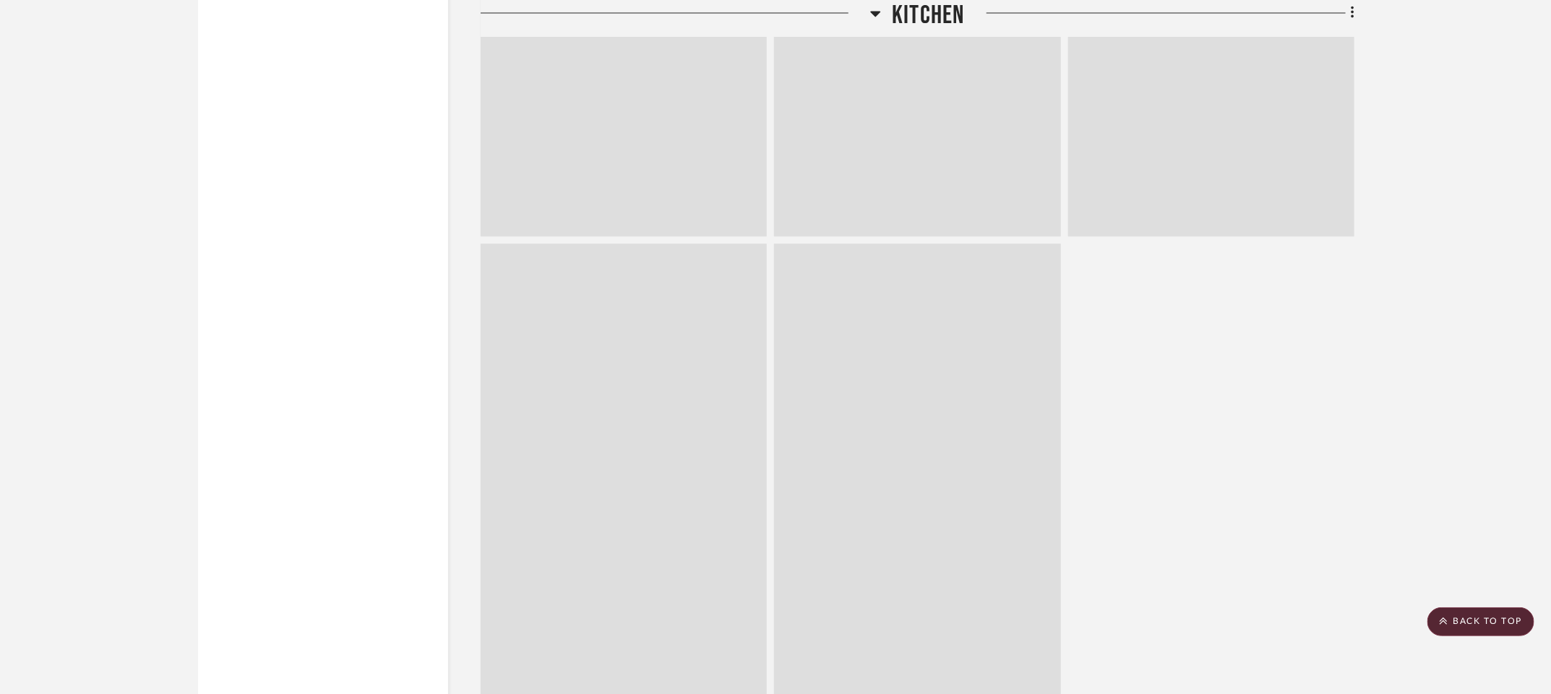
click at [876, 17] on icon at bounding box center [876, 14] width 10 height 6
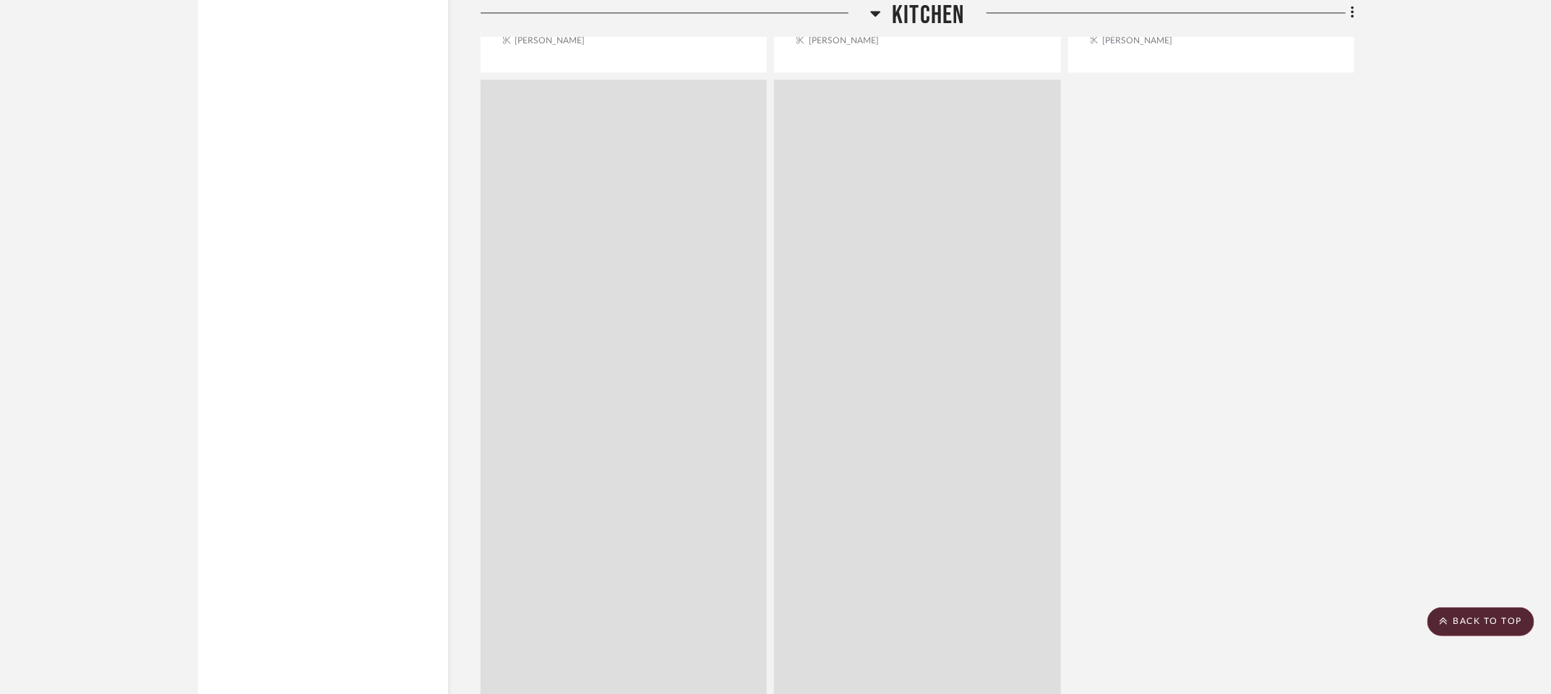
scroll to position [20308, 2]
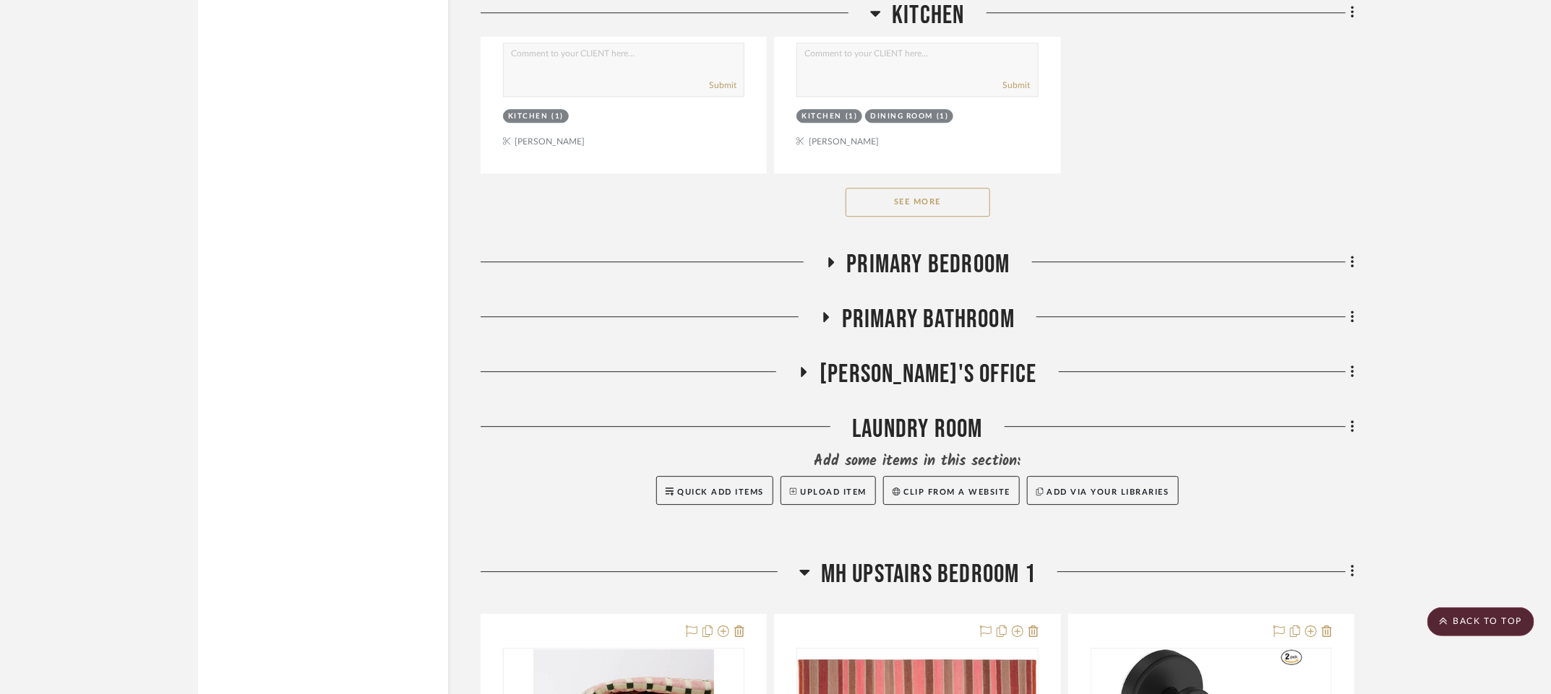
scroll to position [20883, 3]
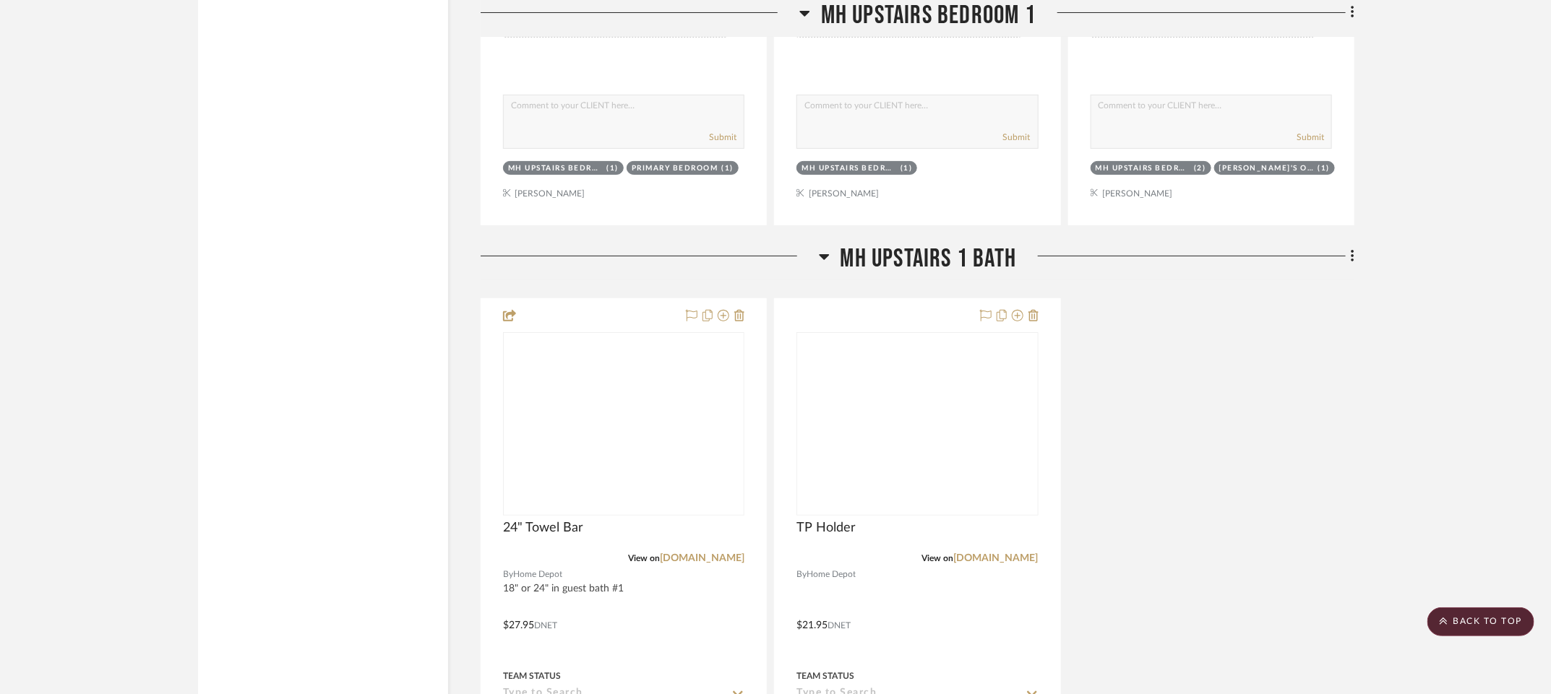
scroll to position [21812, 3]
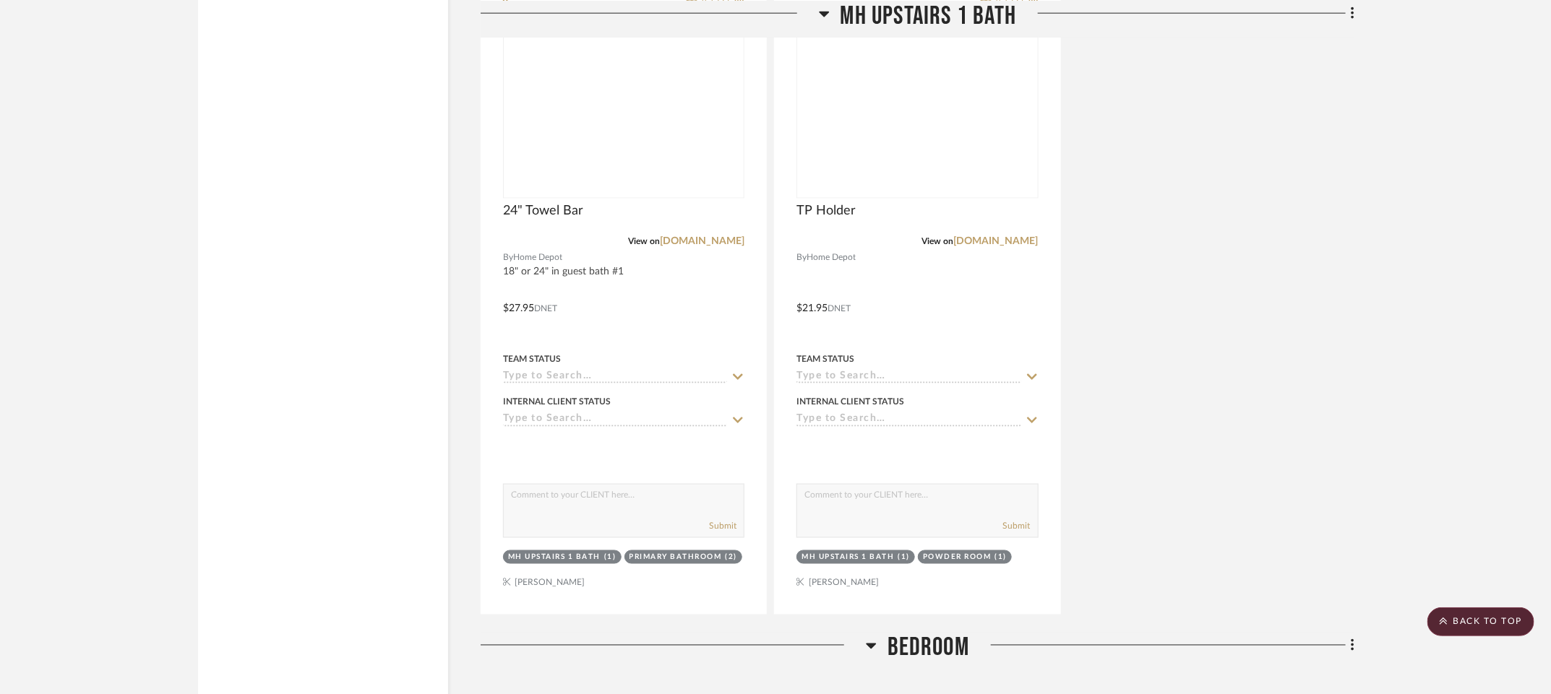
scroll to position [22779, 3]
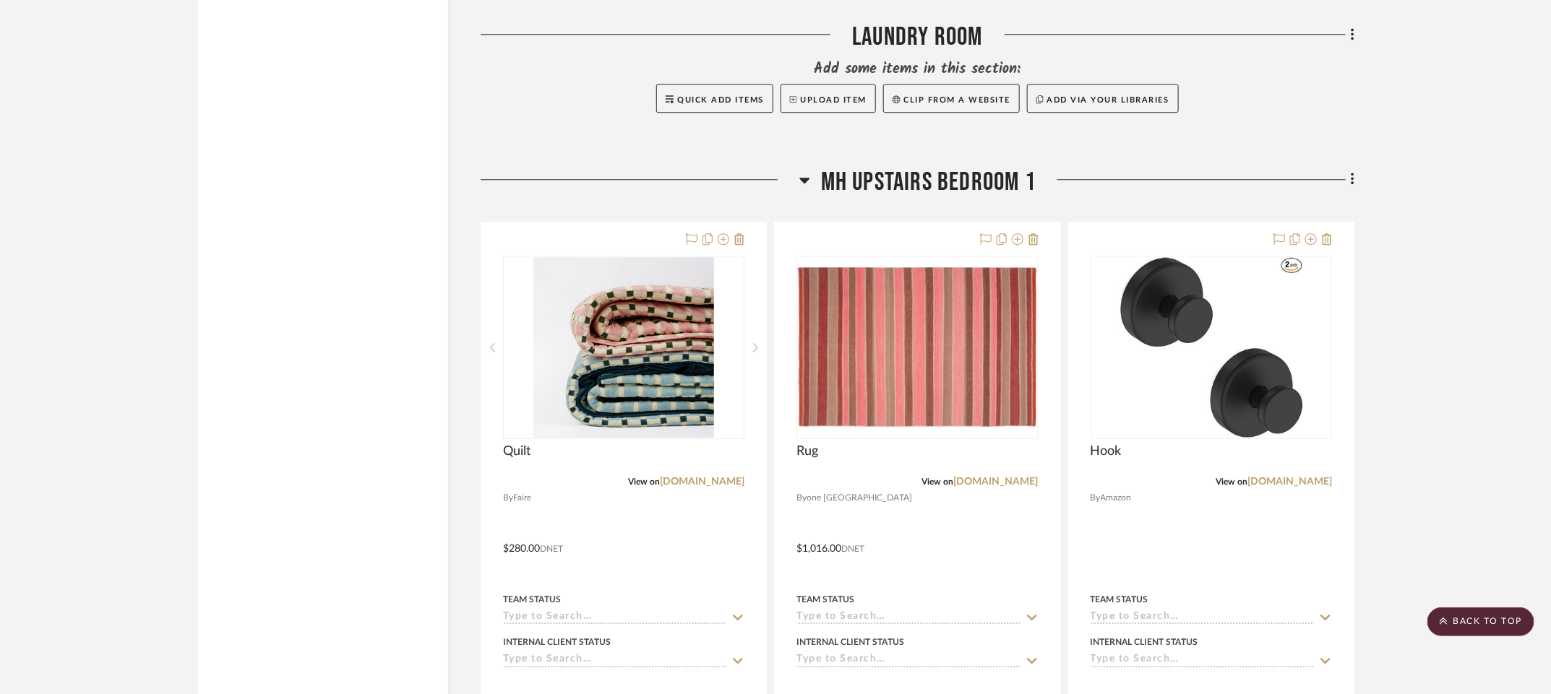
scroll to position [23819, 3]
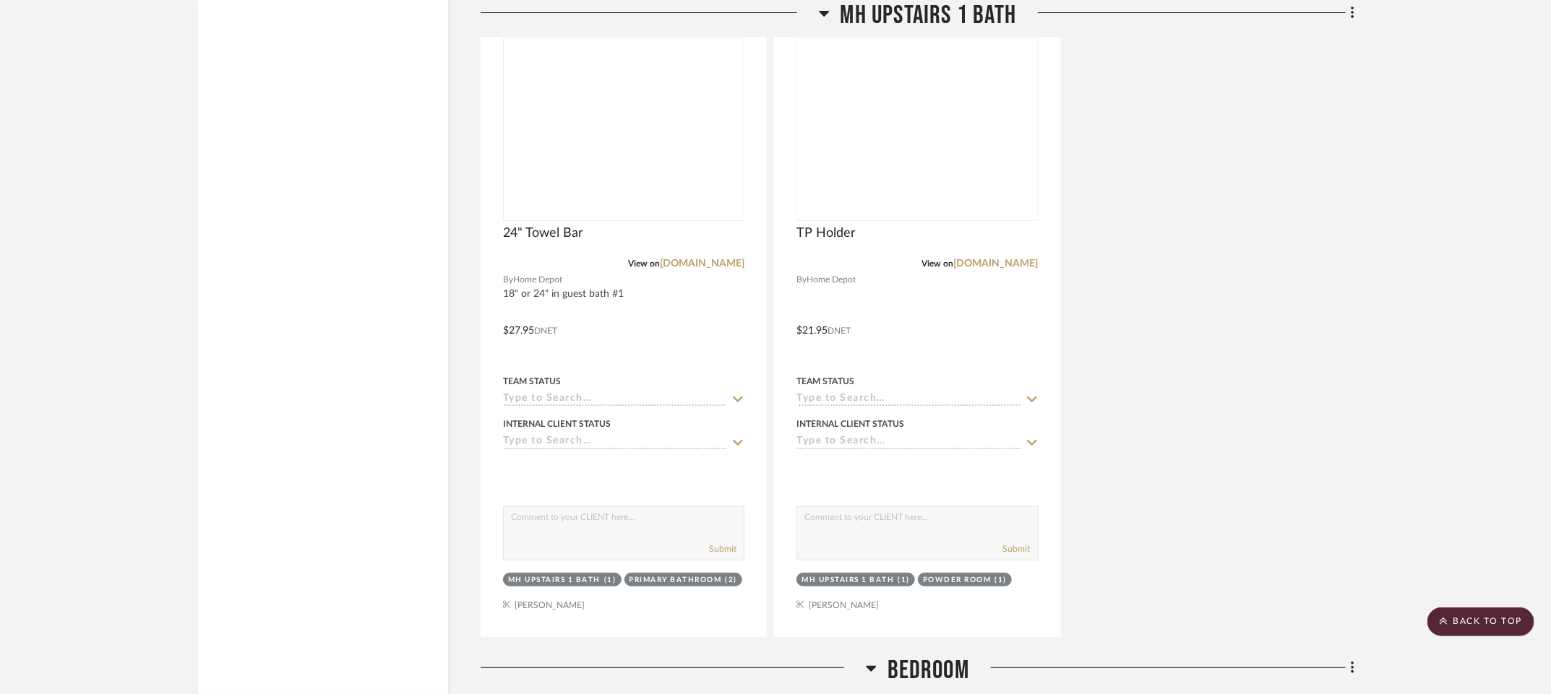
scroll to position [24748, 3]
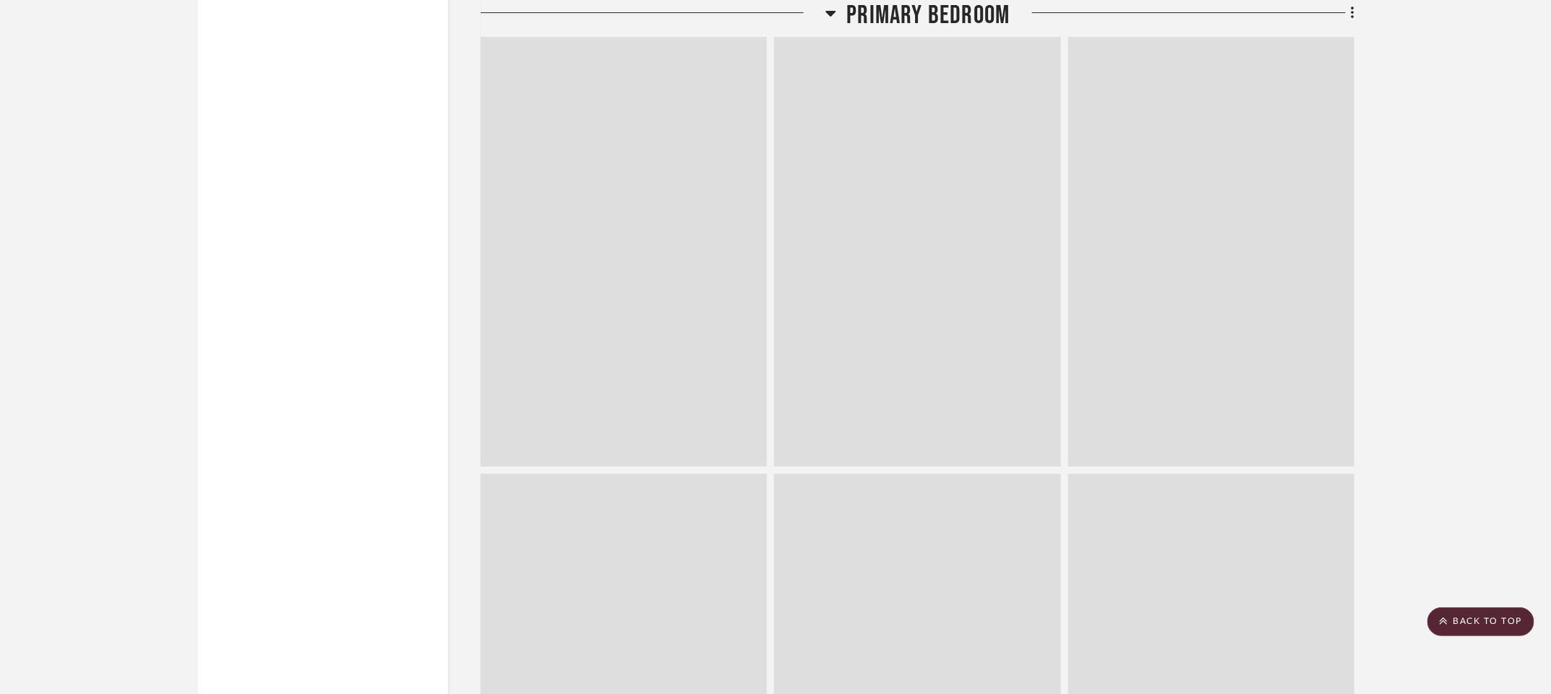
scroll to position [24530, 3]
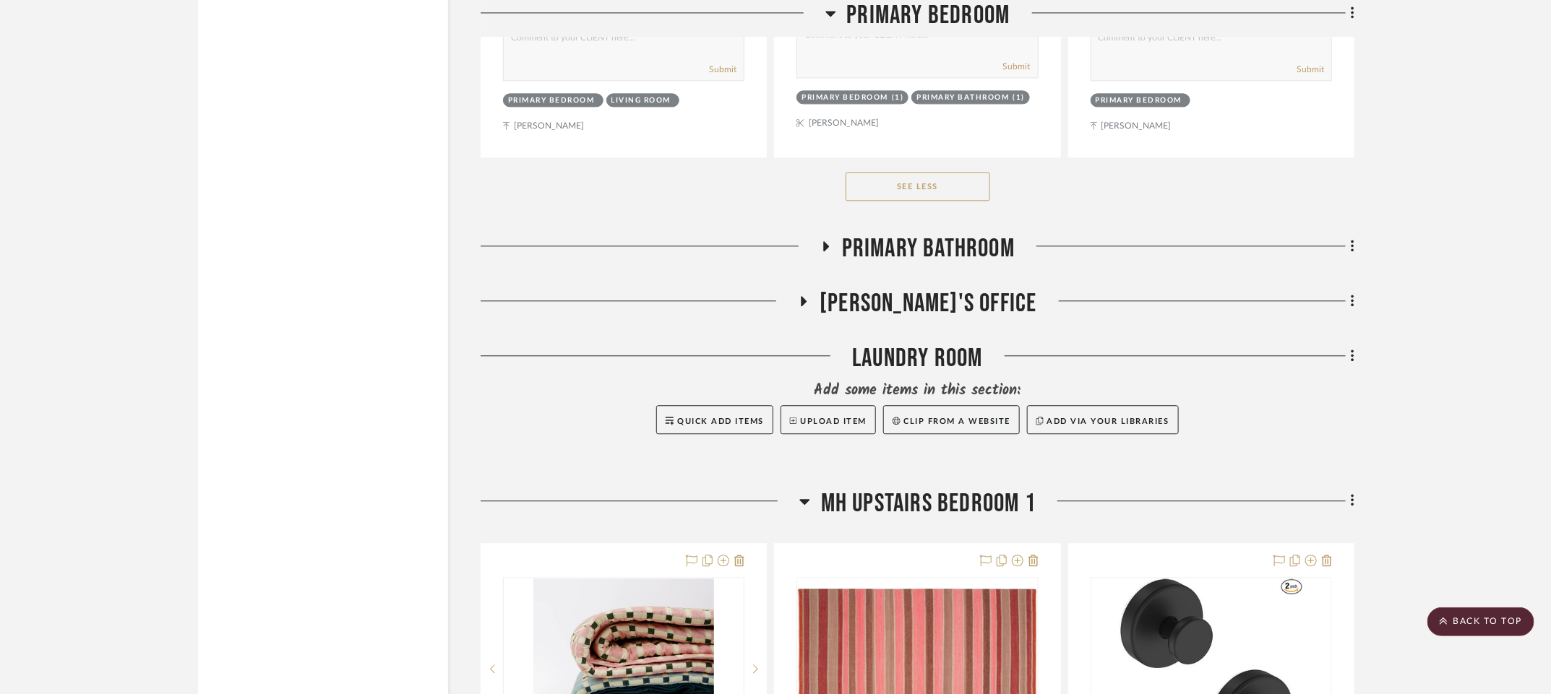
scroll to position [26705, 3]
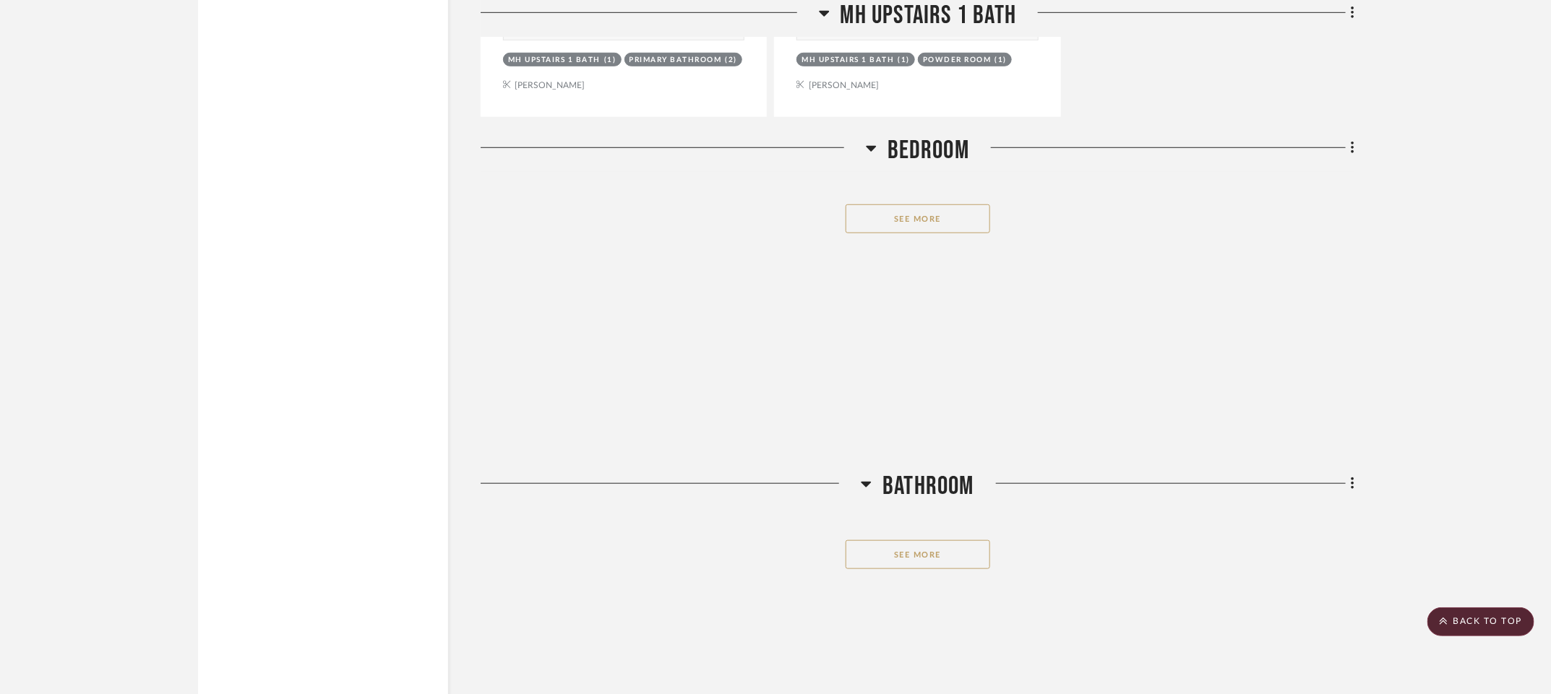
scroll to position [28487, 3]
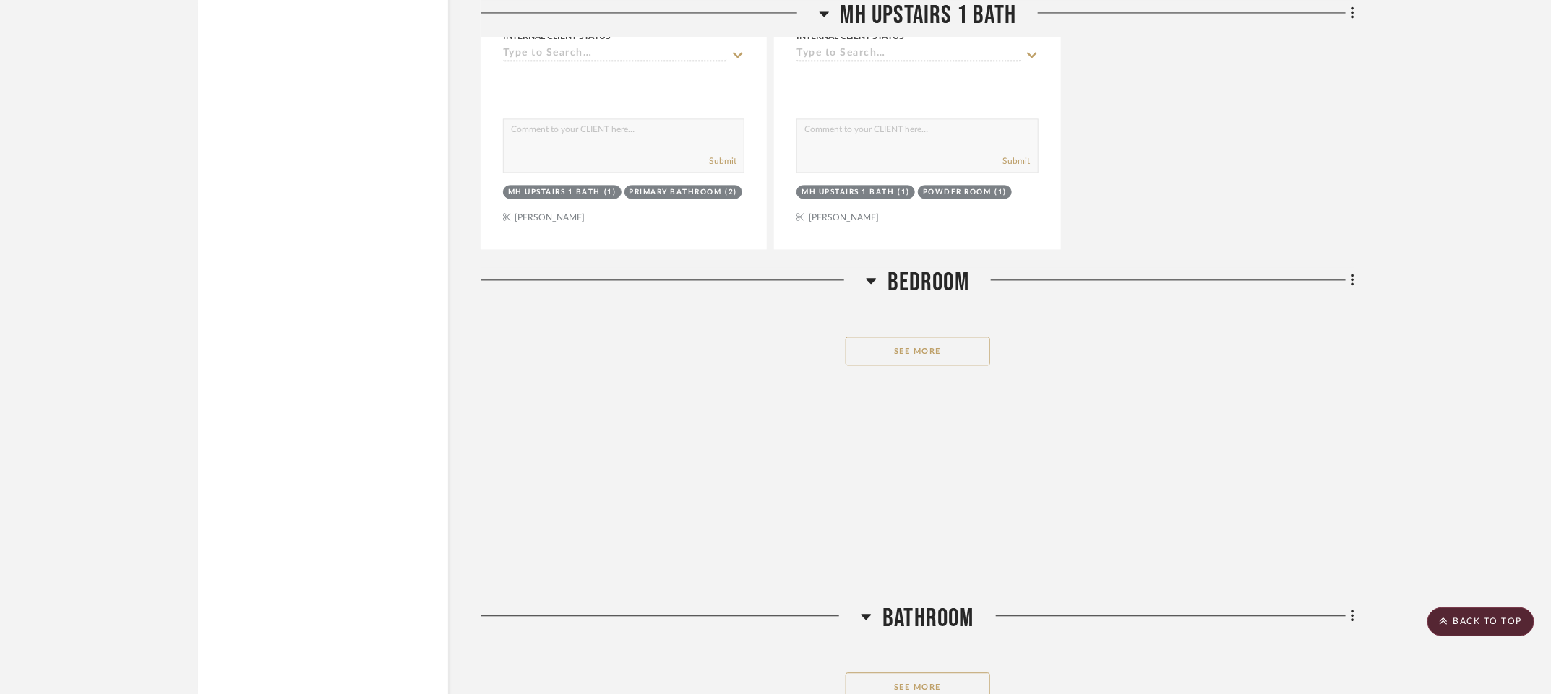
scroll to position [29937, 3]
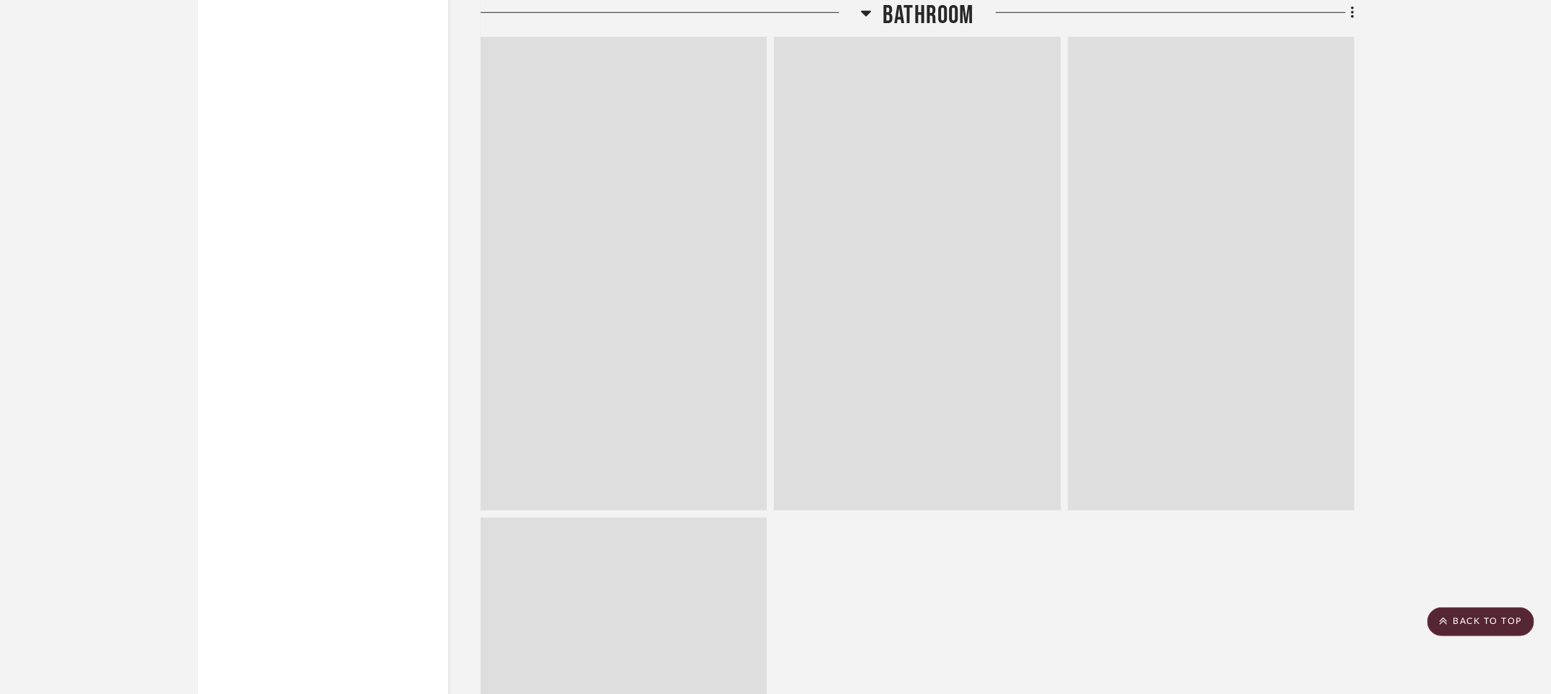
scroll to position [34793, 3]
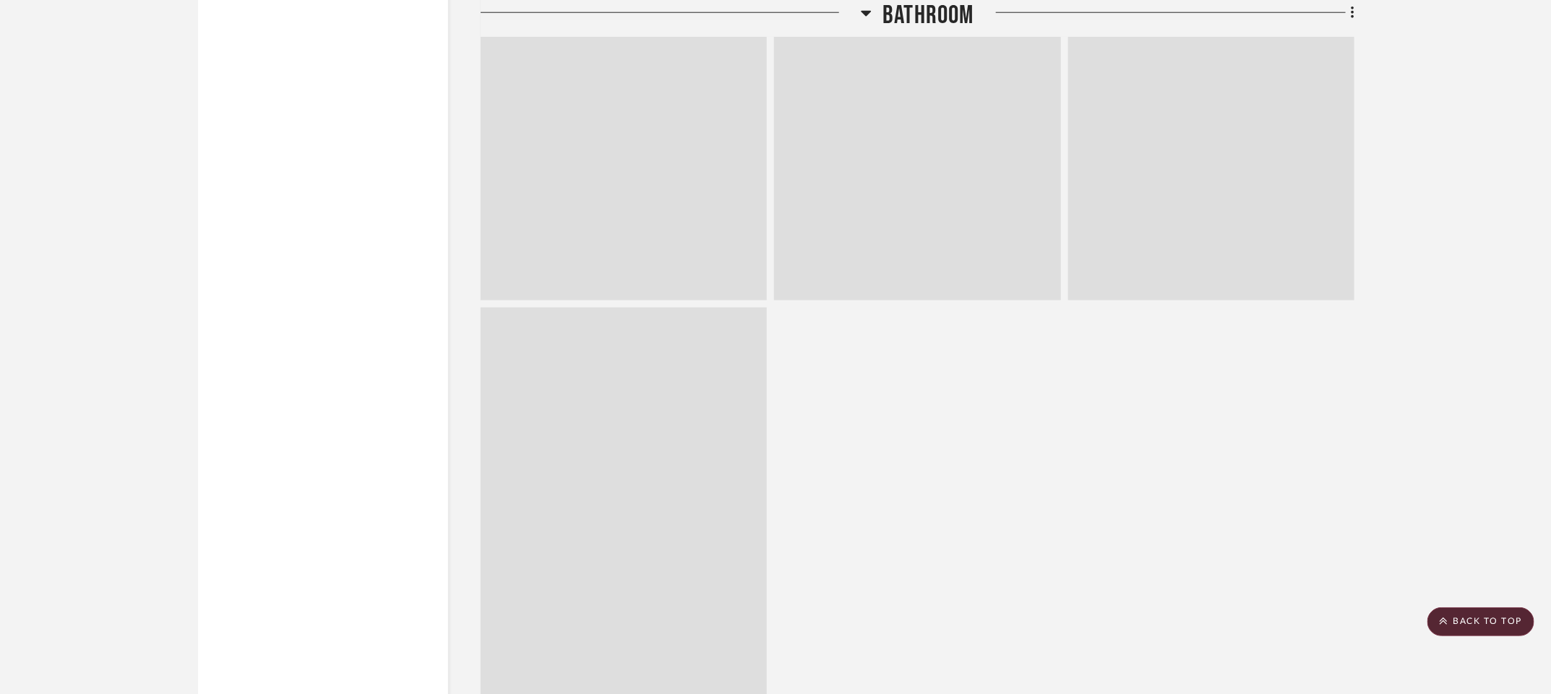
scroll to position [35911, 3]
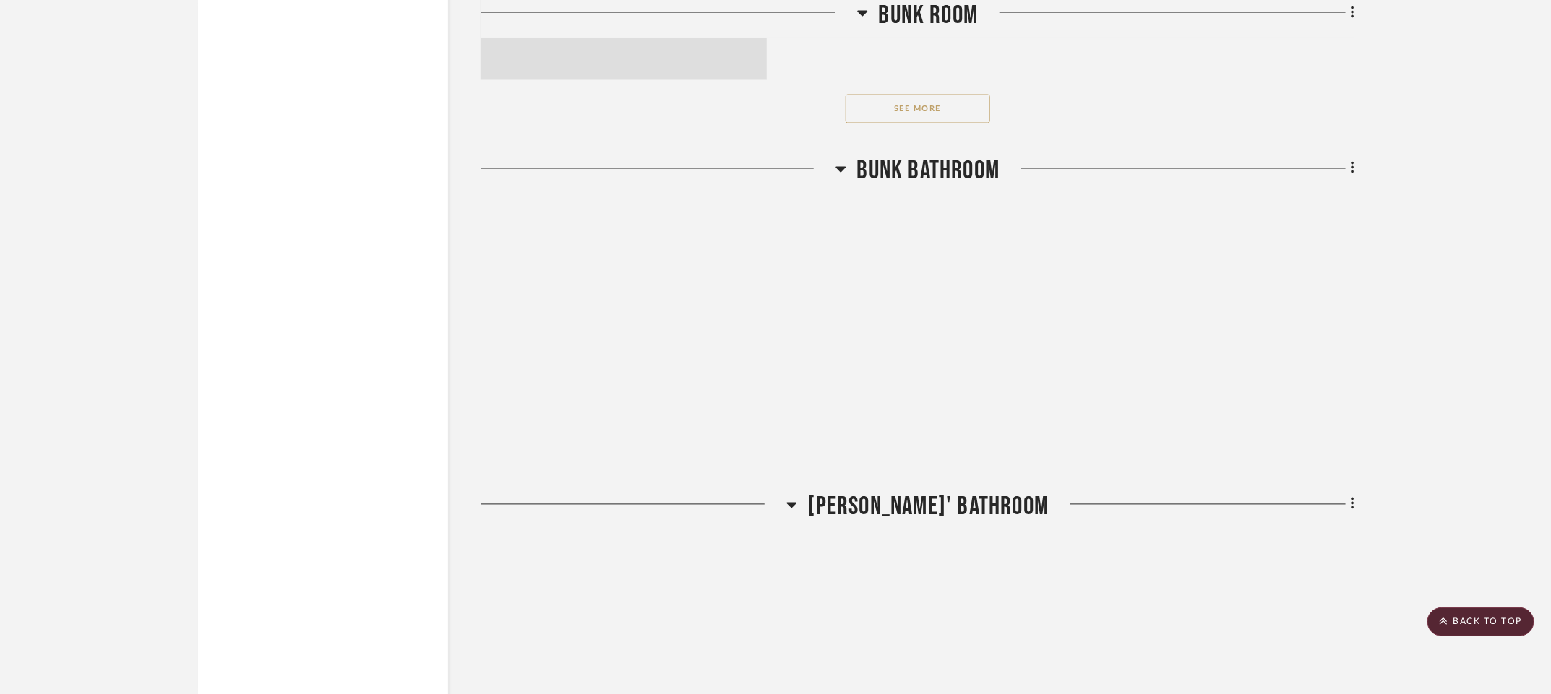
scroll to position [38660, 3]
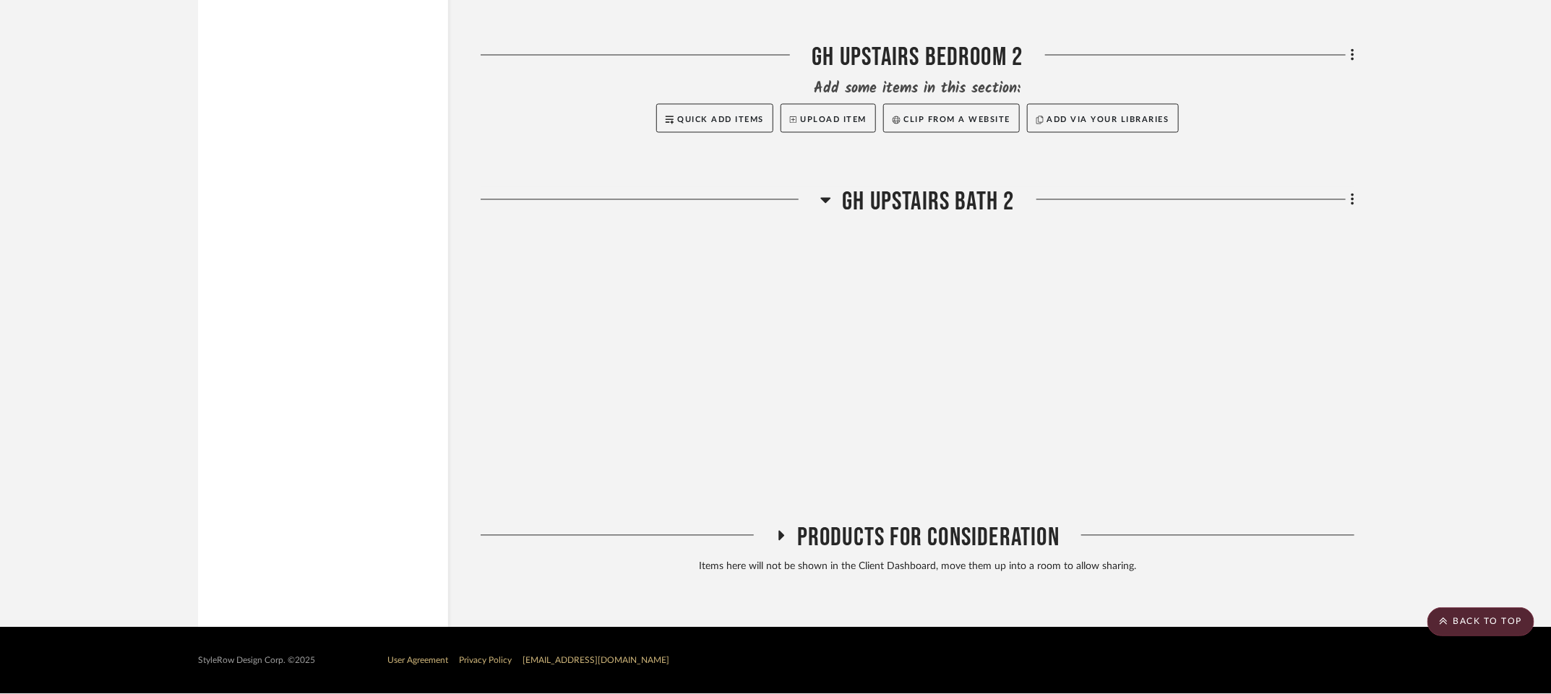
scroll to position [45155, 3]
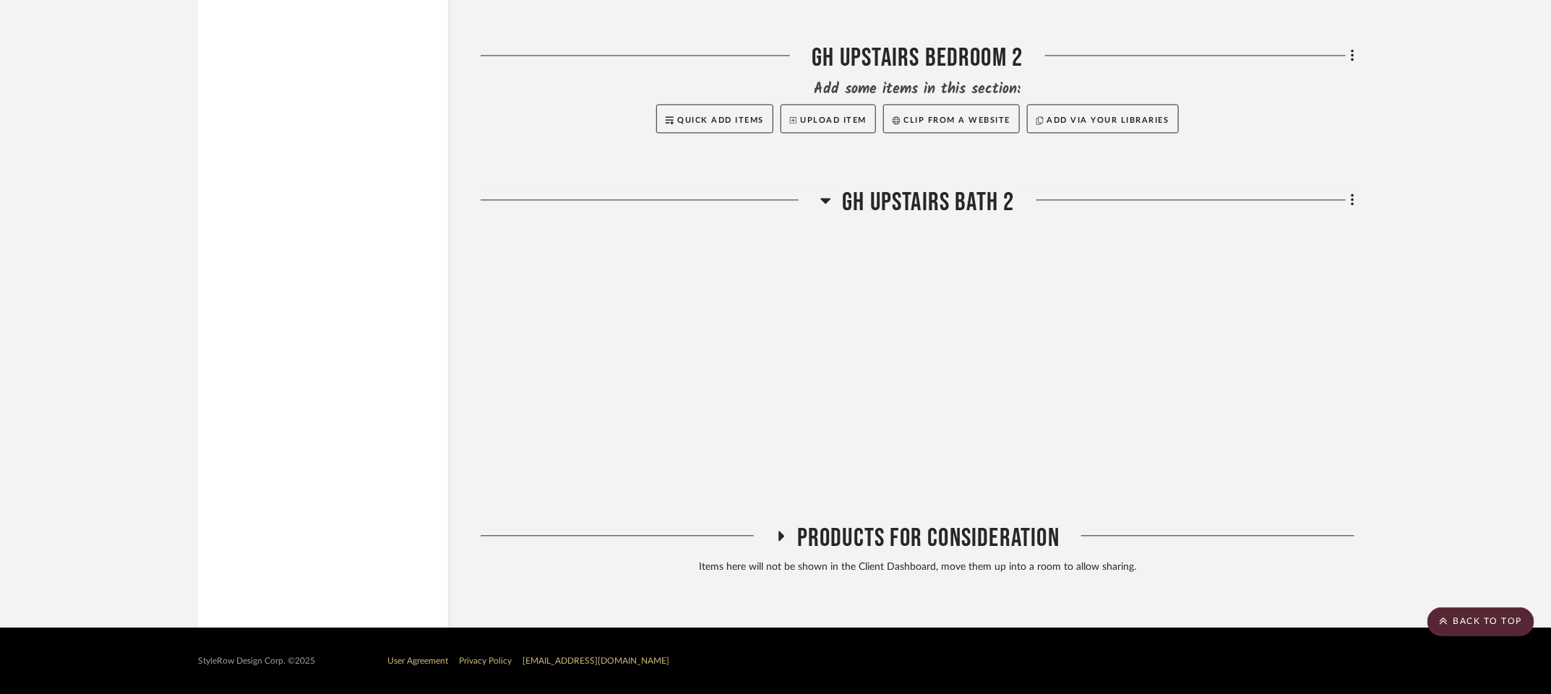
scroll to position [49080, 3]
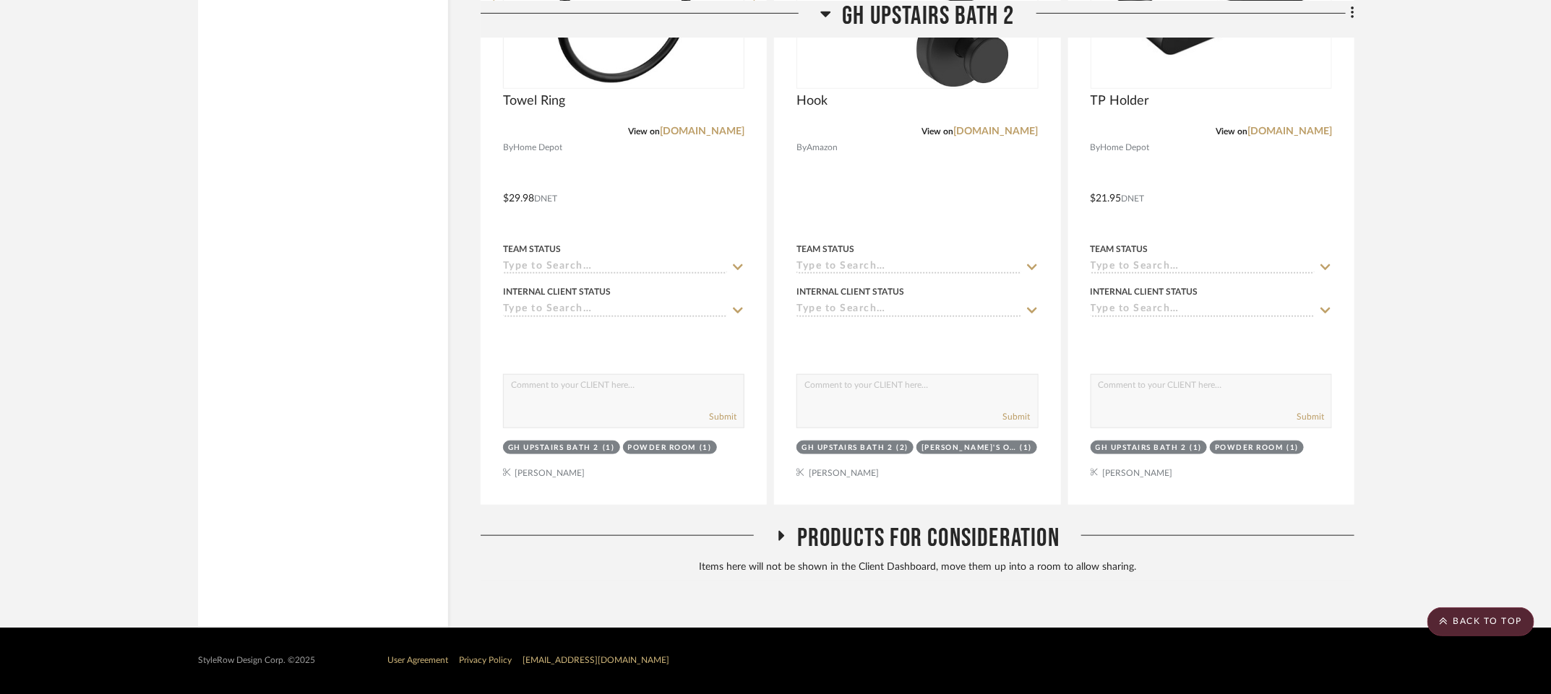
scroll to position [50703, 3]
